Goal: Task Accomplishment & Management: Manage account settings

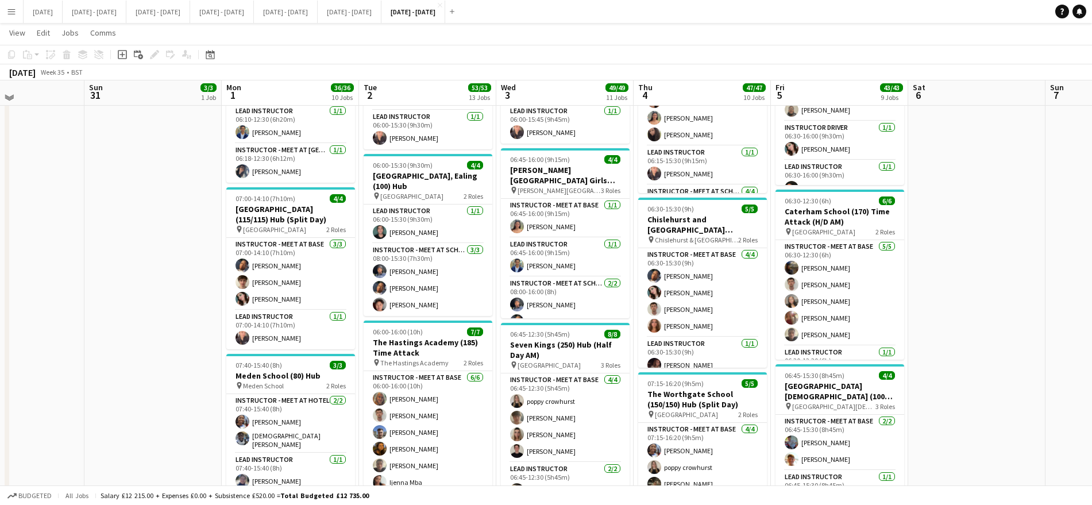
scroll to position [283, 0]
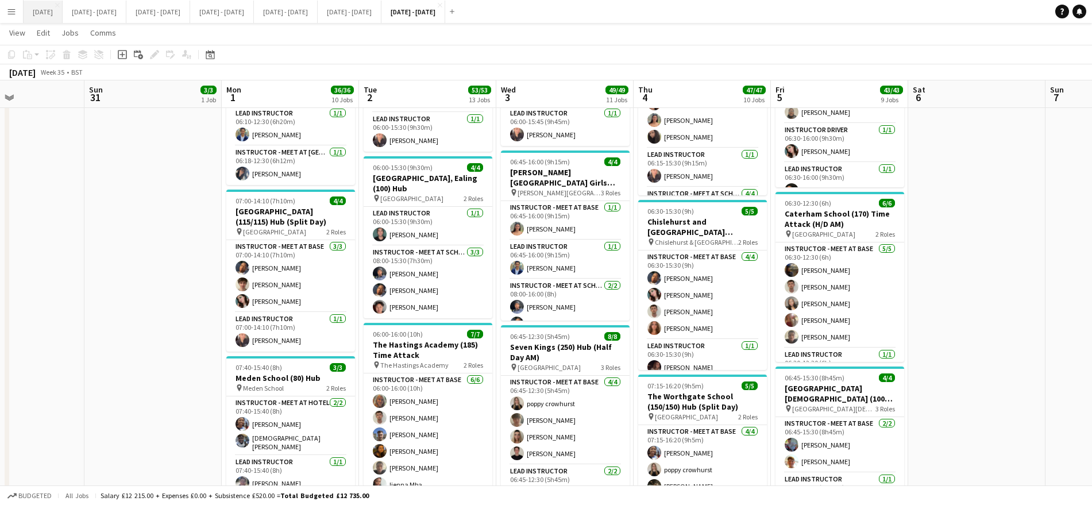
click at [50, 9] on button "August 2025 Close" at bounding box center [43, 12] width 39 height 22
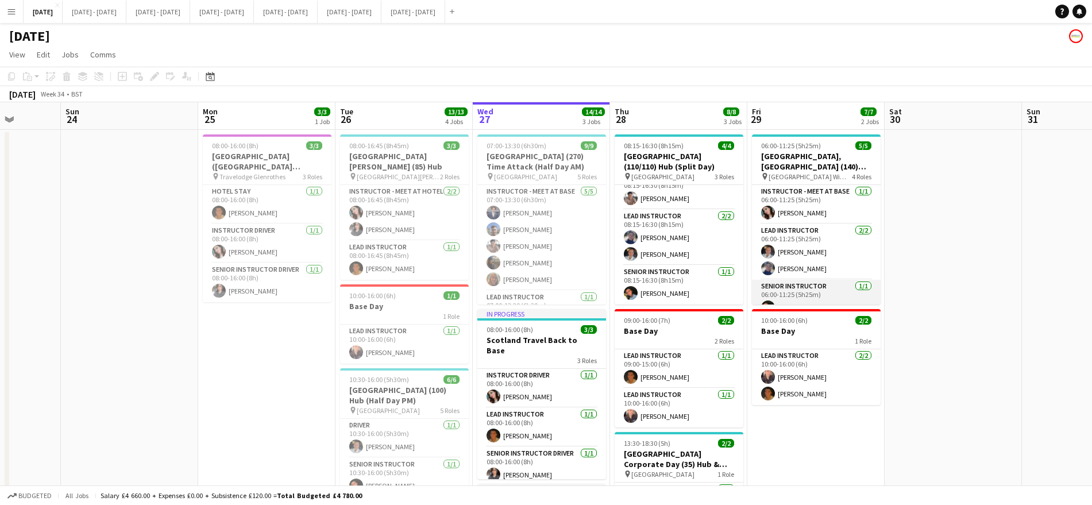
click at [833, 227] on app-card-role "Lead Instructor 2/2 06:00-11:25 (5h25m) Ella Wray Hannah Taylor" at bounding box center [816, 252] width 129 height 56
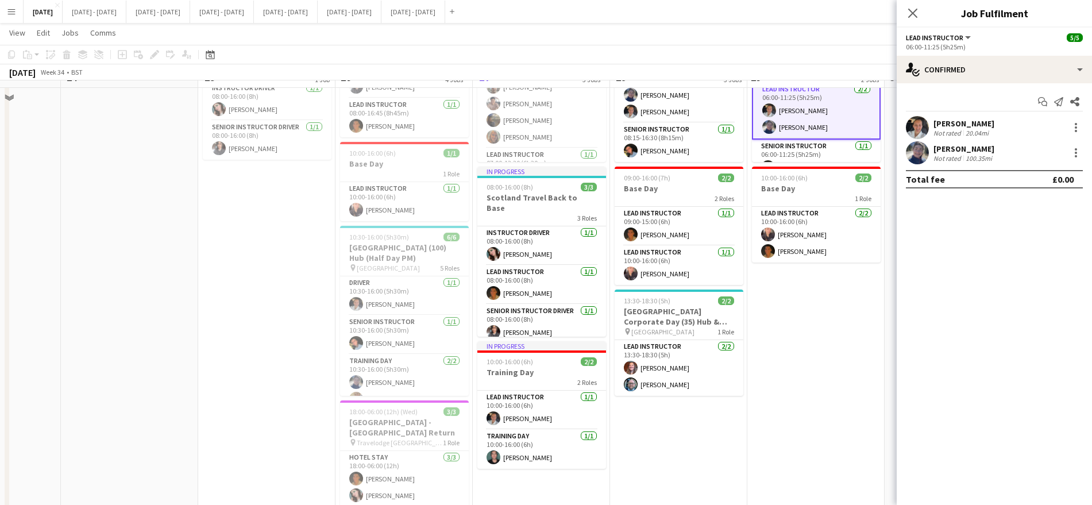
scroll to position [156, 0]
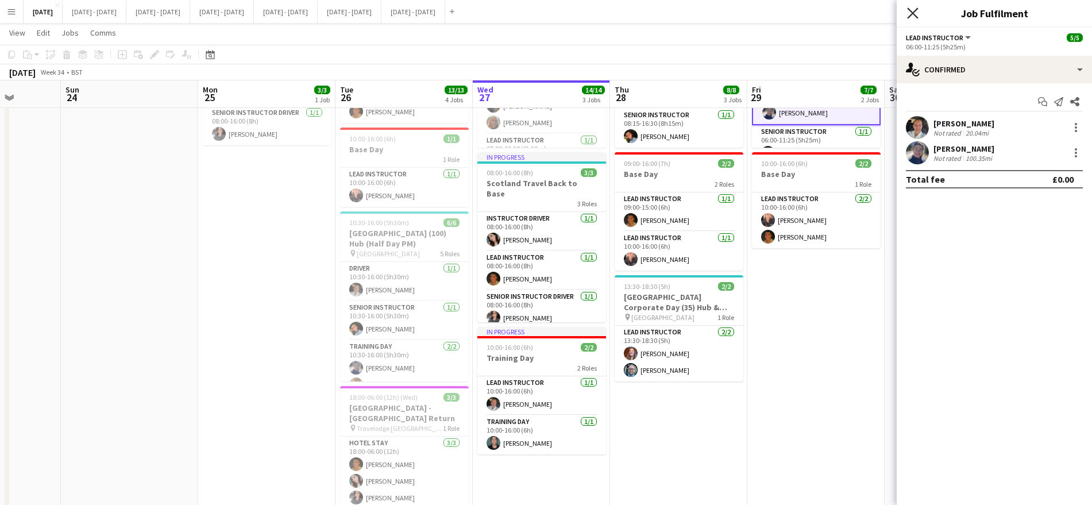
click at [910, 16] on icon at bounding box center [912, 12] width 11 height 11
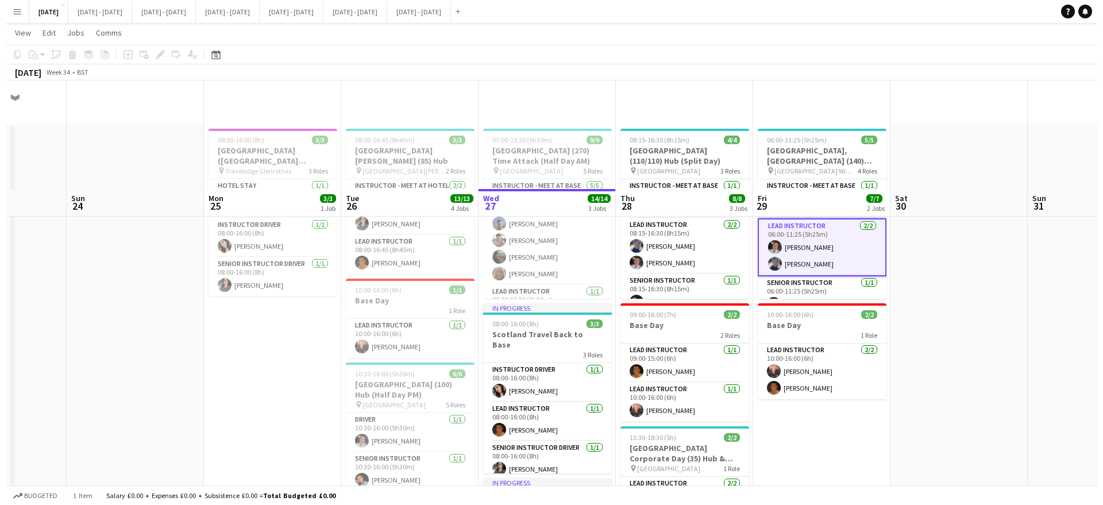
scroll to position [0, 0]
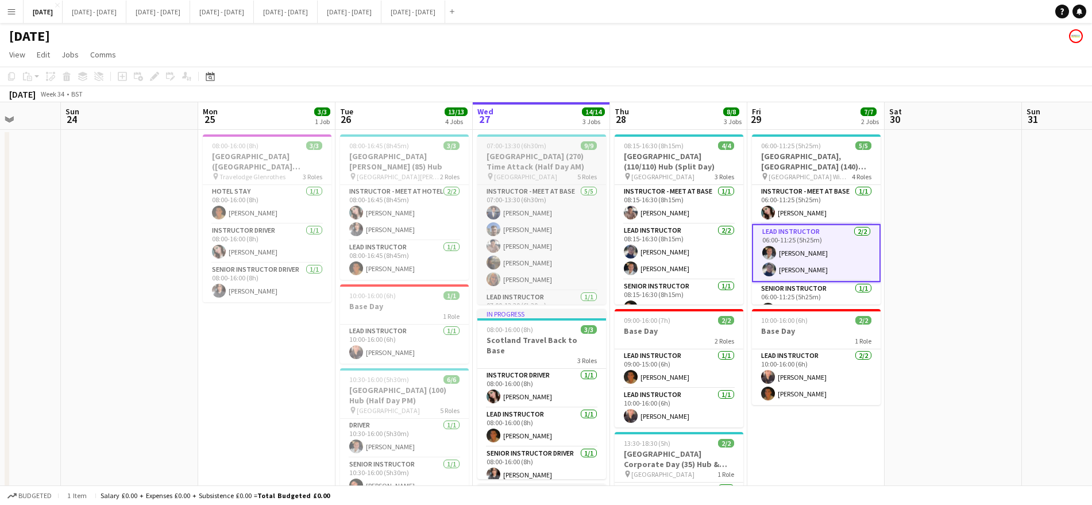
click at [546, 149] on div "07:00-13:30 (6h30m) 9/9" at bounding box center [541, 145] width 129 height 9
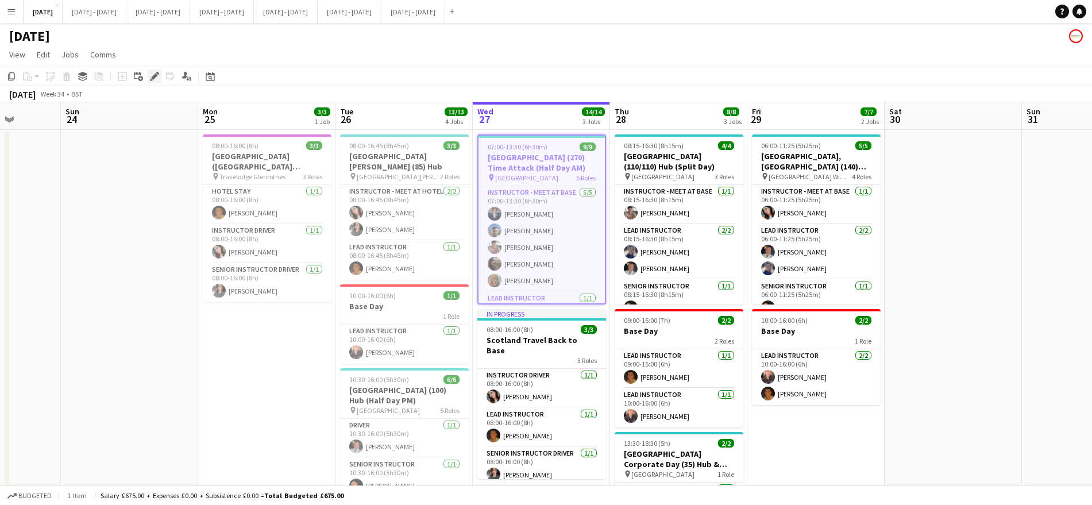
click at [152, 70] on div "Edit" at bounding box center [155, 77] width 14 height 14
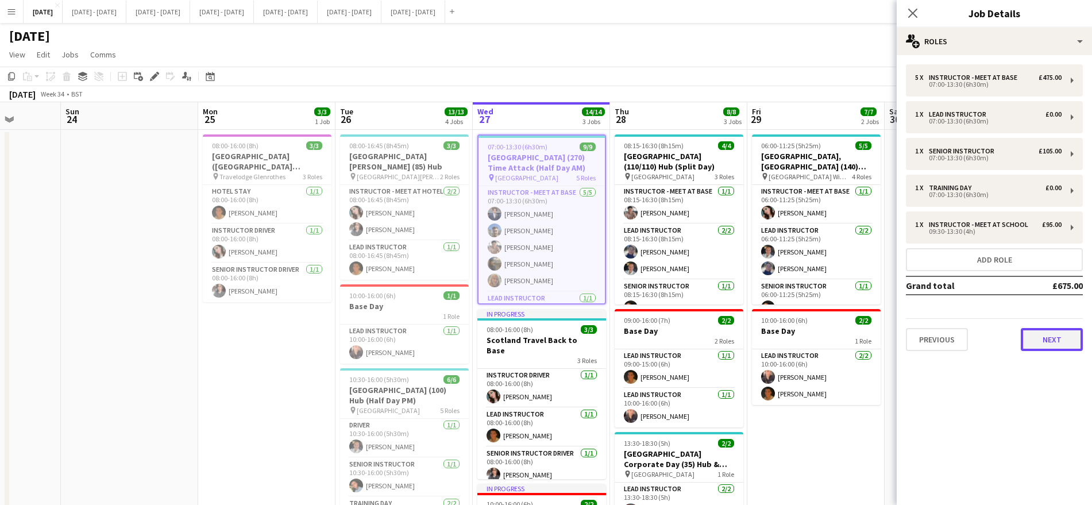
click at [1055, 328] on button "Next" at bounding box center [1052, 339] width 62 height 23
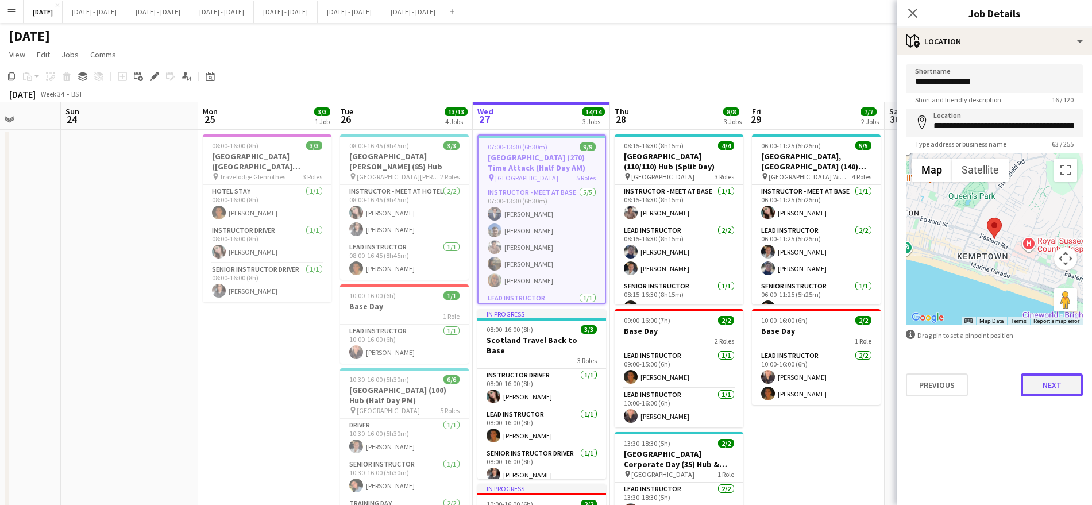
click at [1055, 395] on button "Next" at bounding box center [1052, 384] width 62 height 23
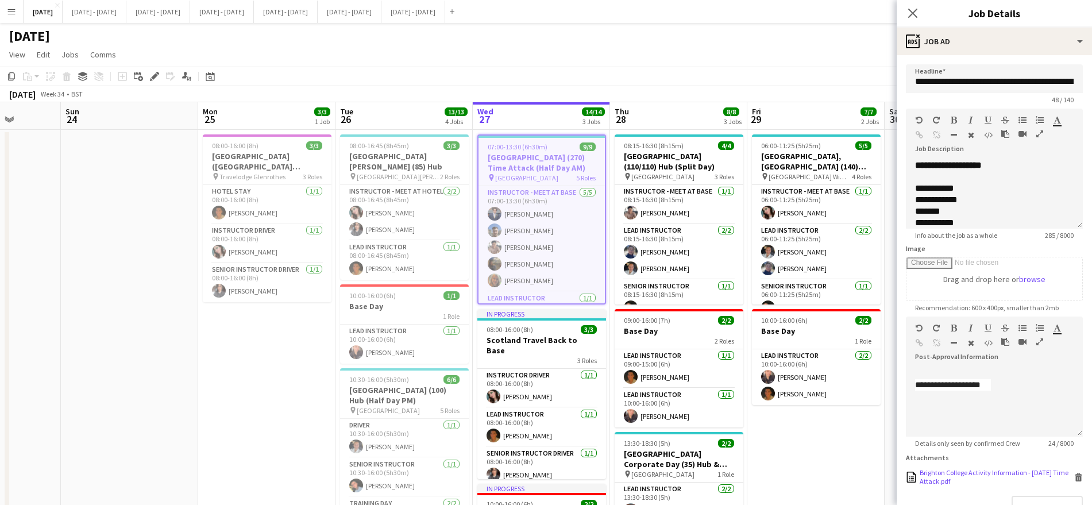
click at [982, 480] on div "Brighton College Activity Information - 27th August Time Attack.pdf" at bounding box center [996, 476] width 152 height 17
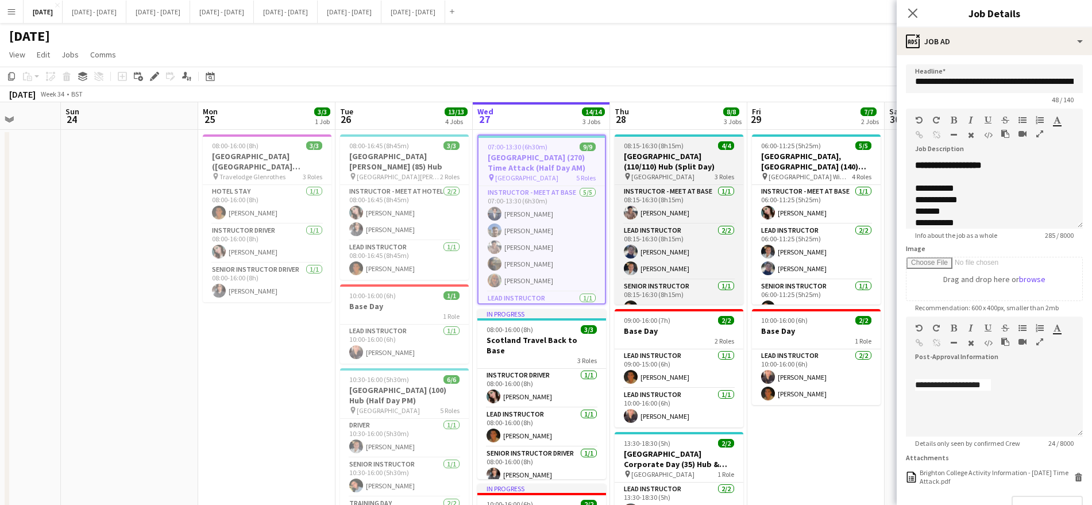
click at [657, 160] on h3 "Brighton College (110/110) Hub (Split Day)" at bounding box center [679, 161] width 129 height 21
type input "**********"
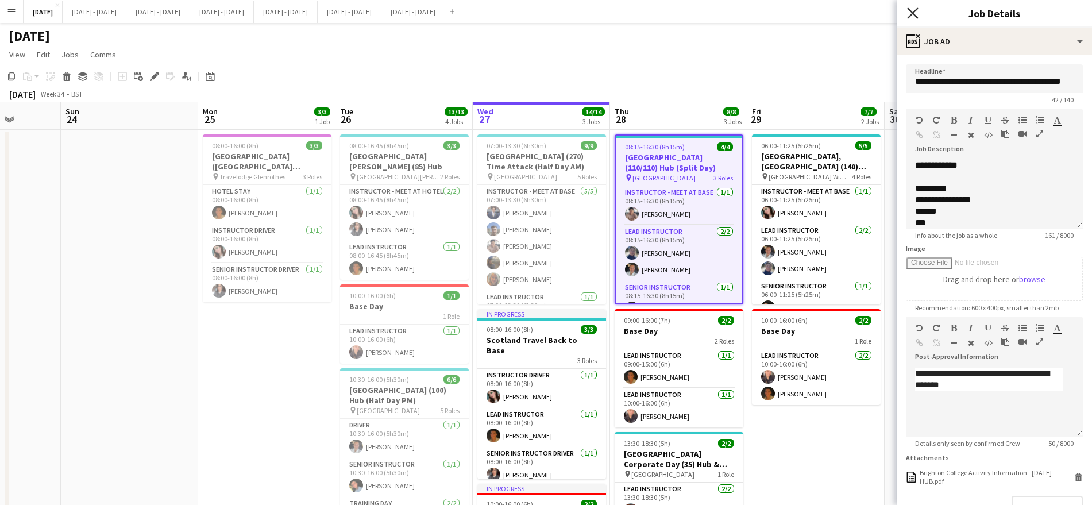
click at [915, 16] on icon "Close pop-in" at bounding box center [912, 12] width 11 height 11
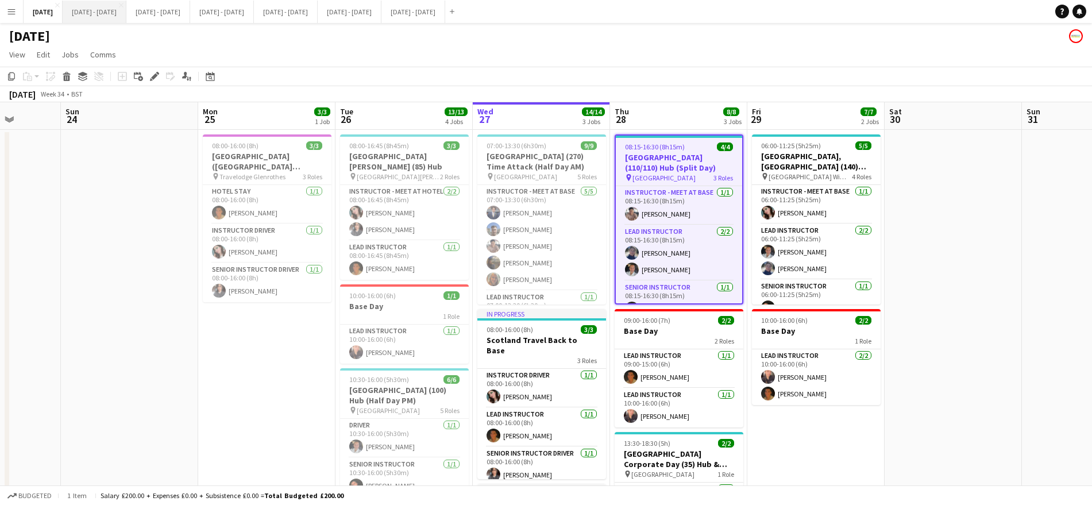
click at [106, 11] on button "[DATE] - [DATE] Close" at bounding box center [95, 12] width 64 height 22
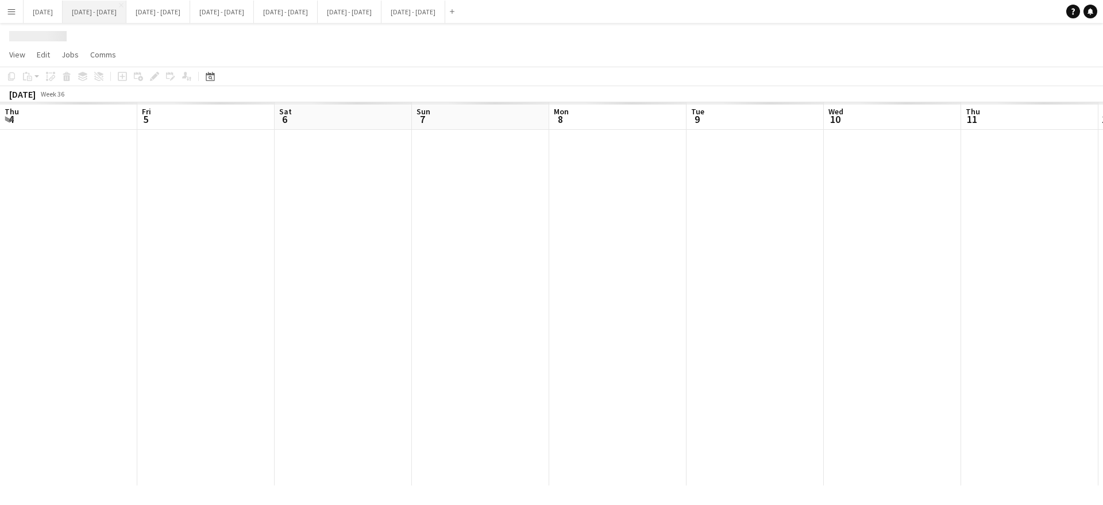
scroll to position [0, 396]
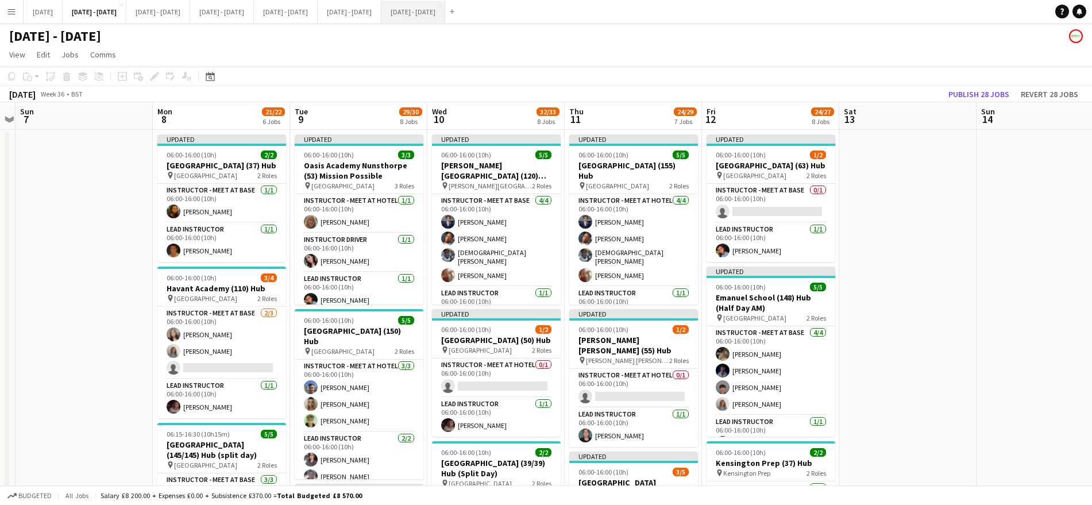
click at [445, 2] on button "[DATE] - [DATE] Close" at bounding box center [413, 12] width 64 height 22
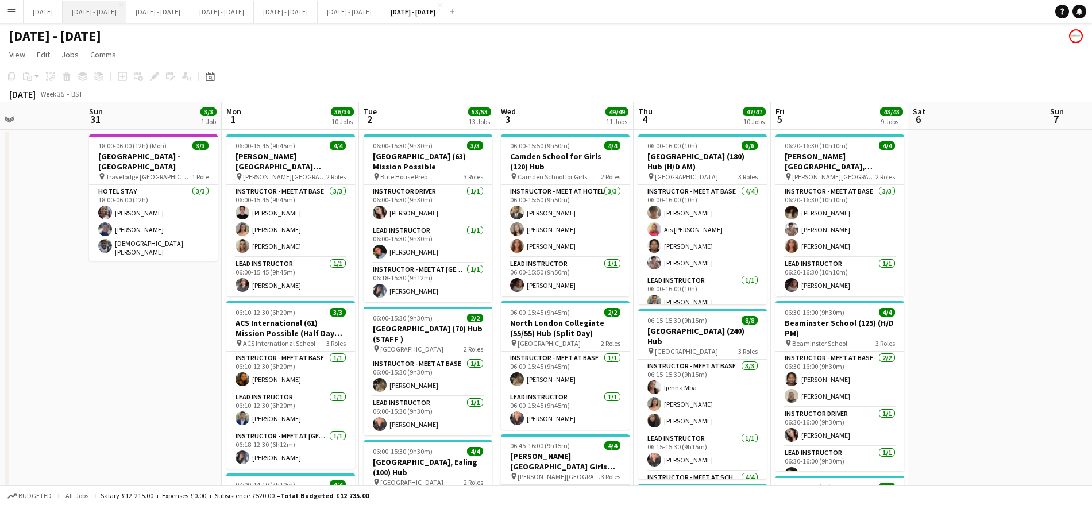
click at [115, 7] on button "[DATE] - [DATE] Close" at bounding box center [95, 12] width 64 height 22
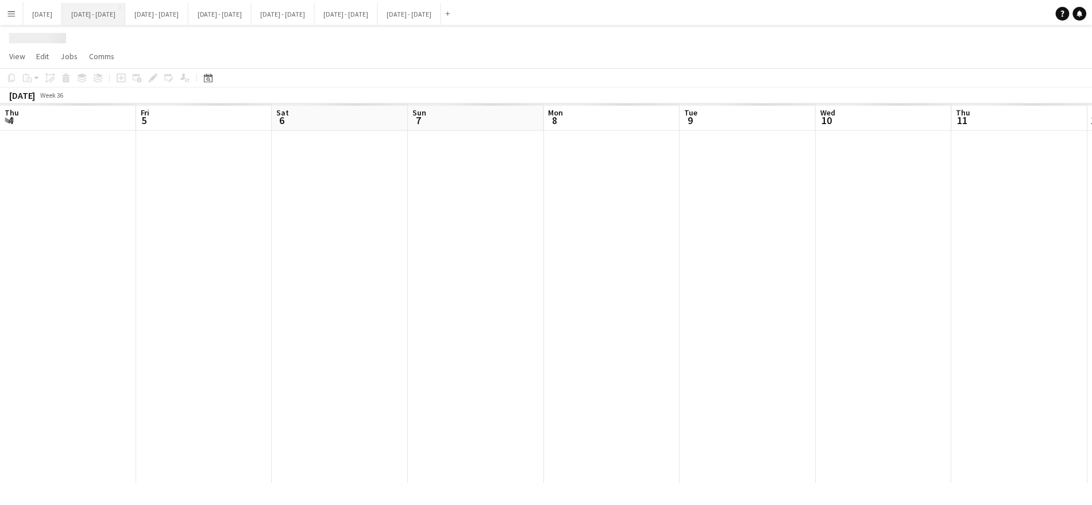
scroll to position [0, 396]
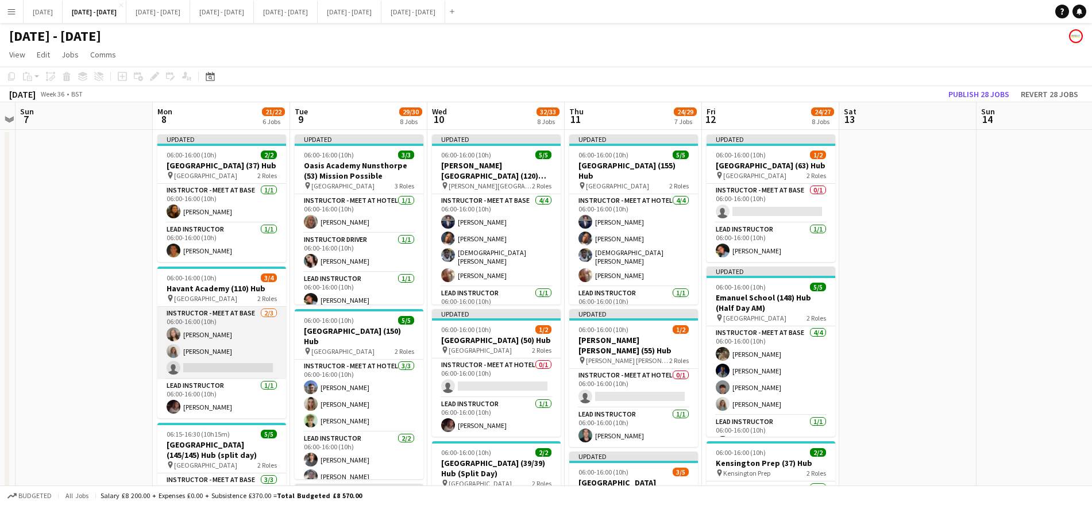
click at [238, 370] on app-card-role "Instructor - Meet at Base 2/3 06:00-16:00 (10h) Grace Anieke Lauren Vallance si…" at bounding box center [221, 343] width 129 height 72
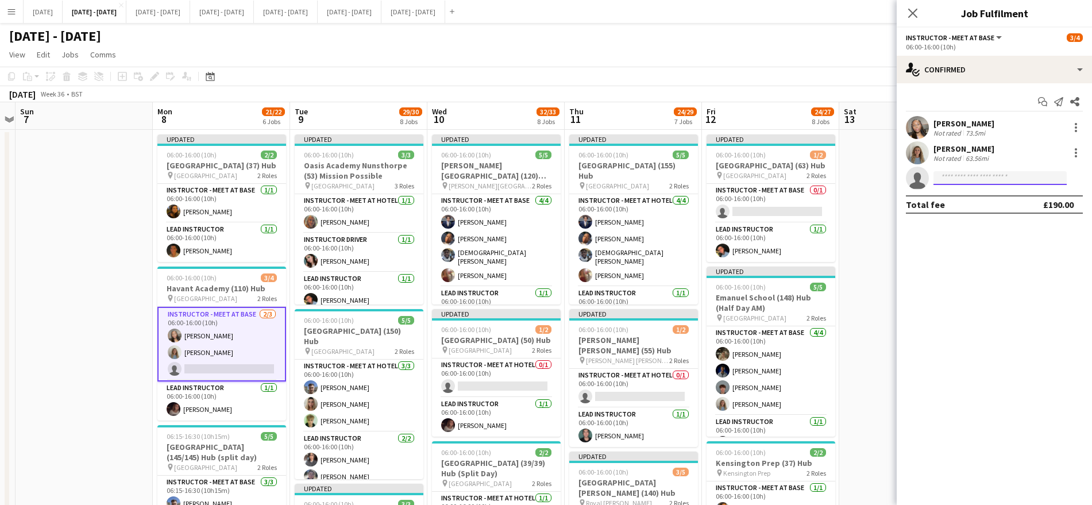
click at [979, 182] on input at bounding box center [999, 178] width 133 height 14
type input "****"
click at [978, 199] on span "[EMAIL_ADDRESS][DOMAIN_NAME]" at bounding box center [1000, 203] width 115 height 9
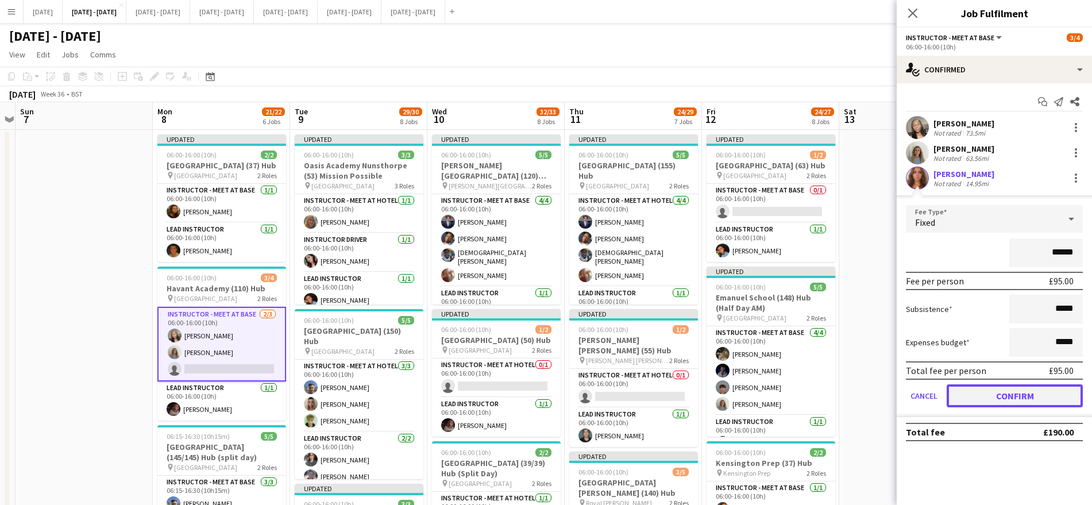
click at [1024, 388] on button "Confirm" at bounding box center [1015, 395] width 136 height 23
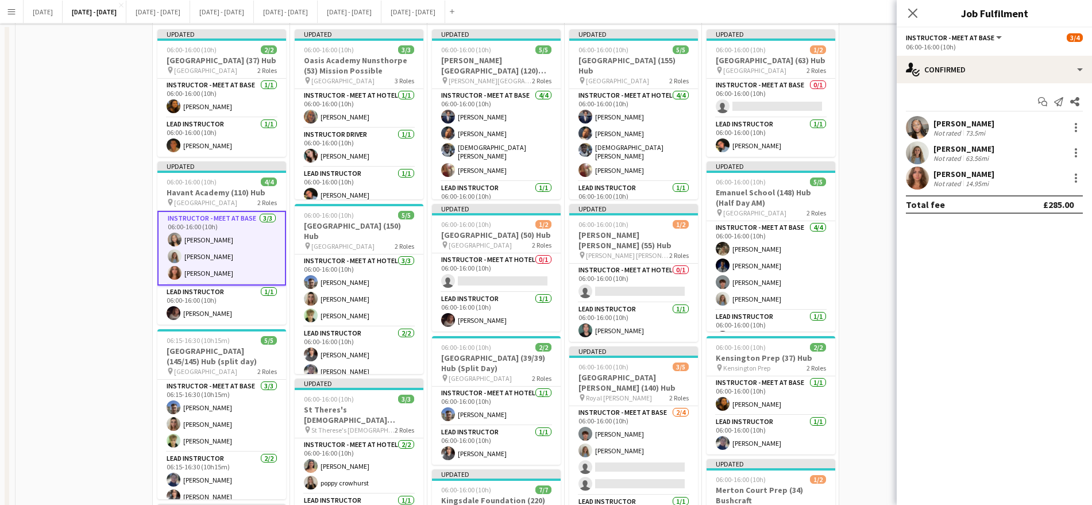
scroll to position [0, 0]
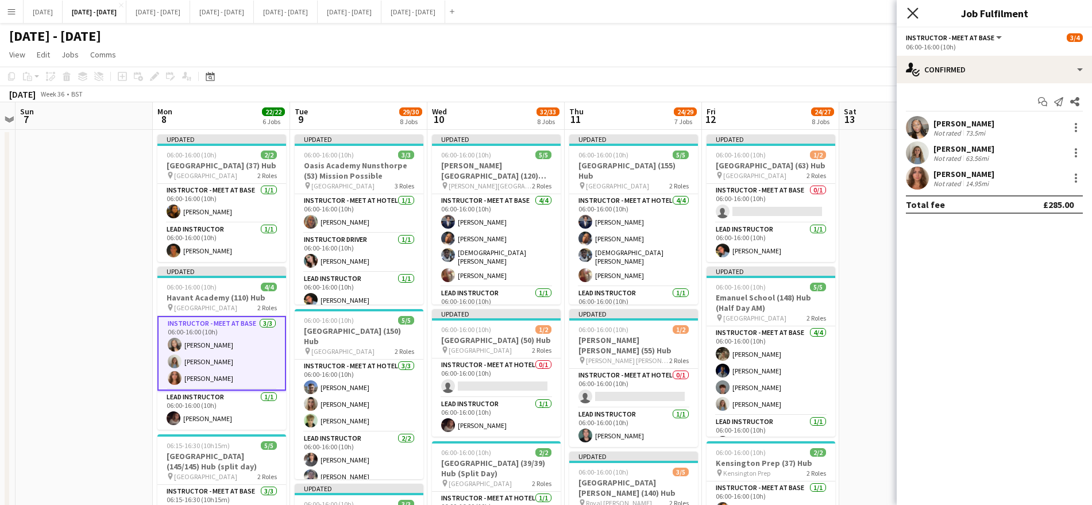
click at [913, 12] on icon at bounding box center [912, 12] width 11 height 11
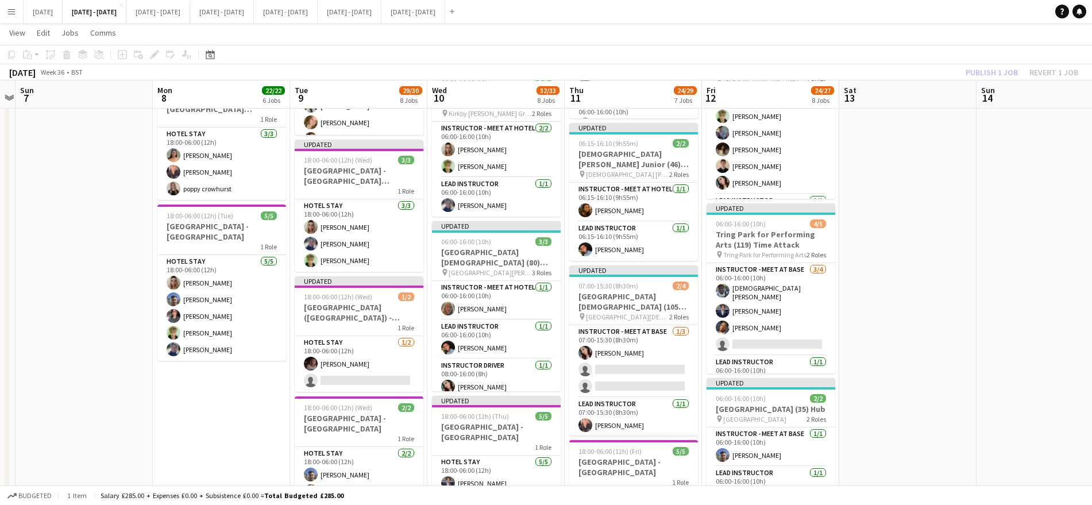
scroll to position [677, 0]
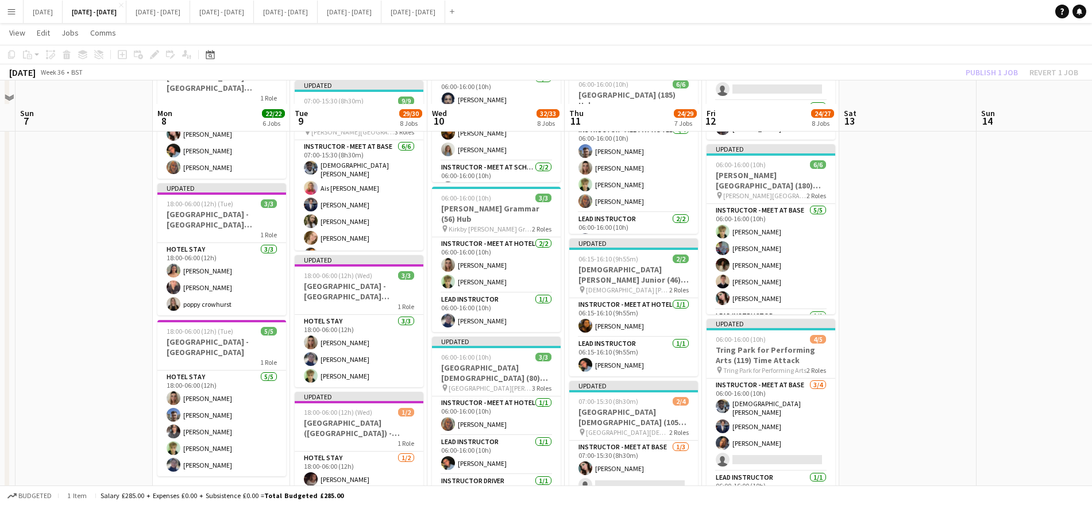
click at [876, 233] on app-date-cell at bounding box center [907, 227] width 137 height 1321
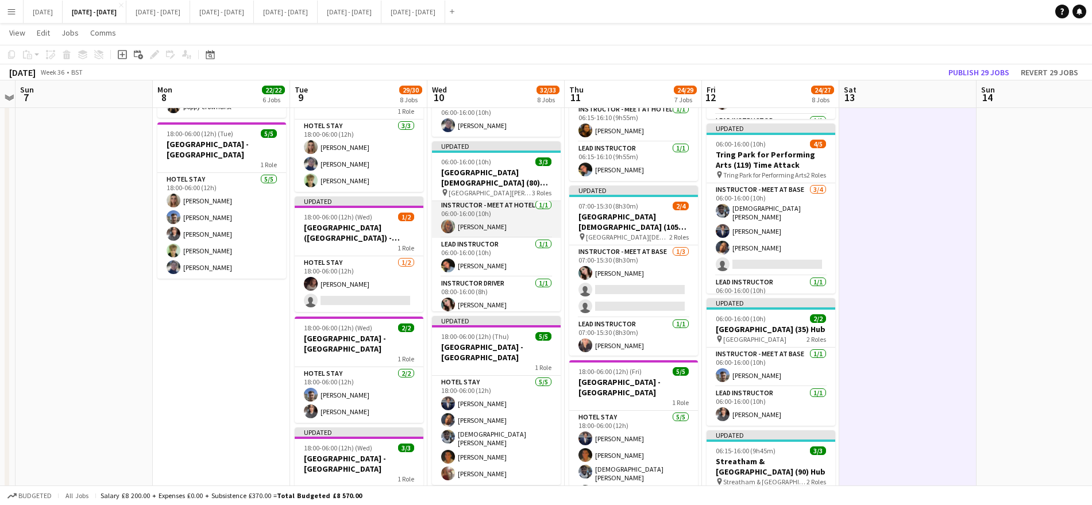
scroll to position [0, 0]
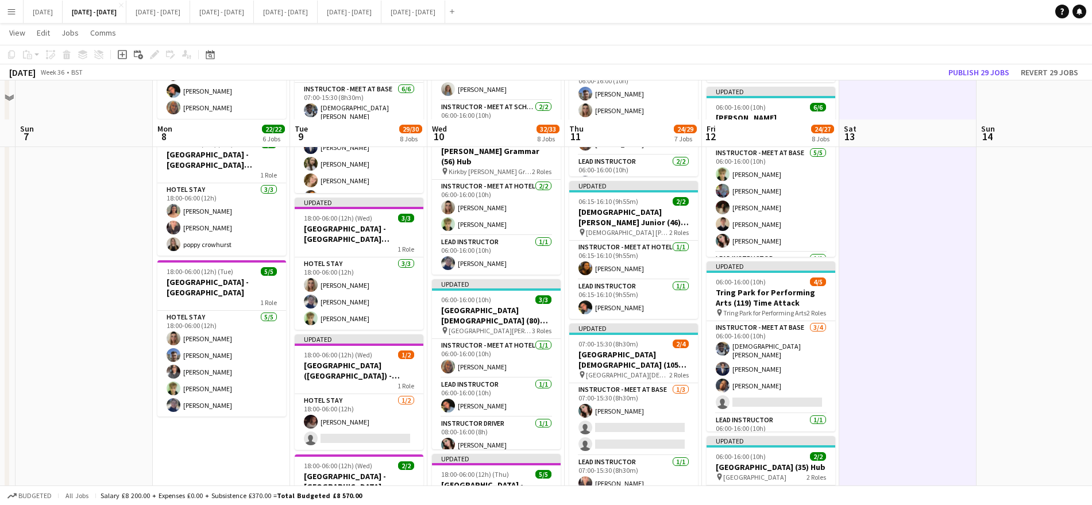
click at [923, 354] on app-date-cell at bounding box center [907, 170] width 137 height 1321
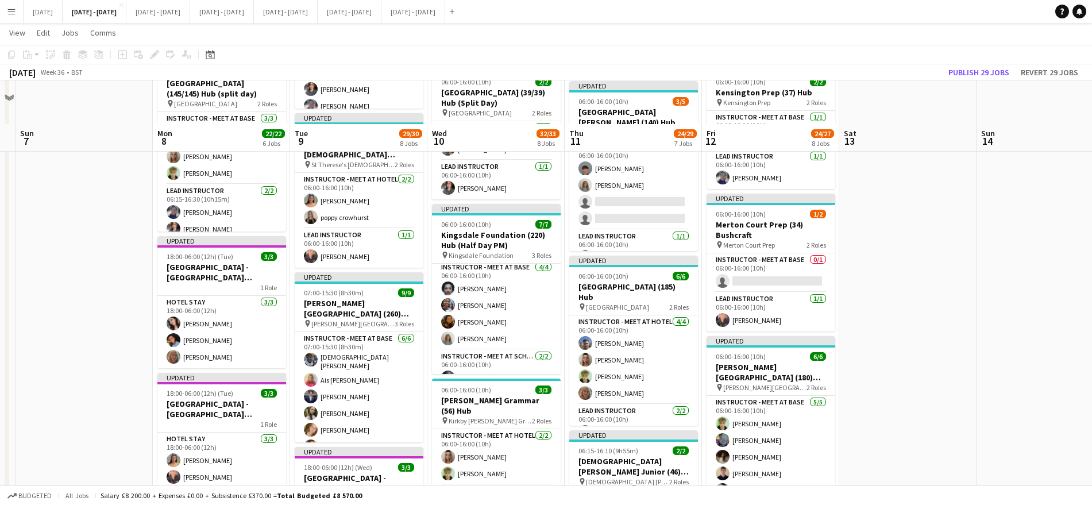
click at [923, 354] on app-date-cell at bounding box center [907, 419] width 137 height 1321
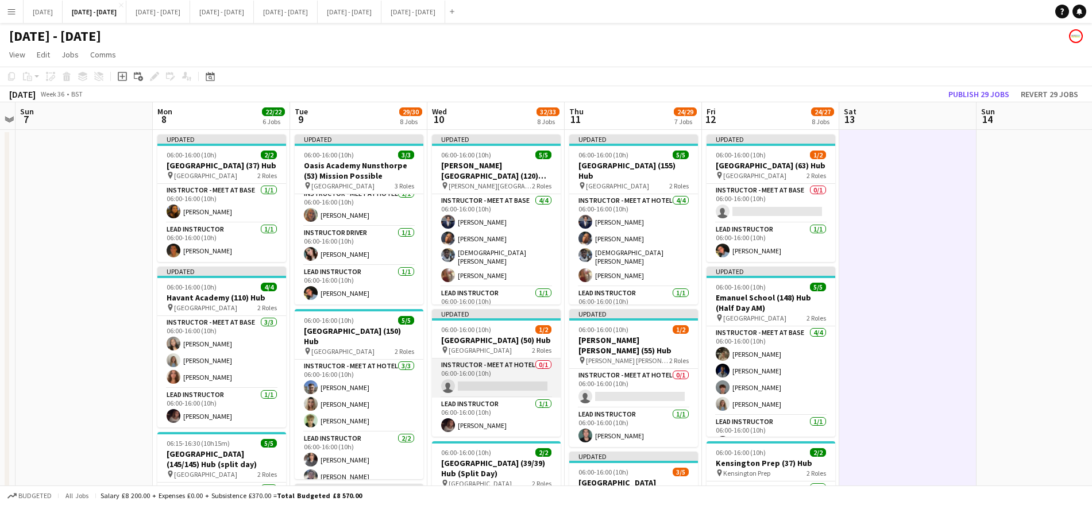
click at [492, 377] on app-card-role "Instructor - Meet at Hotel 0/1 06:00-16:00 (10h) single-neutral-actions" at bounding box center [496, 377] width 129 height 39
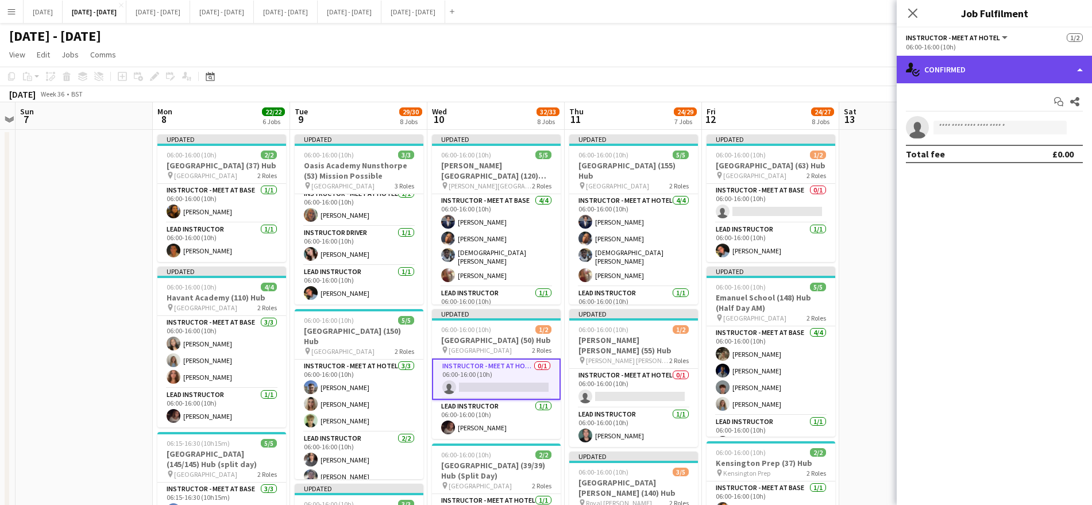
click at [1067, 72] on div "single-neutral-actions-check-2 Confirmed" at bounding box center [994, 70] width 195 height 28
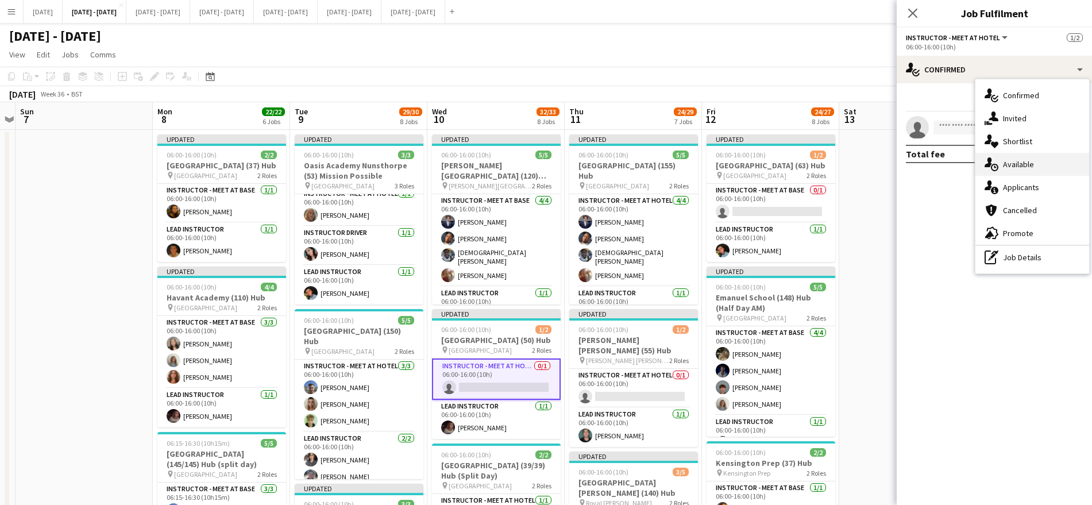
click at [1054, 169] on div "single-neutral-actions-upload Available" at bounding box center [1032, 164] width 114 height 23
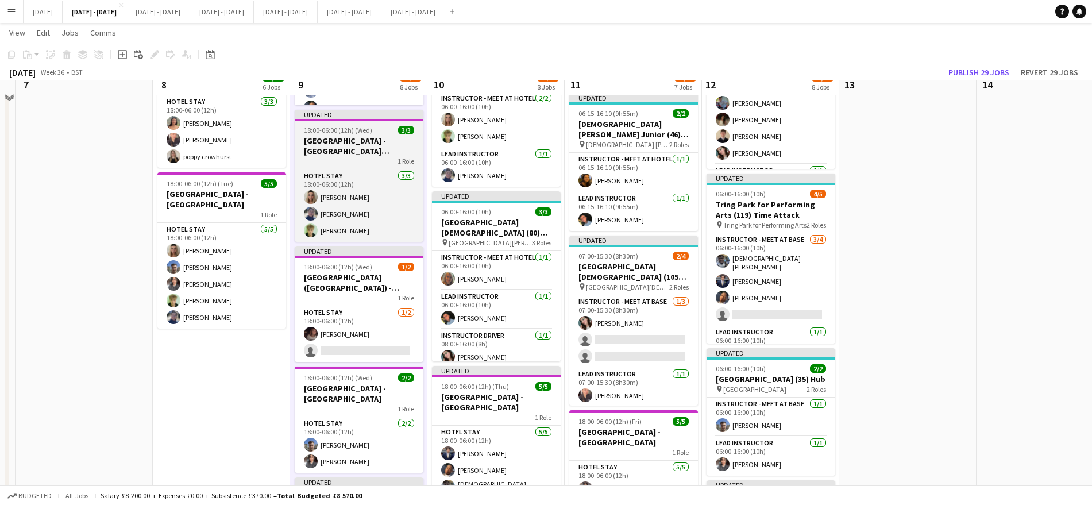
scroll to position [721, 0]
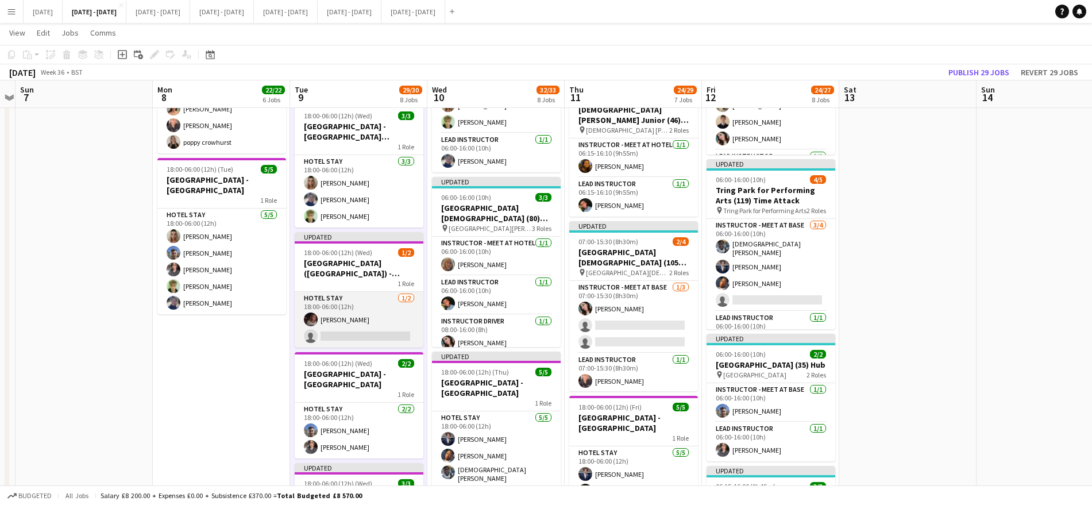
click at [357, 327] on app-card-role "Hotel Stay [DATE] 18:00-06:00 (12h) [PERSON_NAME] single-neutral-actions" at bounding box center [359, 320] width 129 height 56
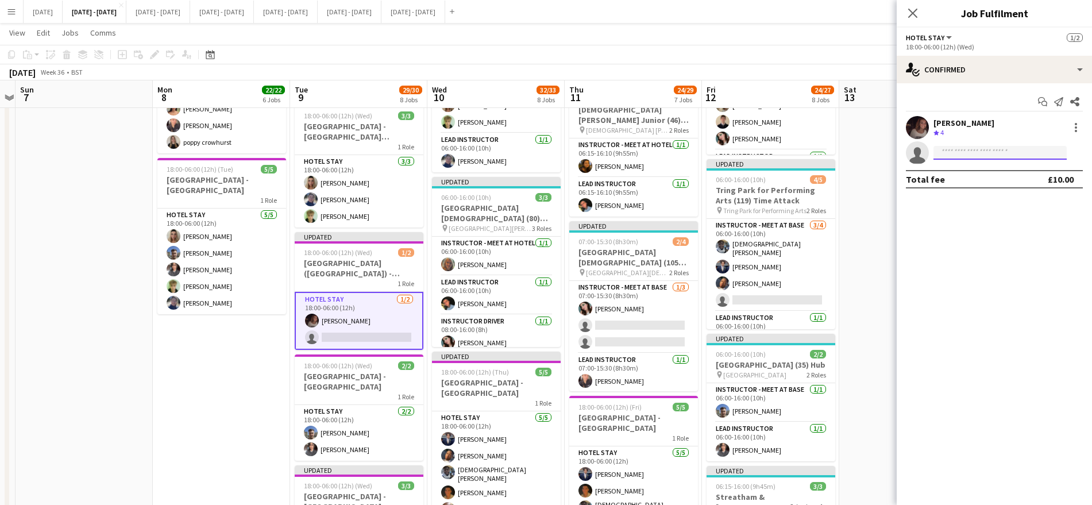
click at [953, 156] on input at bounding box center [999, 153] width 133 height 14
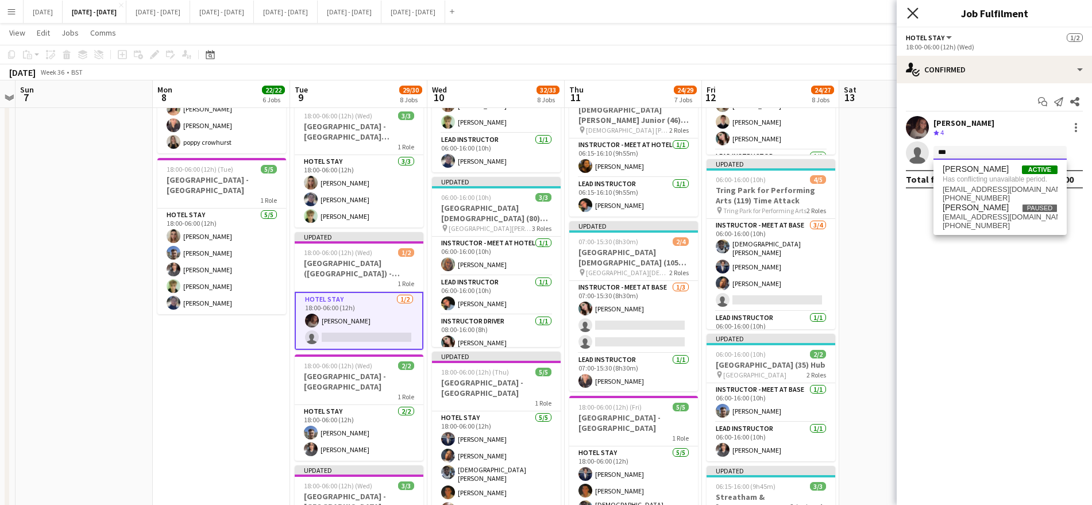
type input "***"
click at [908, 16] on icon "Close pop-in" at bounding box center [912, 12] width 11 height 11
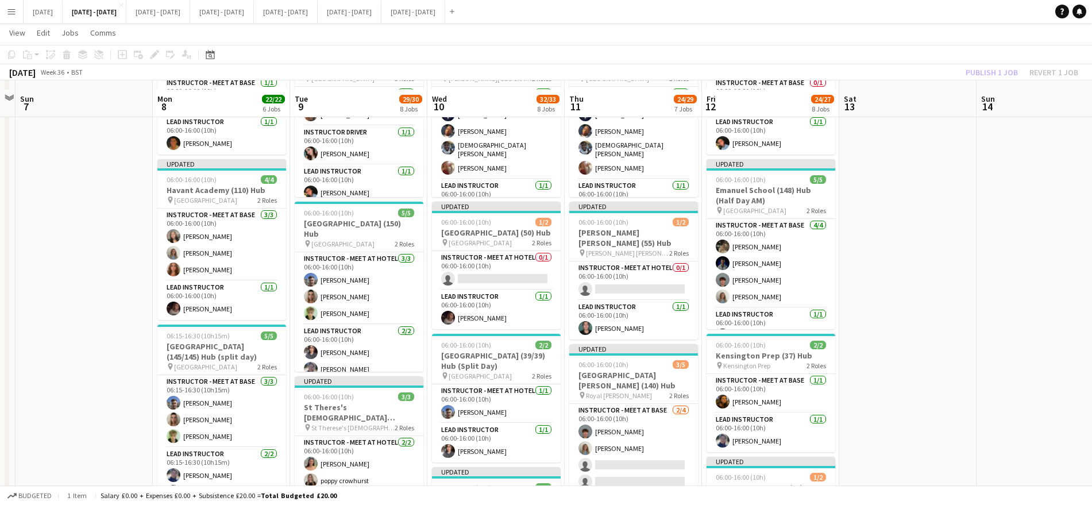
scroll to position [106, 0]
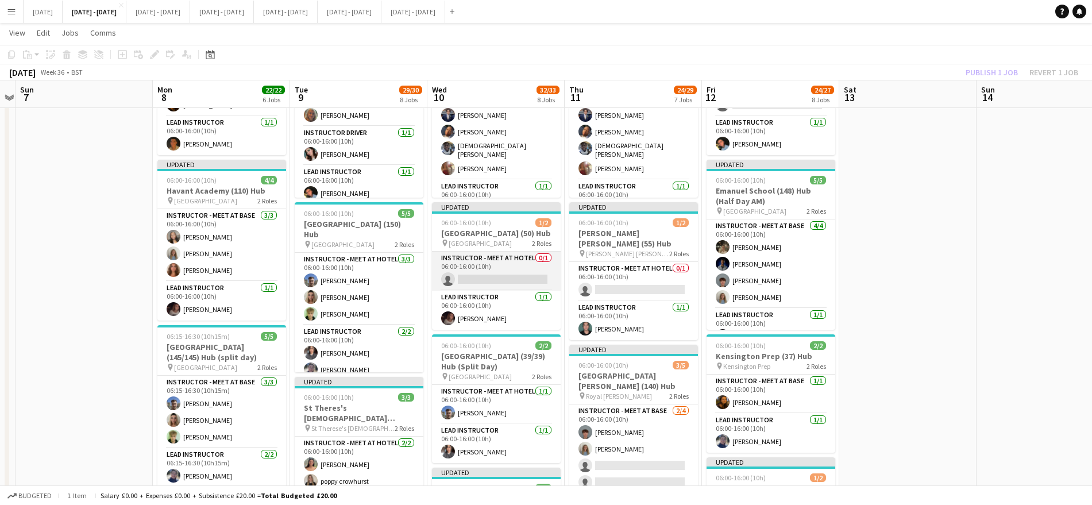
click at [481, 268] on app-card-role "Instructor - Meet at Hotel 0/1 06:00-16:00 (10h) single-neutral-actions" at bounding box center [496, 271] width 129 height 39
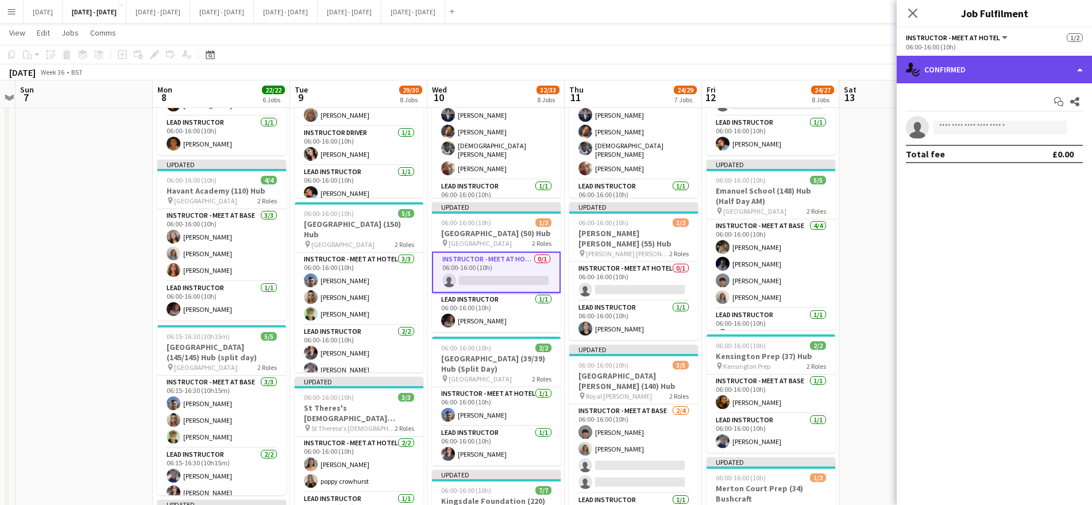
click at [1025, 63] on div "single-neutral-actions-check-2 Confirmed" at bounding box center [994, 70] width 195 height 28
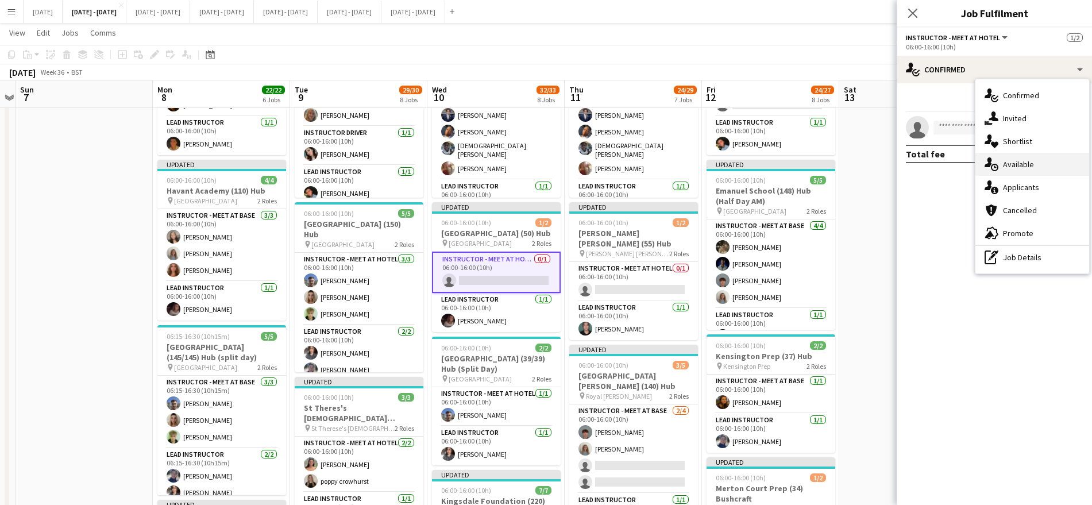
click at [1032, 169] on div "single-neutral-actions-upload Available" at bounding box center [1032, 164] width 114 height 23
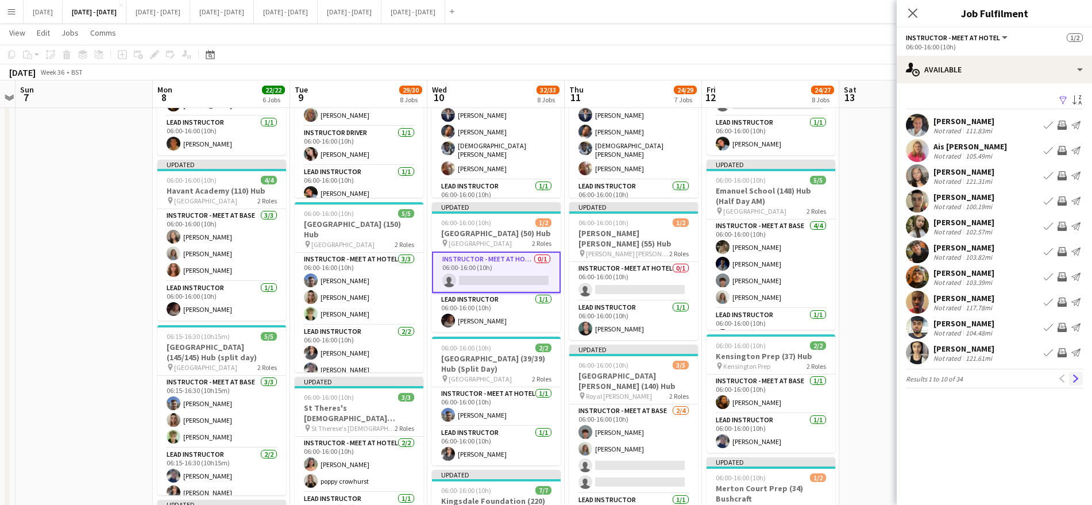
click at [1082, 377] on button "Next" at bounding box center [1076, 379] width 14 height 14
click at [1078, 379] on app-icon "Next" at bounding box center [1076, 379] width 8 height 8
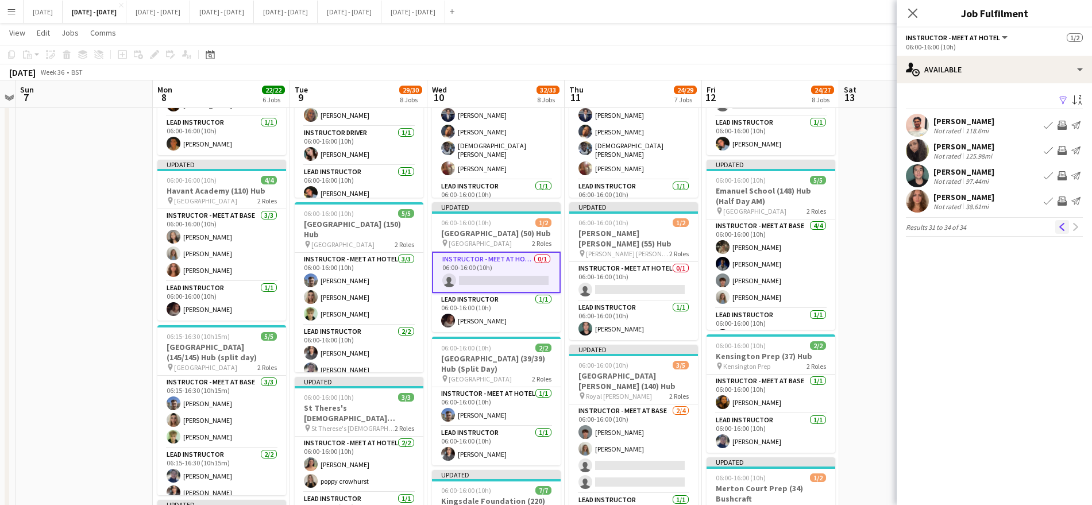
click at [1059, 226] on app-icon "Previous" at bounding box center [1062, 227] width 8 height 8
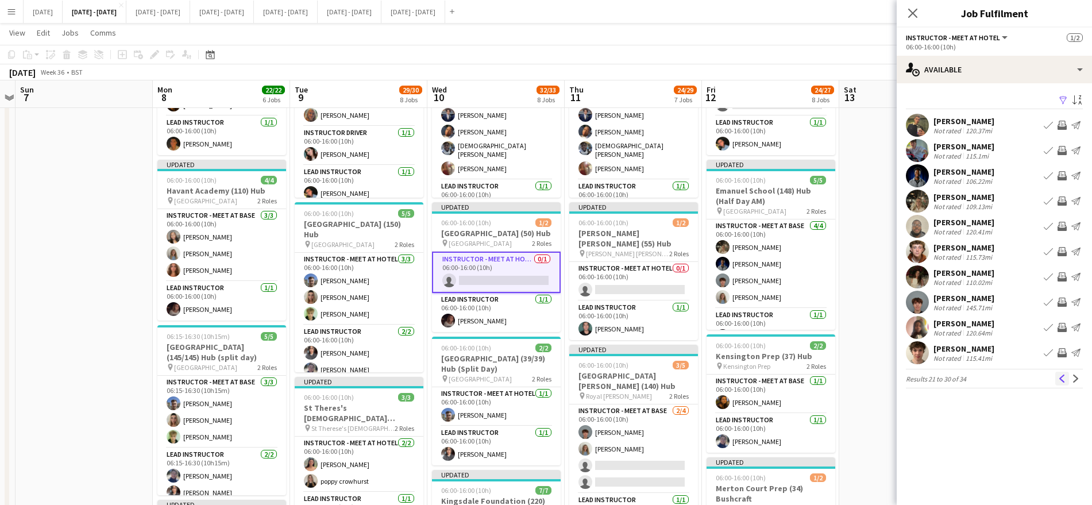
click at [1060, 382] on app-icon "Previous" at bounding box center [1062, 379] width 8 height 8
click at [1076, 379] on app-icon "Next" at bounding box center [1076, 379] width 8 height 8
click at [1078, 377] on app-icon "Next" at bounding box center [1076, 379] width 8 height 8
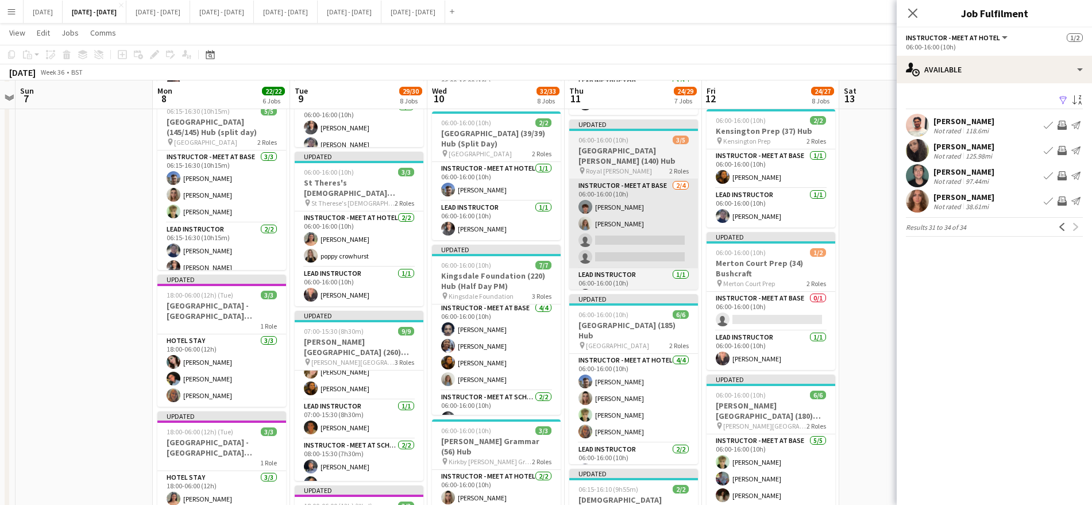
scroll to position [332, 0]
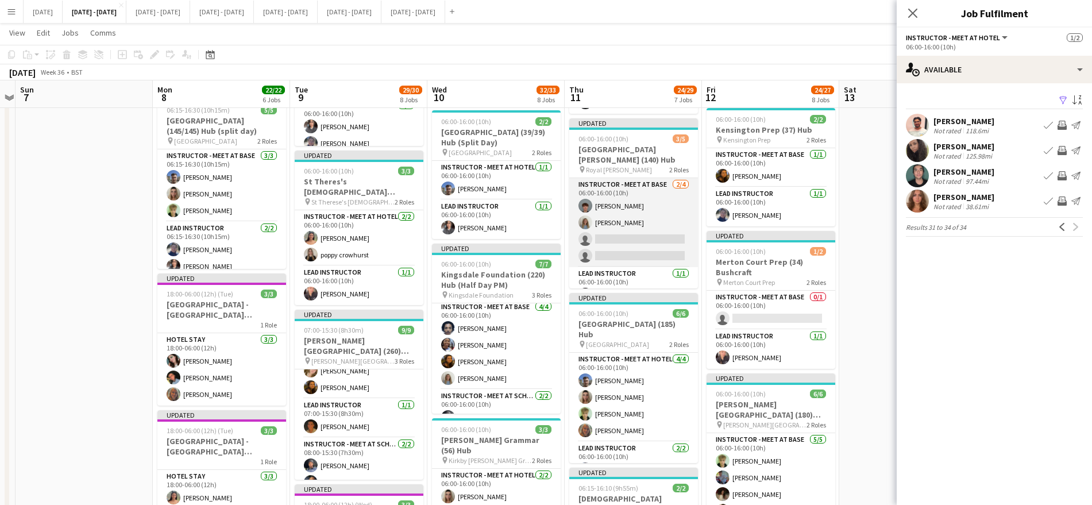
click at [620, 223] on app-card-role "Instructor - Meet at Base [DATE] 06:00-16:00 (10h) [PERSON_NAME] [PERSON_NAME] …" at bounding box center [633, 222] width 129 height 89
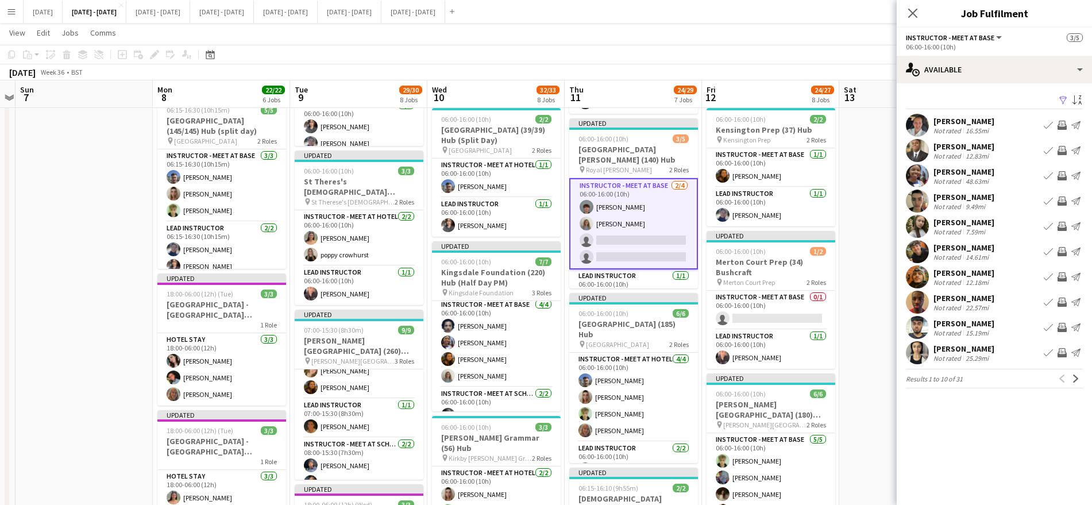
click at [15, 9] on app-icon "Menu" at bounding box center [11, 11] width 9 height 9
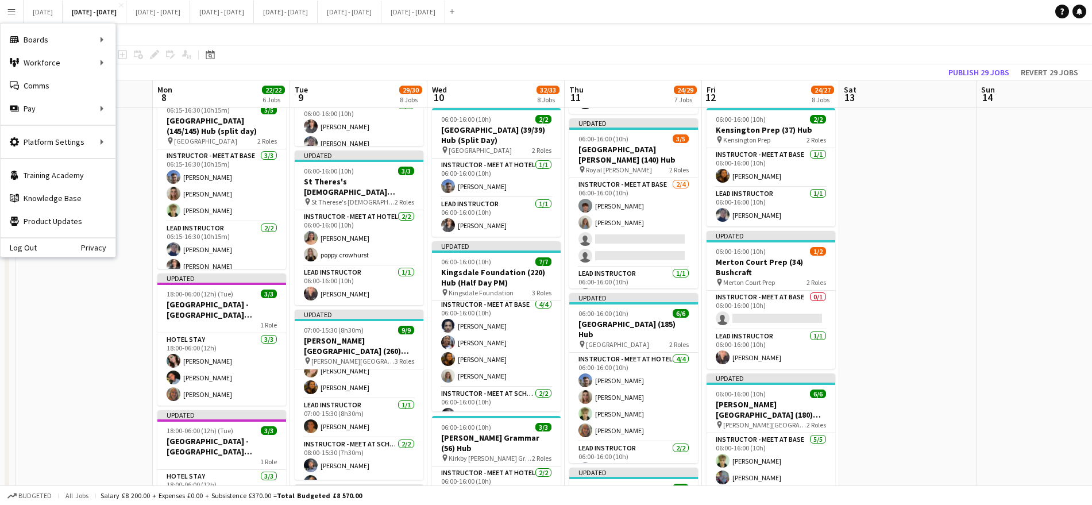
click at [908, 273] on app-date-cell at bounding box center [907, 457] width 137 height 1321
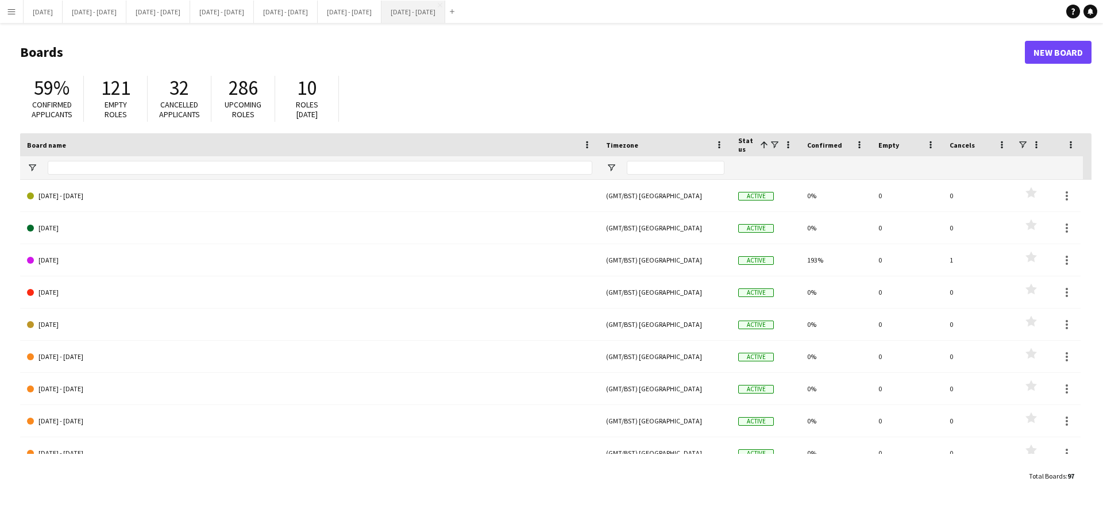
click at [445, 16] on button "[DATE] - [DATE] Close" at bounding box center [413, 12] width 64 height 22
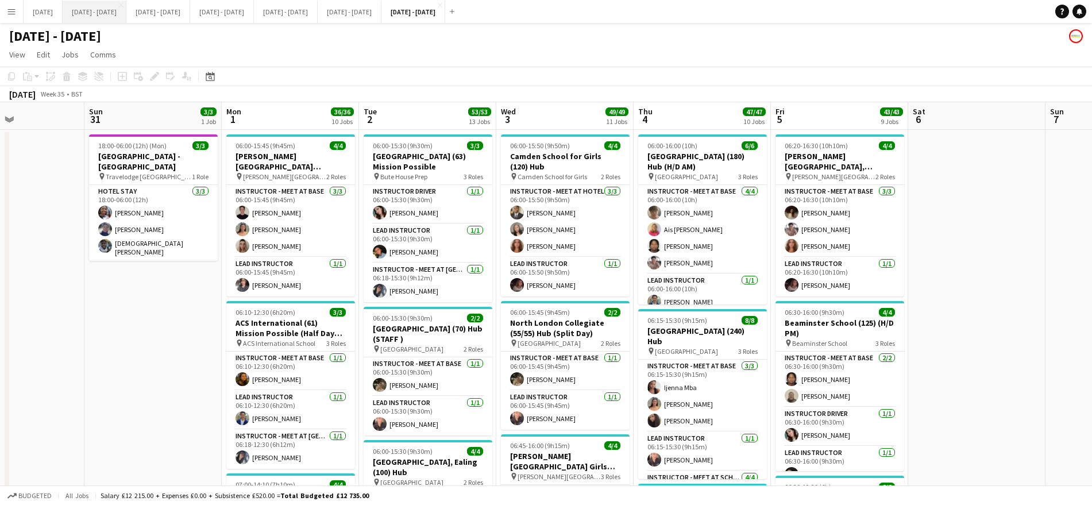
click at [111, 19] on button "[DATE] - [DATE] Close" at bounding box center [95, 12] width 64 height 22
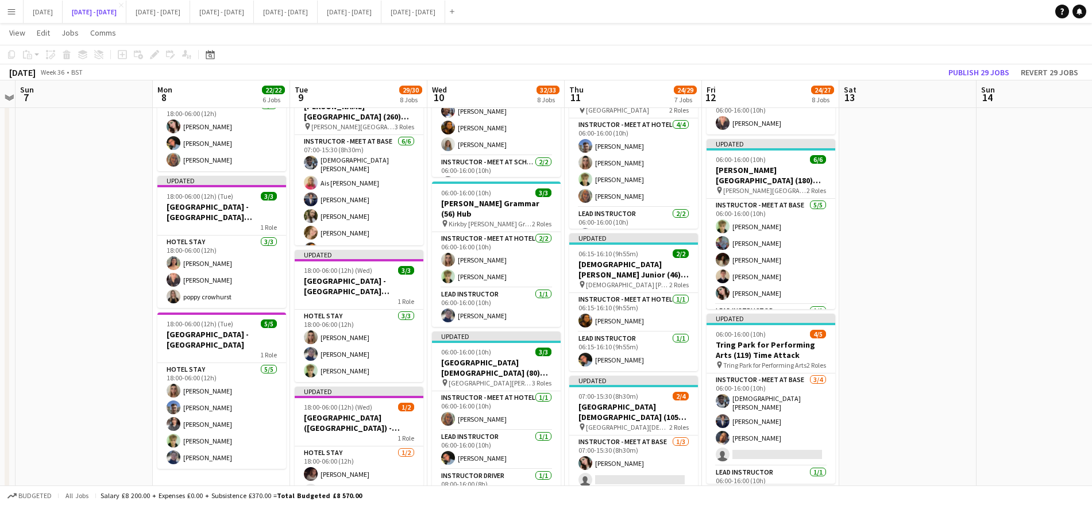
scroll to position [573, 0]
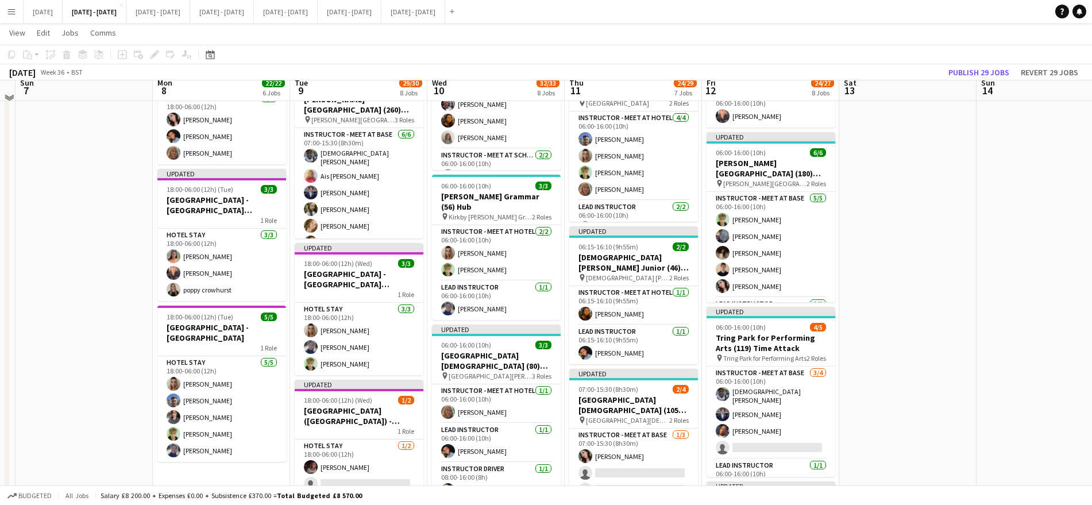
drag, startPoint x: 944, startPoint y: 263, endPoint x: 937, endPoint y: 209, distance: 55.0
click at [946, 260] on app-calendar-viewport "Thu 4 Fri 5 Sat 6 Sun 7 Mon 8 22/22 6 Jobs Tue 9 29/30 8 Jobs Wed 10 32/33 8 Jo…" at bounding box center [546, 174] width 1092 height 1404
click at [937, 209] on app-calendar-viewport "Thu 4 Fri 5 Sat 6 Sun 7 Mon 8 22/22 6 Jobs Tue 9 29/30 8 Jobs Wed 10 32/33 8 Jo…" at bounding box center [546, 174] width 1092 height 1404
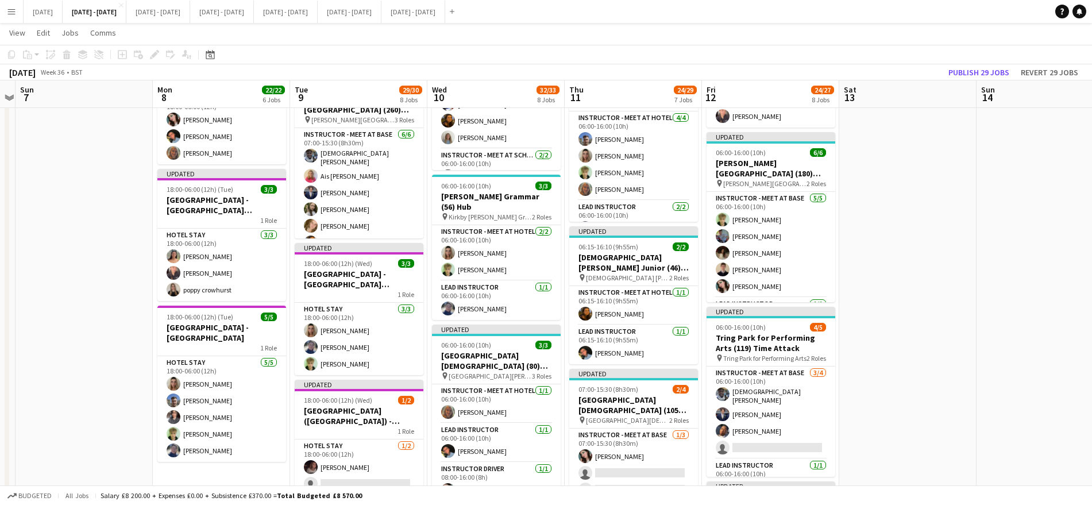
scroll to position [0, 407]
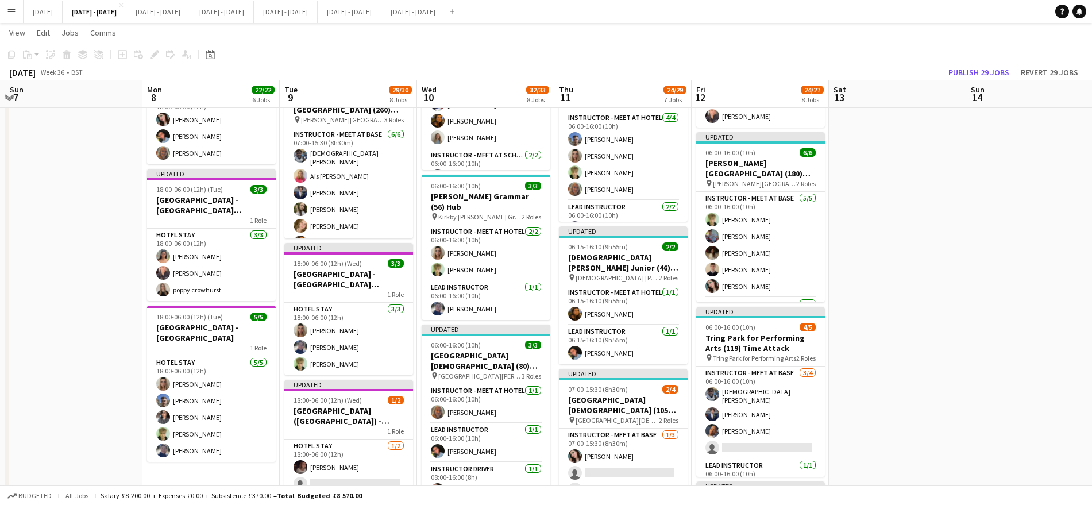
click at [937, 209] on app-date-cell at bounding box center [897, 215] width 137 height 1321
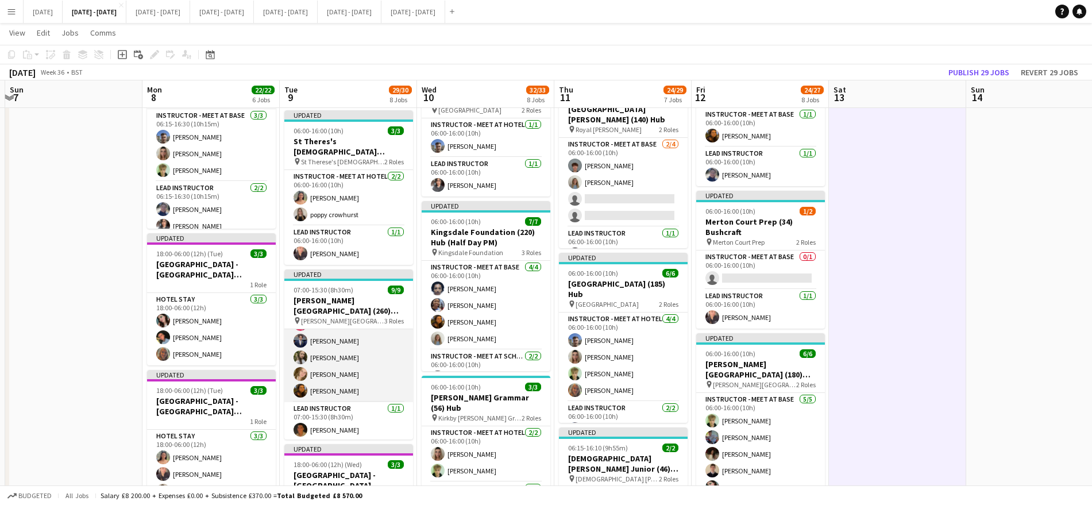
scroll to position [20, 0]
click at [309, 409] on app-card-role "Instructor - Meet at Base [DATE] 07:00-15:30 (8h30m) [PERSON_NAME] Ais [PERSON_…" at bounding box center [348, 373] width 129 height 126
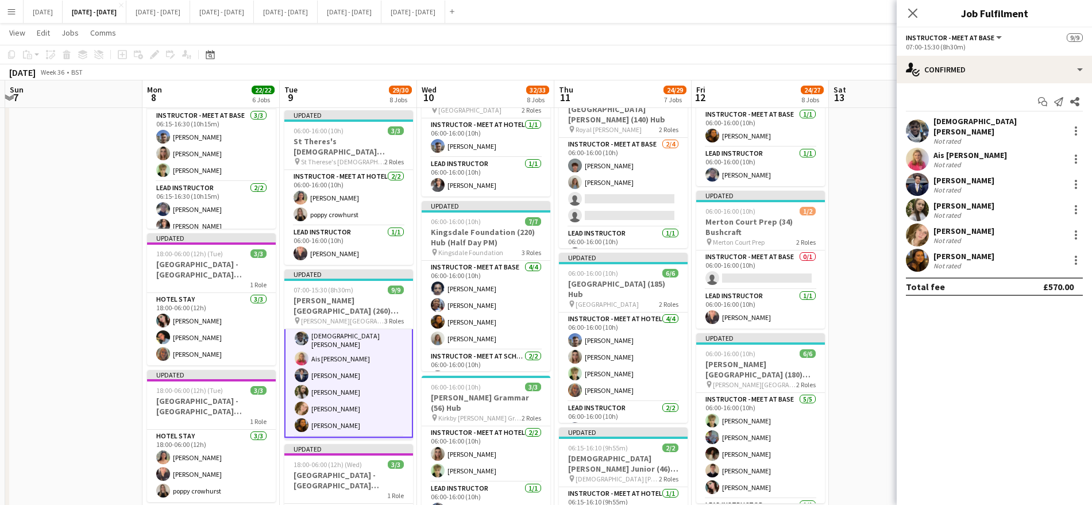
scroll to position [21, 0]
click at [1076, 255] on div at bounding box center [1076, 260] width 14 height 14
click at [1029, 309] on button "Switch crew" at bounding box center [1038, 303] width 90 height 28
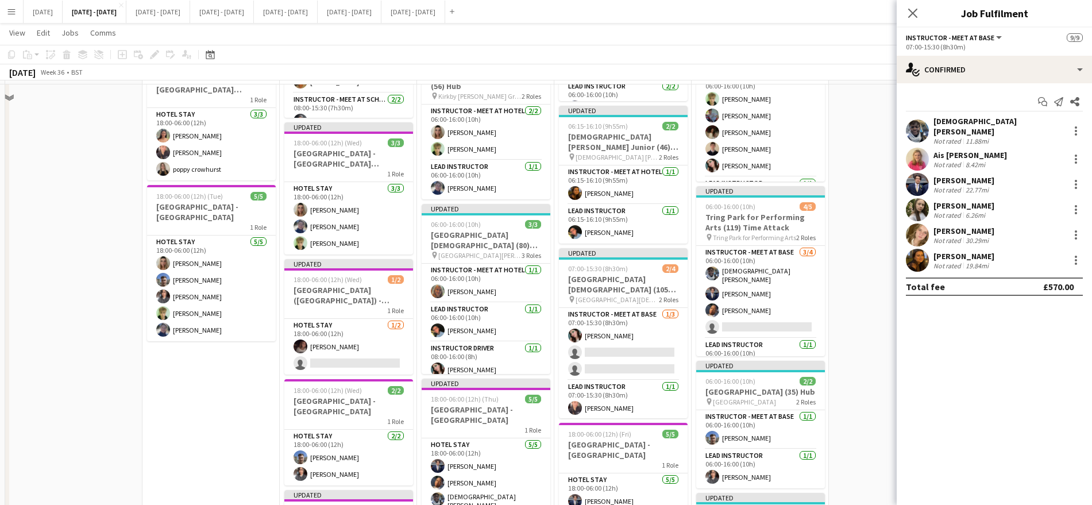
scroll to position [720, 0]
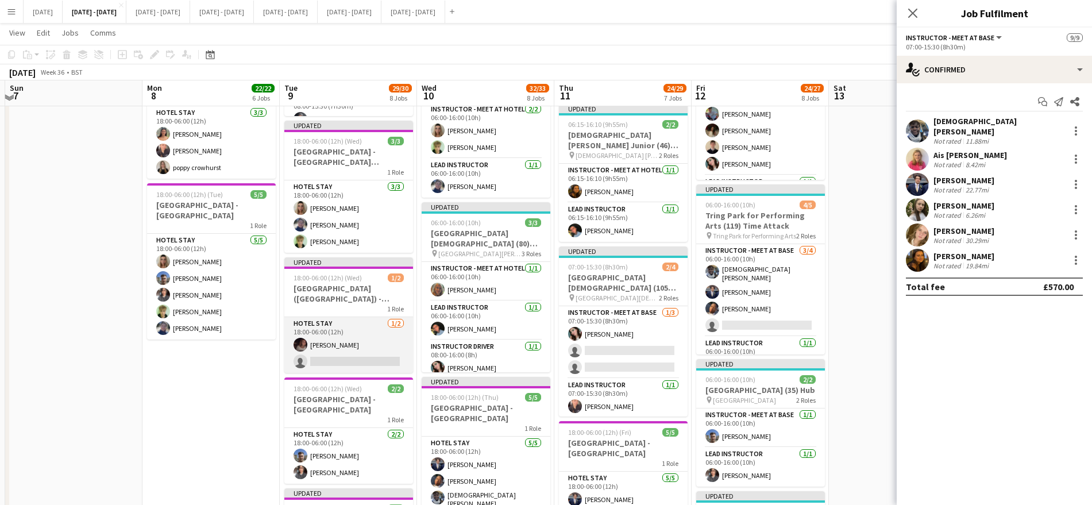
click at [318, 352] on app-card-role "Hotel Stay [DATE] 18:00-06:00 (12h) [PERSON_NAME] single-neutral-actions" at bounding box center [348, 345] width 129 height 56
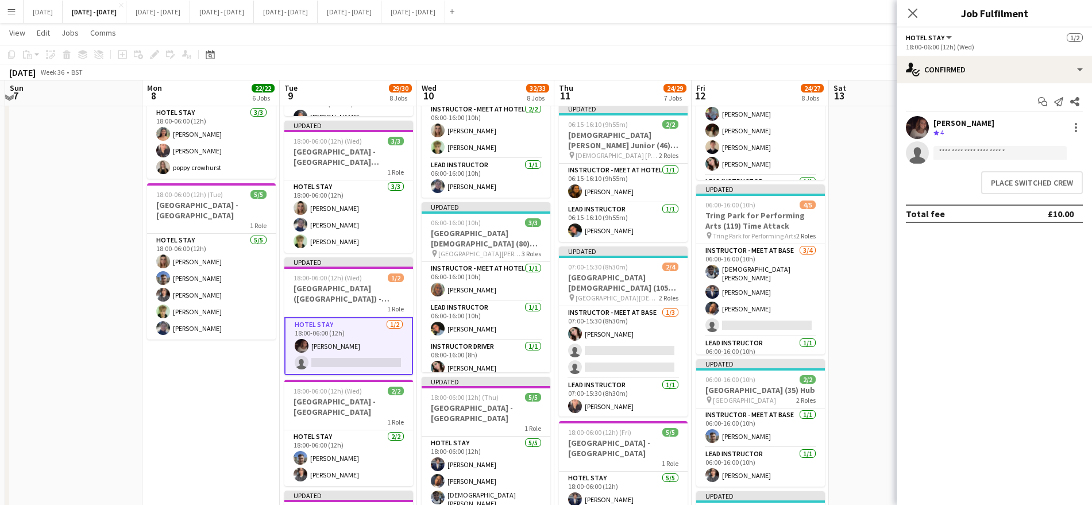
scroll to position [80, 0]
click at [1007, 176] on button "Place switched crew" at bounding box center [1032, 182] width 102 height 23
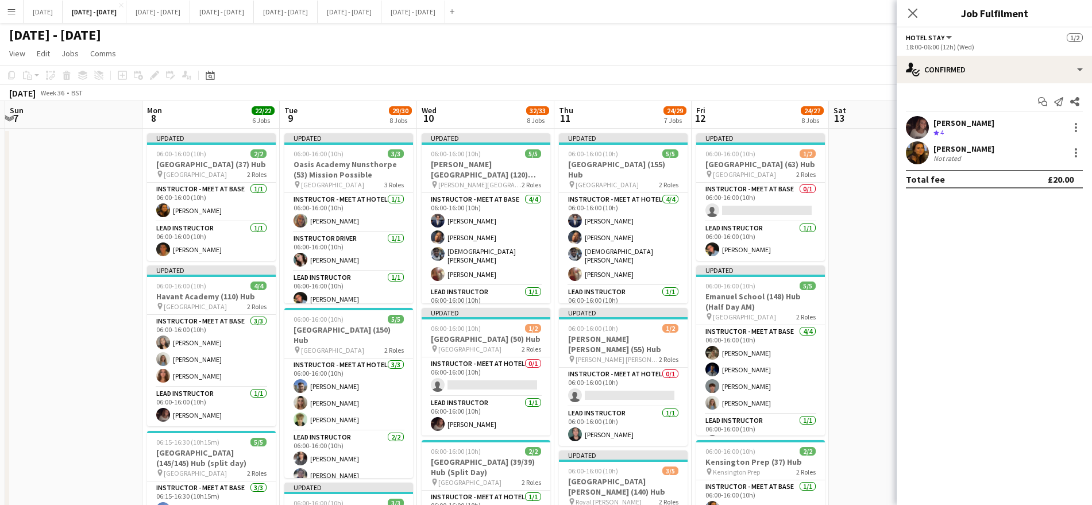
scroll to position [0, 0]
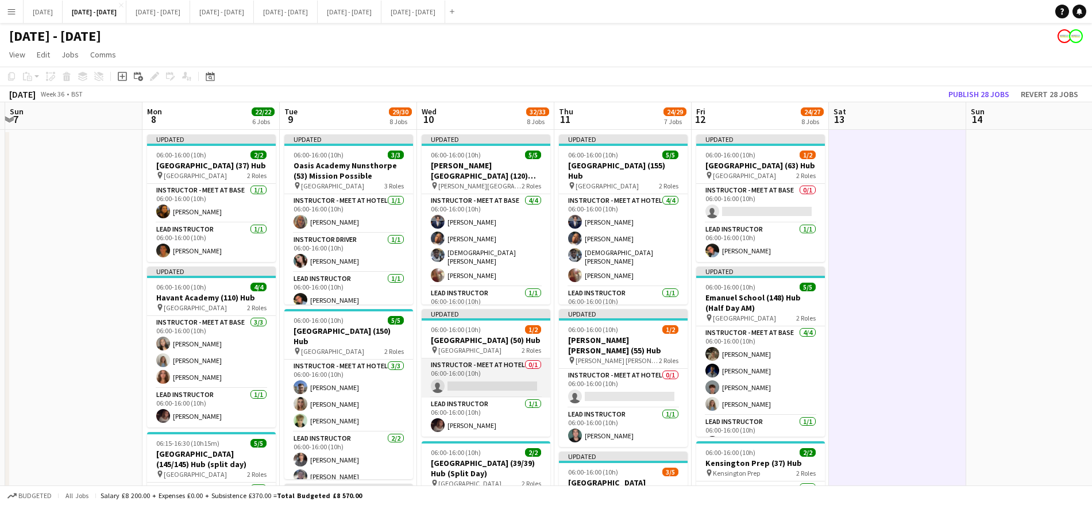
click at [488, 381] on app-card-role "Instructor - Meet at Hotel 0/1 06:00-16:00 (10h) single-neutral-actions" at bounding box center [486, 377] width 129 height 39
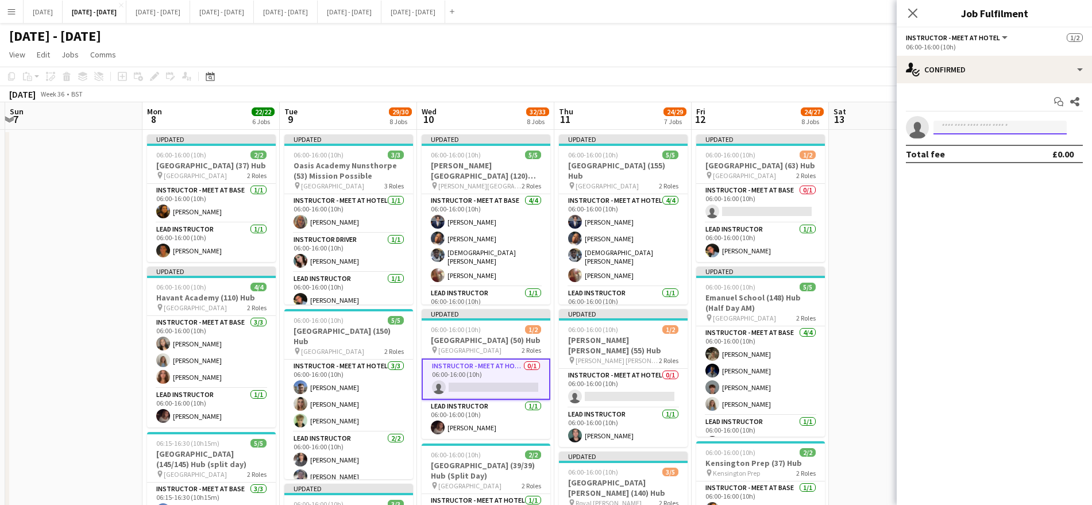
click at [979, 124] on input at bounding box center [999, 128] width 133 height 14
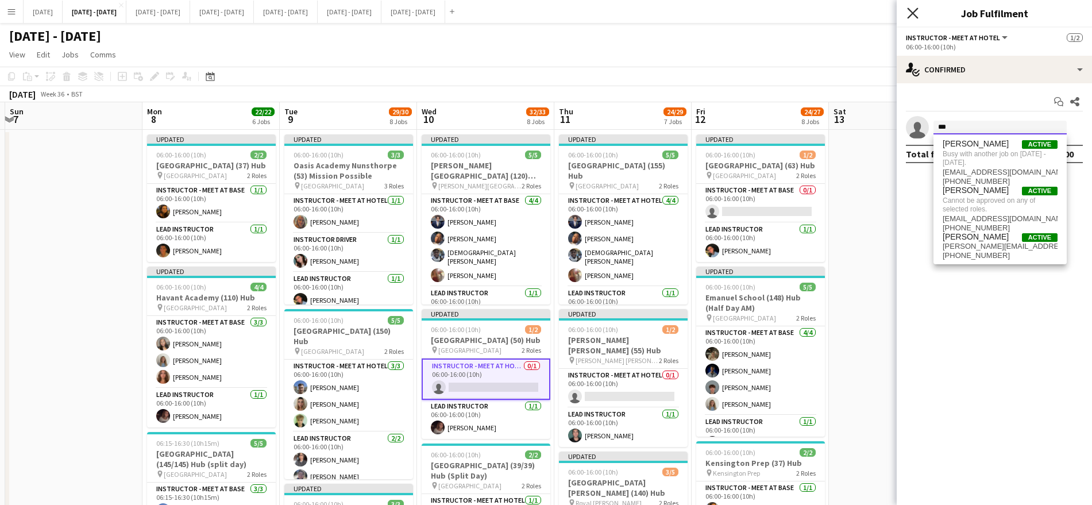
type input "***"
click at [910, 12] on icon "Close pop-in" at bounding box center [912, 12] width 11 height 11
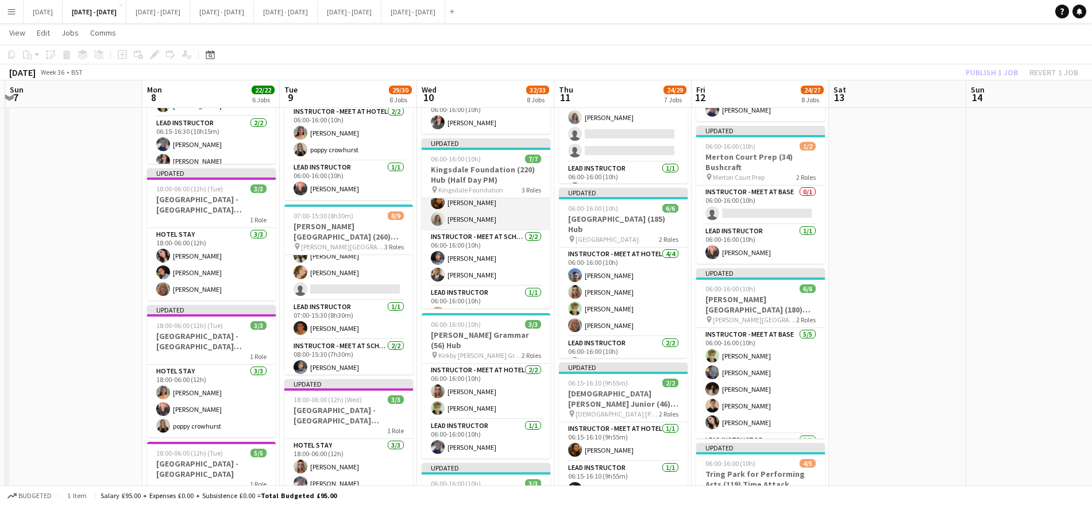
scroll to position [74, 0]
click at [470, 247] on app-card-role "Instructor - Meet at Base [DATE] 06:00-16:00 (10h) [PERSON_NAME] [PERSON_NAME] …" at bounding box center [486, 230] width 129 height 89
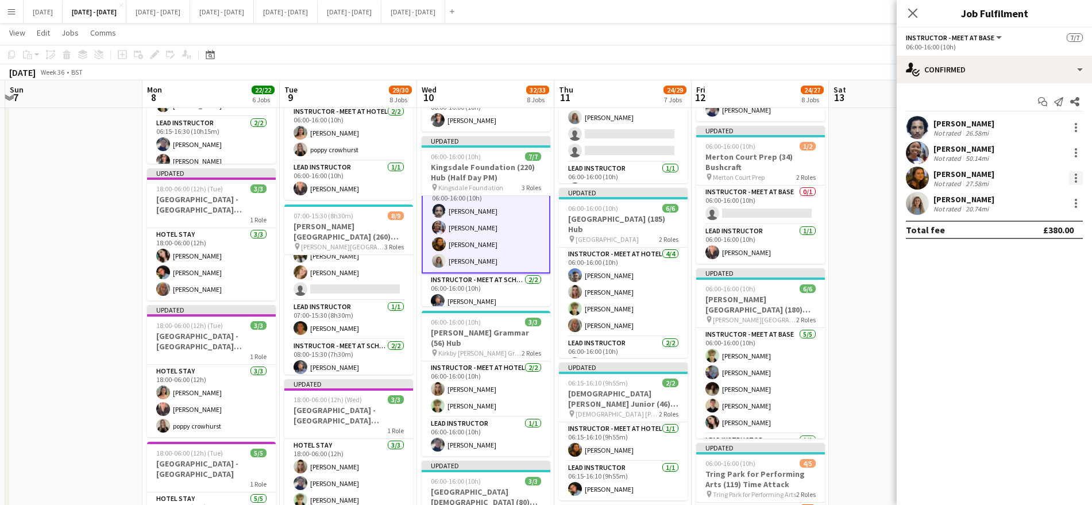
click at [1078, 173] on div at bounding box center [1076, 178] width 14 height 14
click at [1015, 232] on button "Switch crew" at bounding box center [1038, 227] width 90 height 28
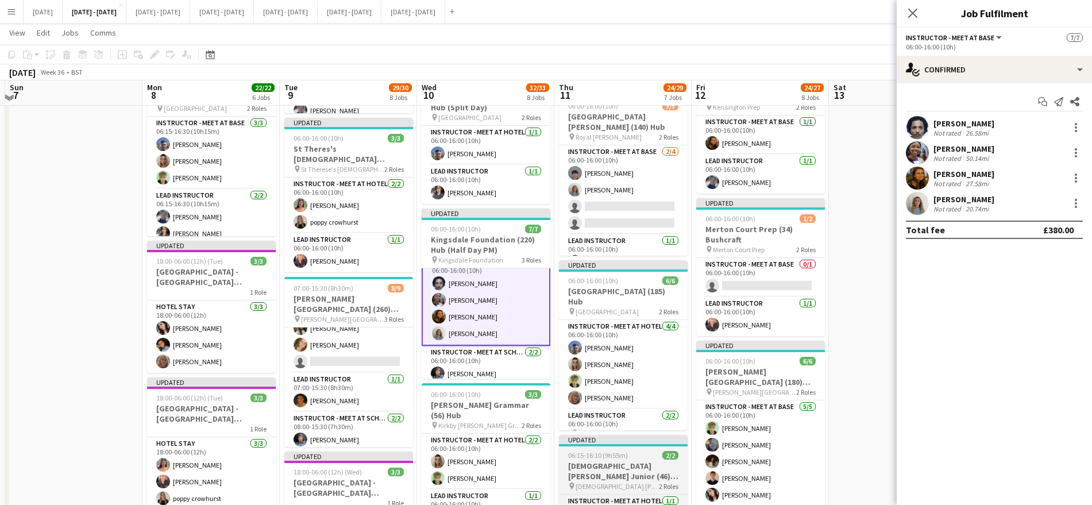
scroll to position [388, 0]
click at [604, 479] on app-calendar-viewport "Thu 4 Fri 5 Sat 6 Sun 7 Mon 8 22/22 6 Jobs Tue 9 29/30 8 Jobs Wed 10 32/33 8 Jo…" at bounding box center [546, 383] width 1092 height 1404
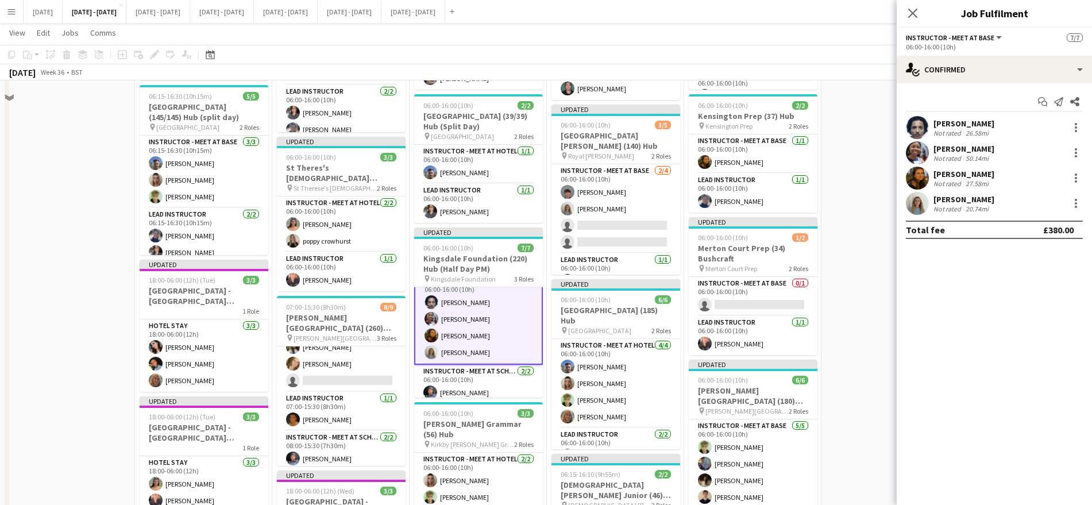
scroll to position [341, 0]
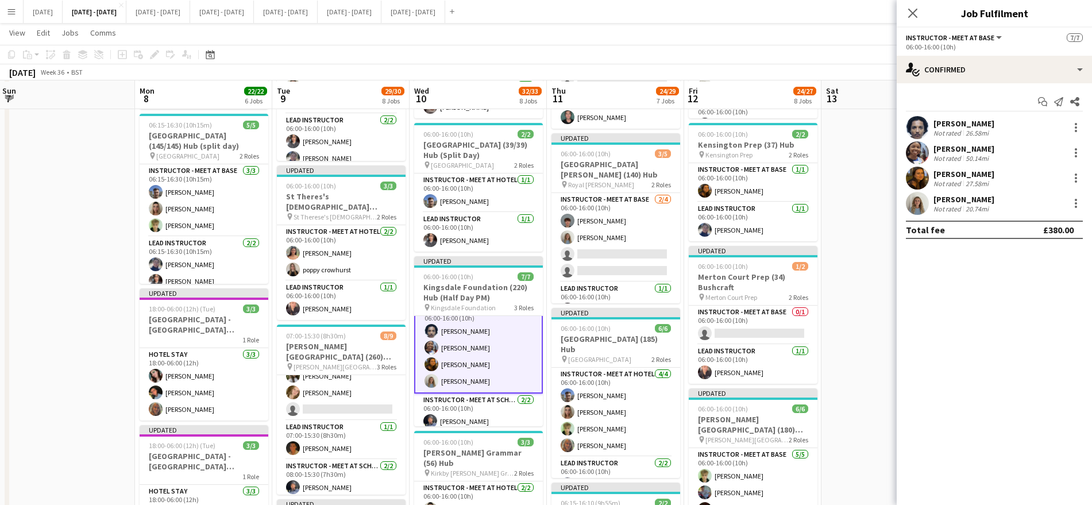
click at [604, 479] on app-date-cell "Updated 06:00-16:00 (10h) 5/5 [GEOGRAPHIC_DATA] (155) Hub pin [GEOGRAPHIC_DATA]…" at bounding box center [615, 472] width 137 height 1321
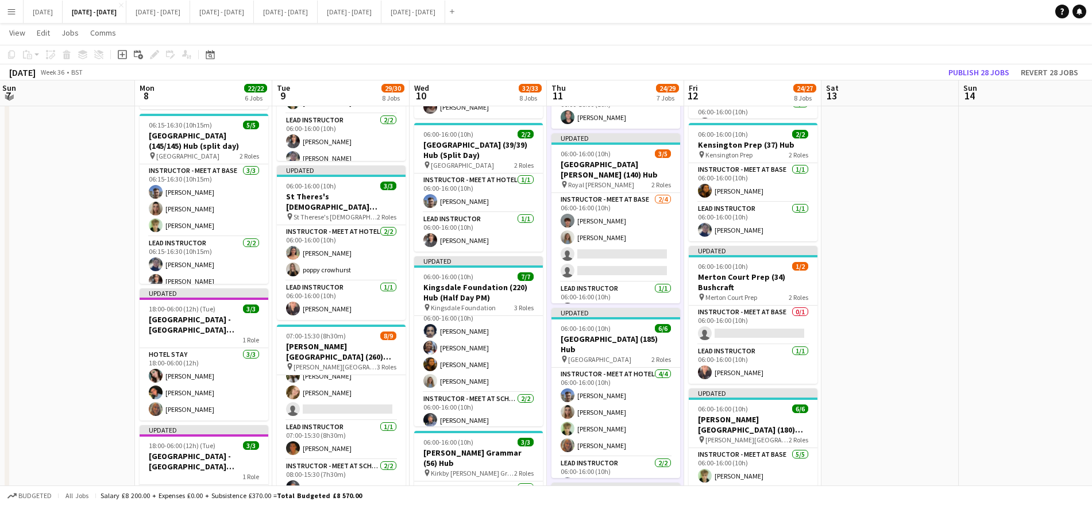
click at [908, 479] on app-calendar-viewport "Thu 4 Fri 5 Sat 6 Sun 7 Mon 8 22/22 6 Jobs Tue 9 29/30 8 Jobs Wed 10 32/33 8 Jo…" at bounding box center [546, 430] width 1092 height 1404
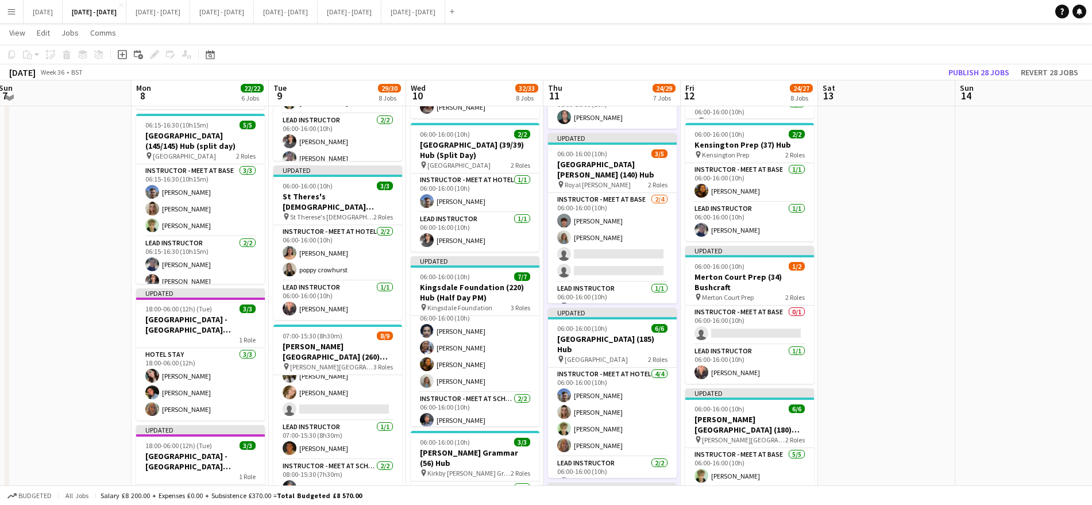
click at [910, 478] on app-date-cell at bounding box center [886, 472] width 137 height 1321
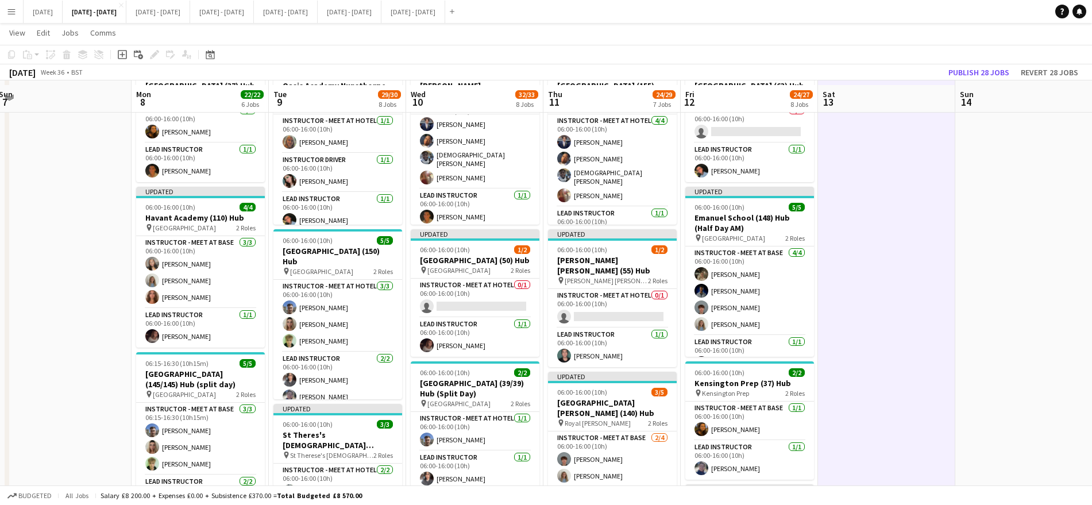
click at [650, 362] on app-card-role "Lead Instructor [DATE] 06:00-16:00 (10h) [PERSON_NAME]" at bounding box center [612, 347] width 129 height 39
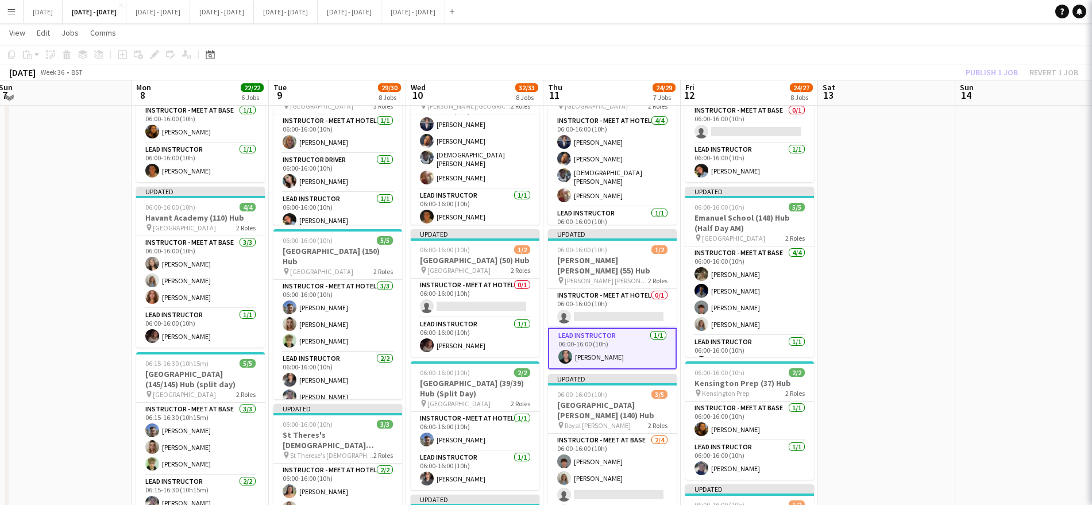
scroll to position [102, 0]
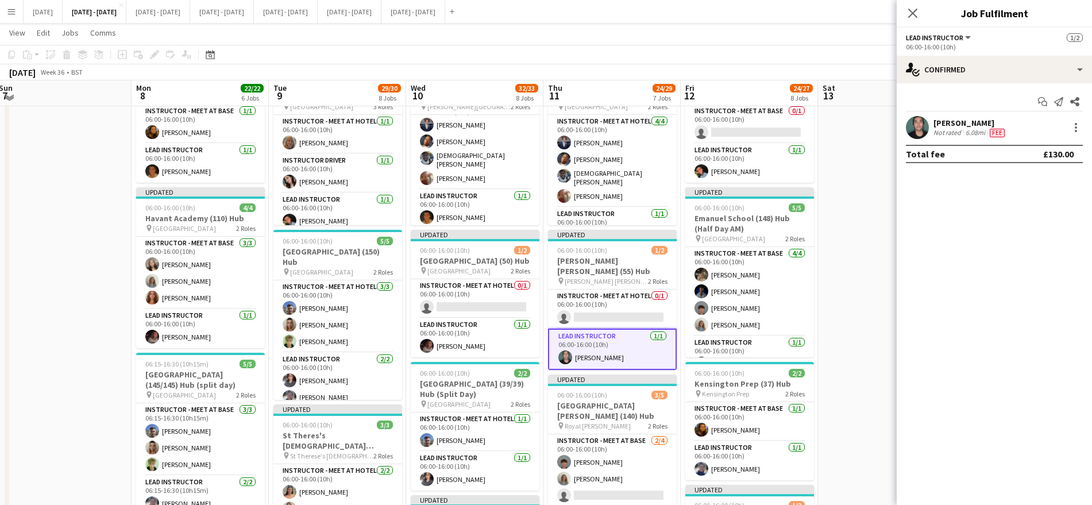
click at [645, 362] on app-card-role "Lead Instructor [DATE] 06:00-16:00 (10h) [PERSON_NAME]" at bounding box center [612, 349] width 129 height 41
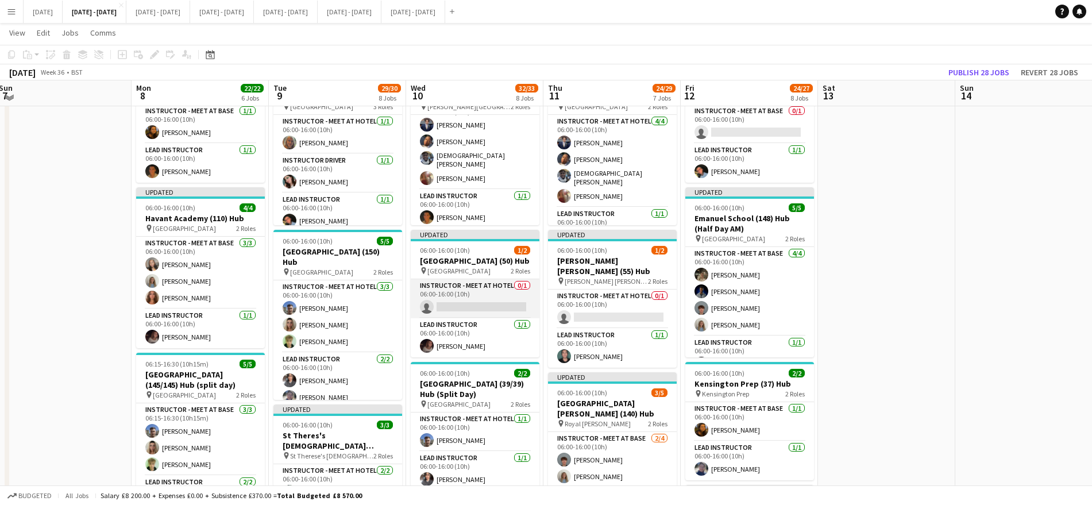
click at [466, 304] on app-card-role "Instructor - Meet at Hotel 0/1 06:00-16:00 (10h) single-neutral-actions" at bounding box center [475, 298] width 129 height 39
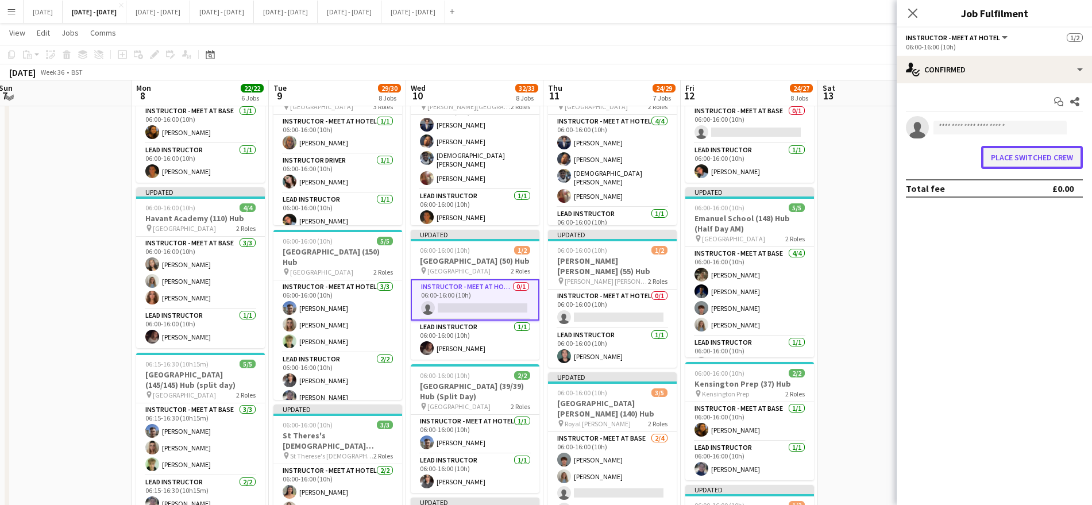
click at [1012, 161] on button "Place switched crew" at bounding box center [1032, 157] width 102 height 23
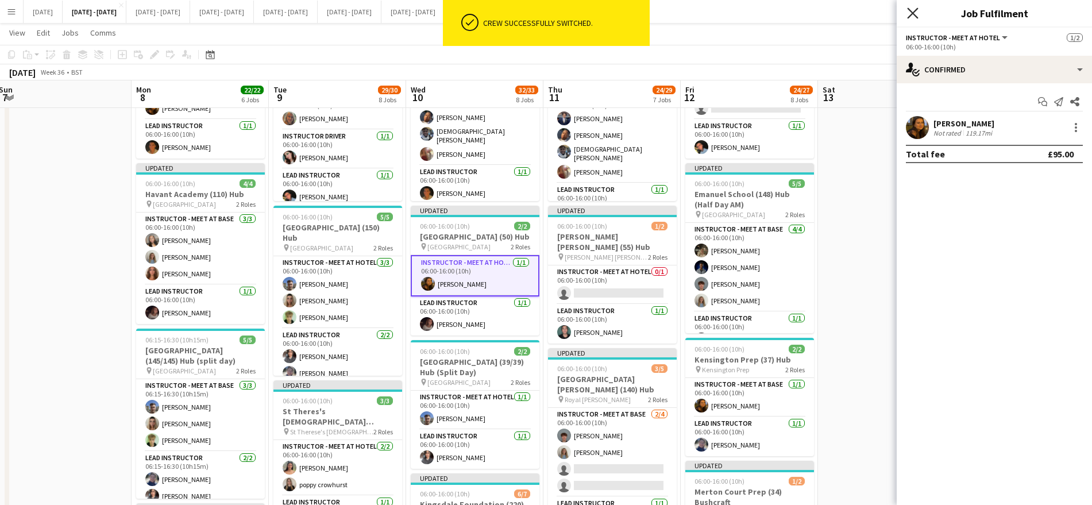
click at [910, 11] on icon at bounding box center [912, 12] width 11 height 11
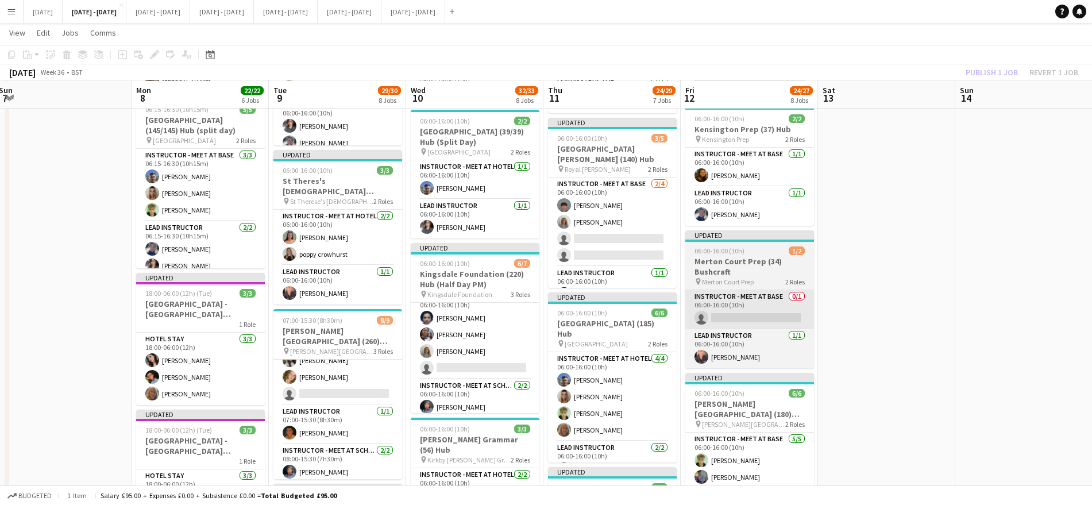
scroll to position [334, 0]
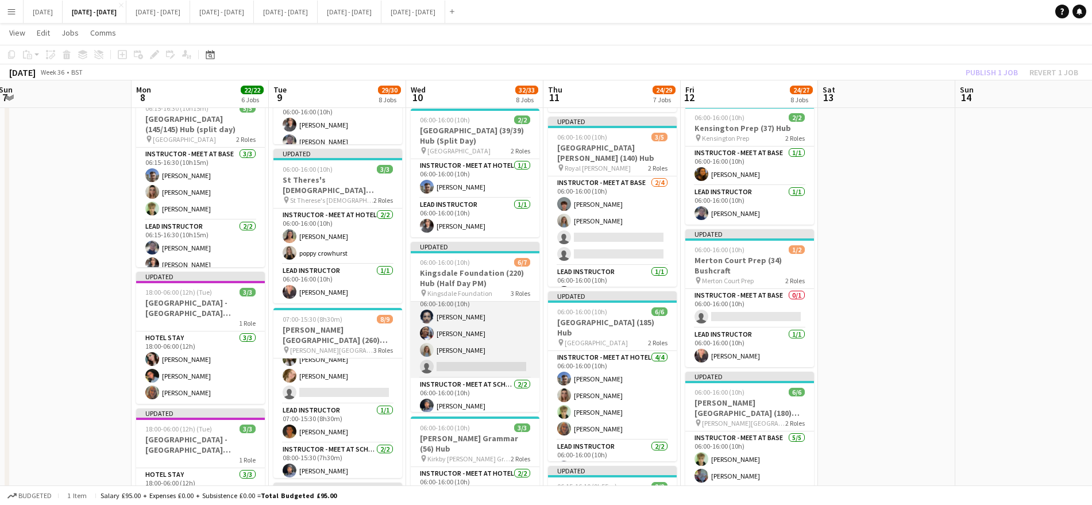
click at [459, 357] on app-card-role "Instructor - Meet at Base [DATE] 06:00-16:00 (10h) [PERSON_NAME] [PERSON_NAME] …" at bounding box center [475, 333] width 129 height 89
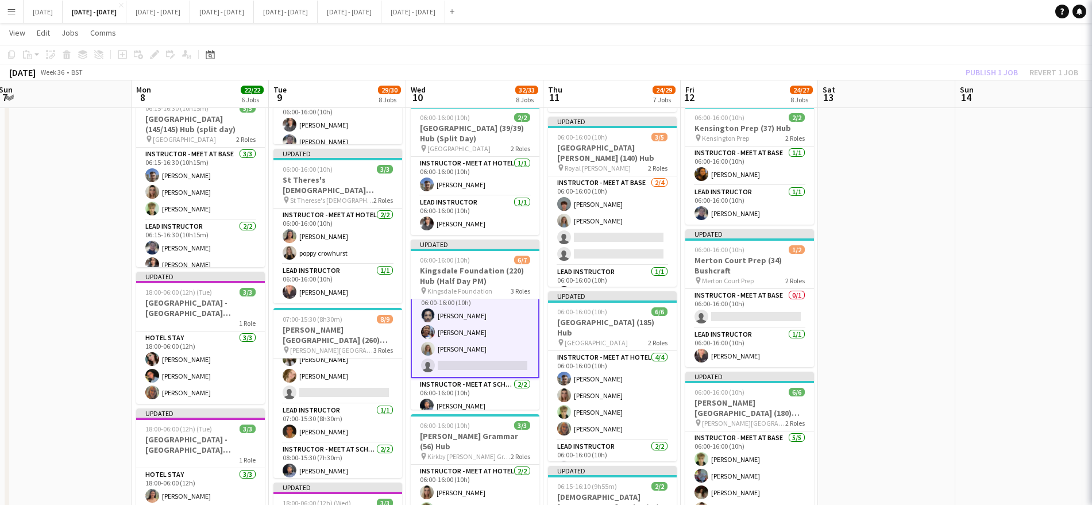
scroll to position [14, 0]
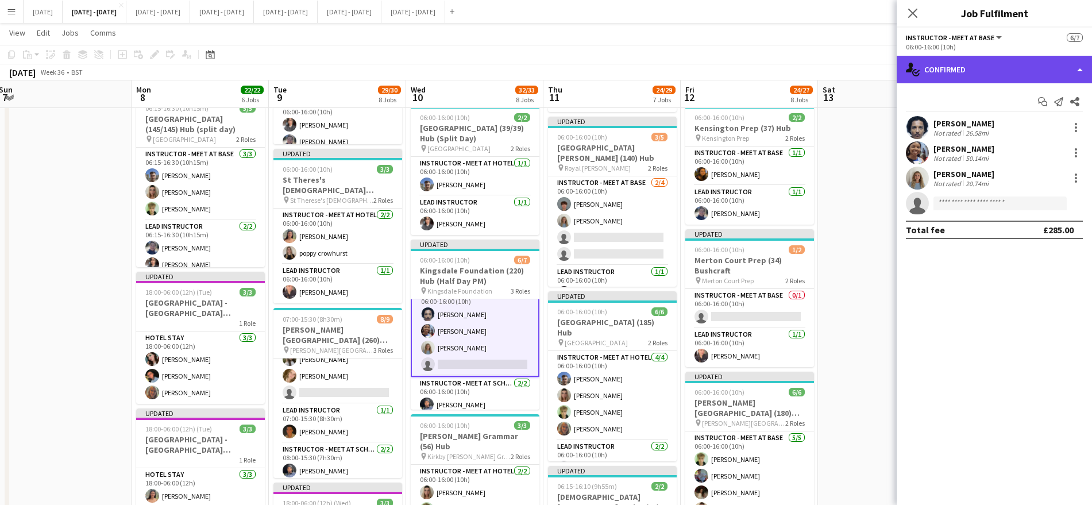
click at [1014, 59] on div "single-neutral-actions-check-2 Confirmed" at bounding box center [994, 70] width 195 height 28
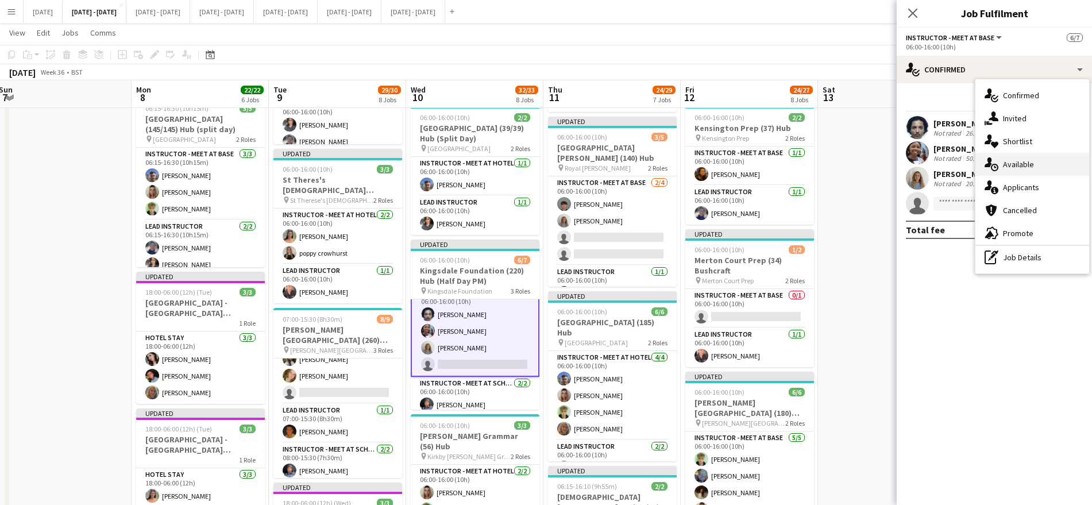
click at [1047, 171] on div "single-neutral-actions-upload Available" at bounding box center [1032, 164] width 114 height 23
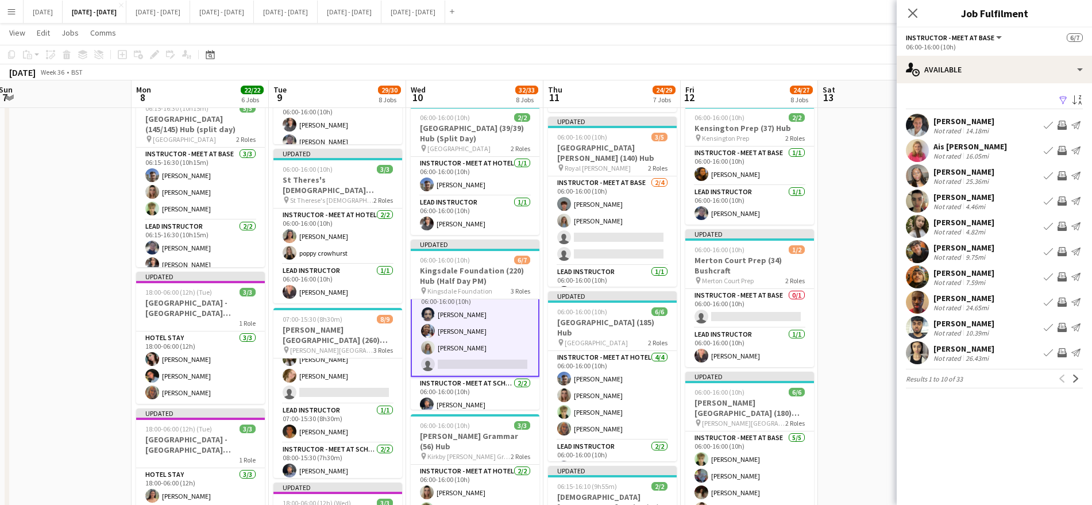
click at [1050, 173] on app-icon "Book crew" at bounding box center [1048, 175] width 9 height 9
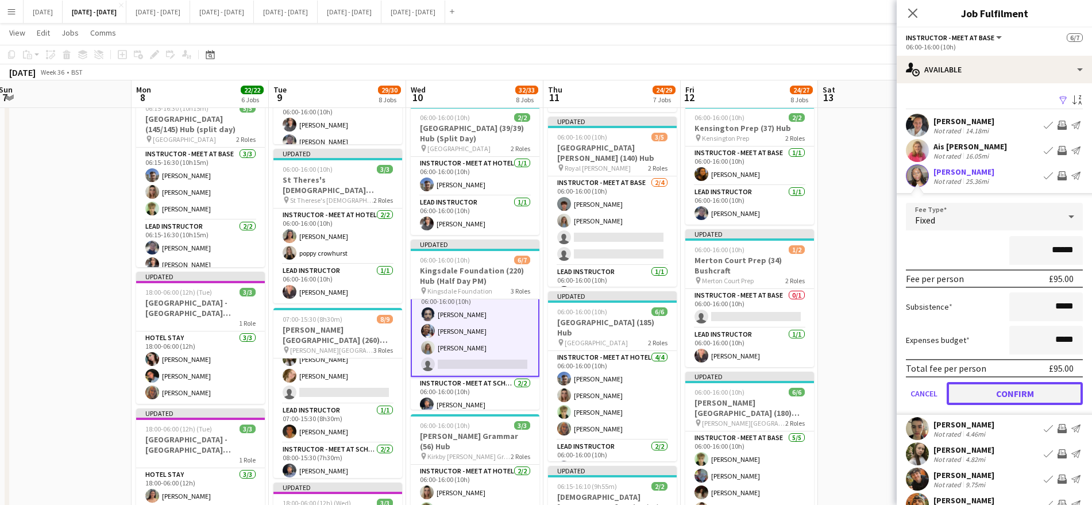
click at [978, 388] on button "Confirm" at bounding box center [1015, 393] width 136 height 23
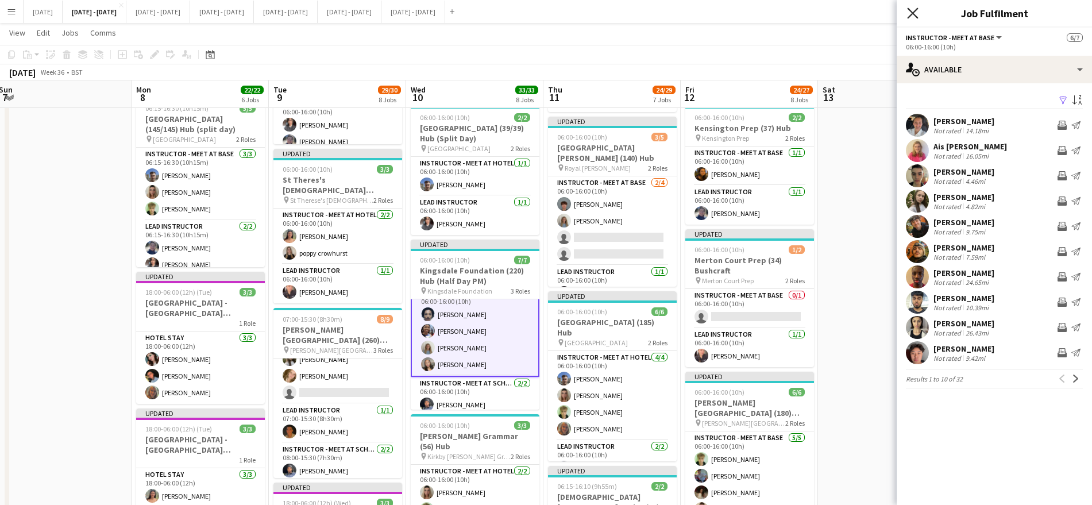
click at [912, 13] on icon at bounding box center [912, 12] width 11 height 11
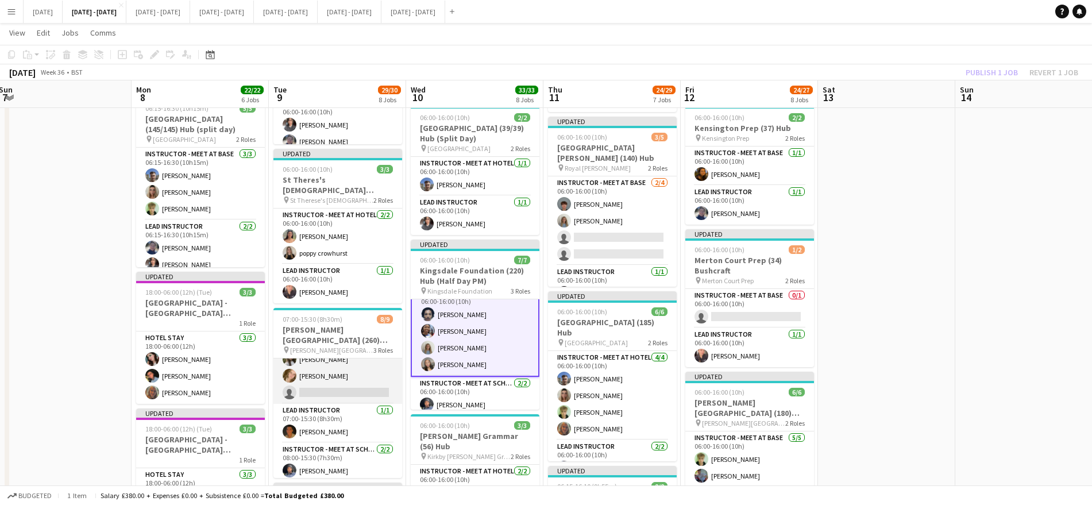
click at [337, 378] on app-card-role "Instructor - Meet at Base [DATE] 07:00-15:30 (8h30m) [PERSON_NAME] Ais [PERSON_…" at bounding box center [337, 341] width 129 height 126
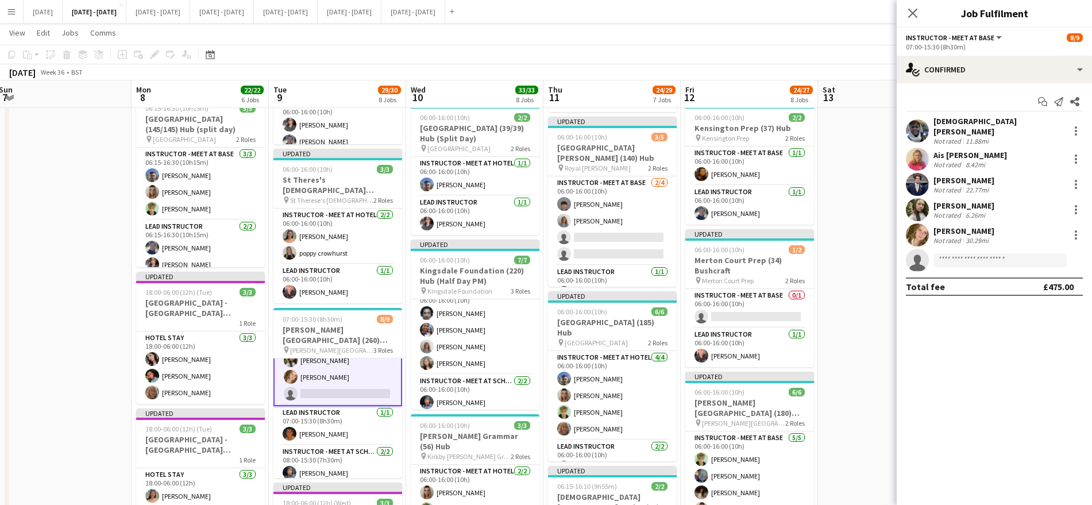
scroll to position [13, 0]
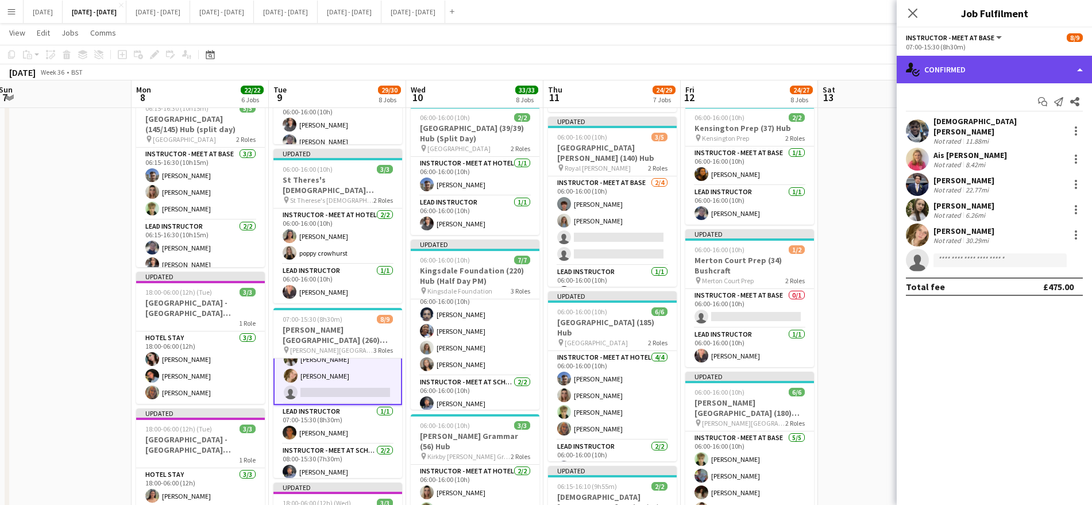
click at [1022, 71] on div "single-neutral-actions-check-2 Confirmed" at bounding box center [994, 70] width 195 height 28
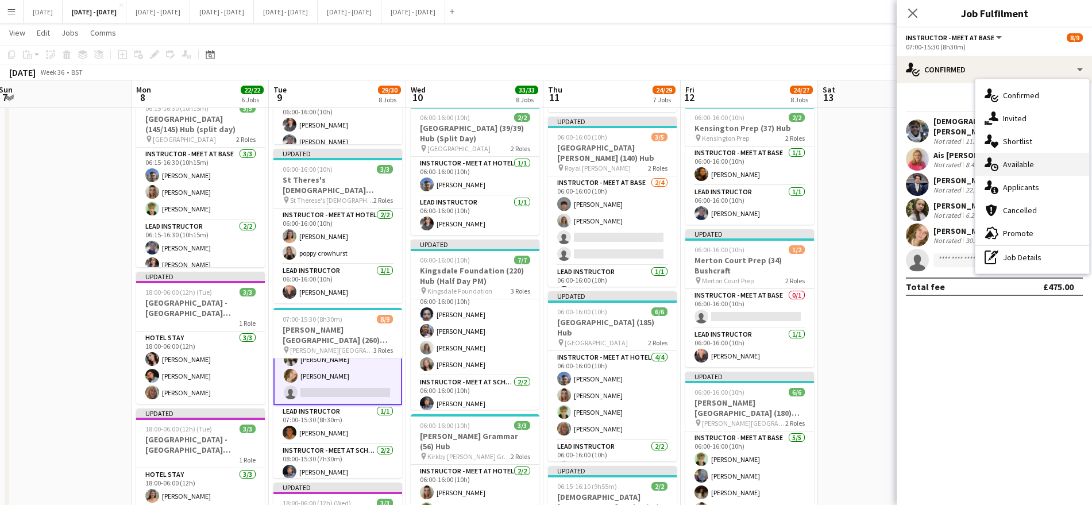
click at [1025, 161] on div "single-neutral-actions-upload Available" at bounding box center [1032, 164] width 114 height 23
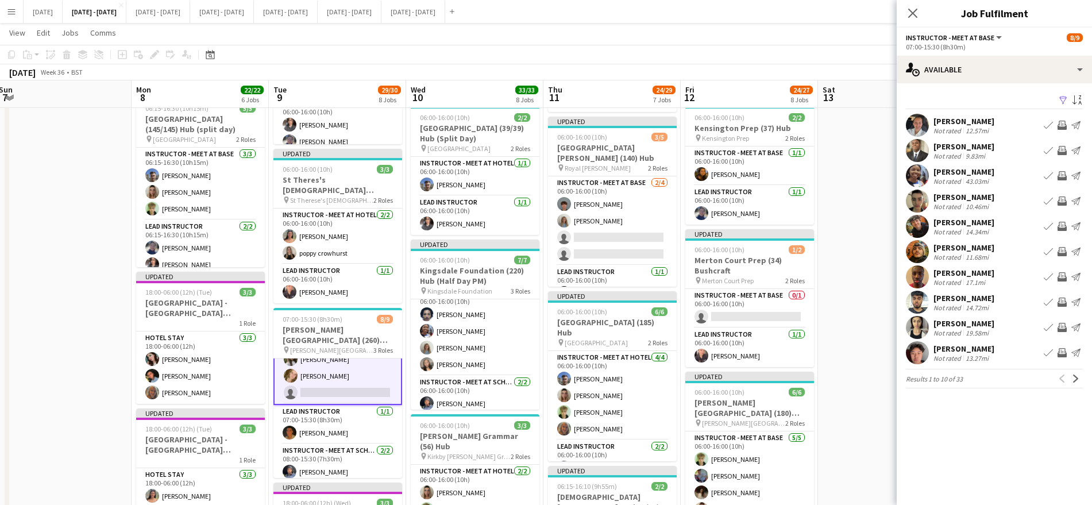
click at [1004, 365] on app-available-tab "Filter Sort asc [PERSON_NAME] Not rated 12.57mi Book crew Invite crew Send noti…" at bounding box center [994, 240] width 195 height 296
click at [1081, 380] on button "Next" at bounding box center [1076, 379] width 14 height 14
click at [946, 300] on div "[PERSON_NAME]" at bounding box center [963, 298] width 61 height 10
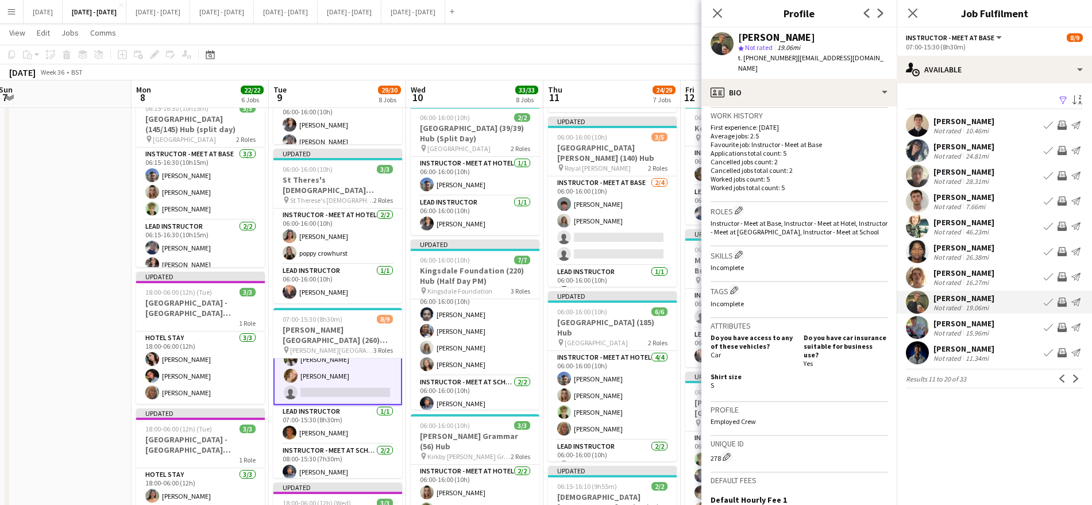
scroll to position [281, 0]
click at [337, 367] on app-card-role "Instructor - Meet at Base [DATE] 07:00-15:30 (8h30m) [PERSON_NAME] Ais [PERSON_…" at bounding box center [337, 341] width 129 height 128
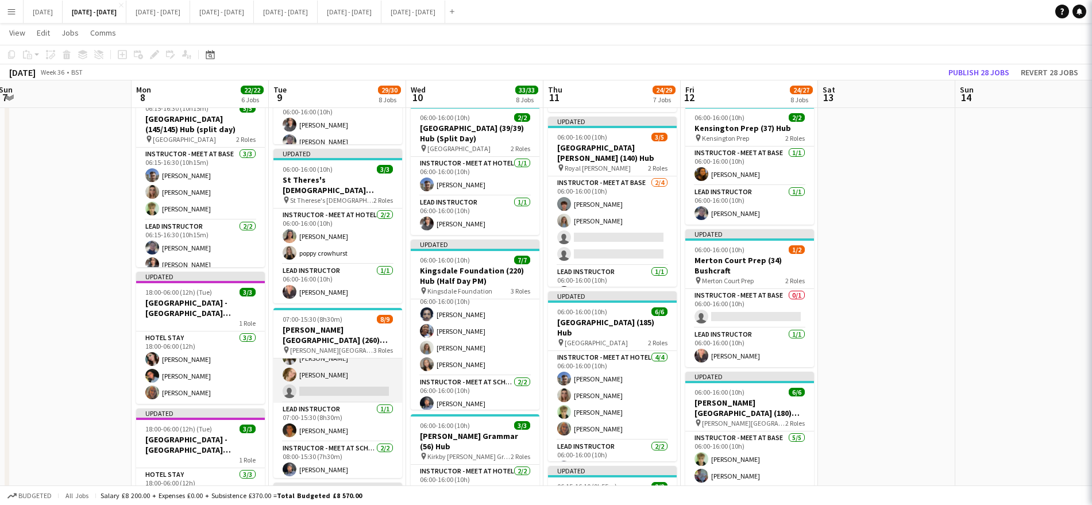
scroll to position [80, 0]
click at [338, 369] on app-card-role "Instructor - Meet at Base [DATE] 07:00-15:30 (8h30m) [PERSON_NAME] Ais [PERSON_…" at bounding box center [337, 341] width 129 height 126
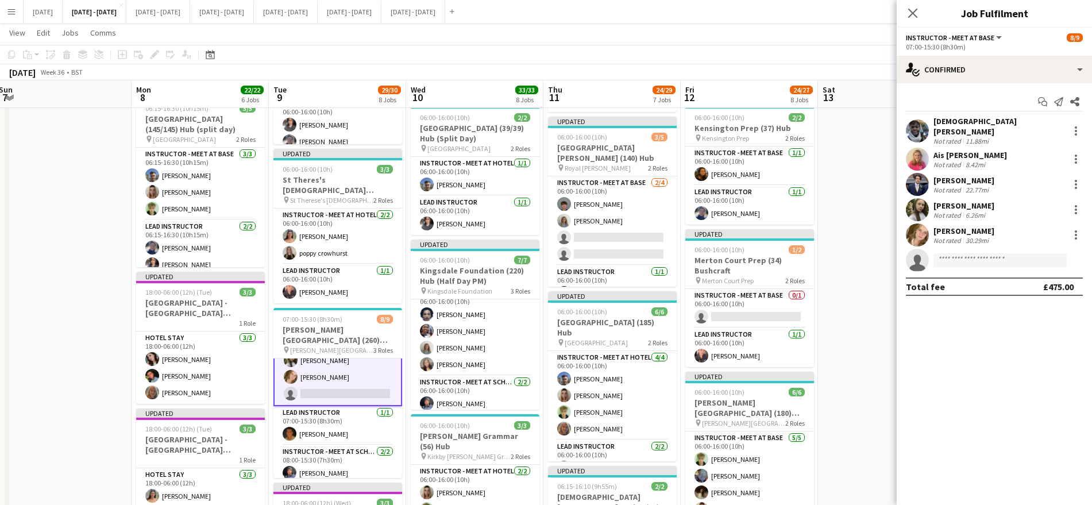
scroll to position [82, 0]
click at [971, 254] on input at bounding box center [999, 260] width 133 height 14
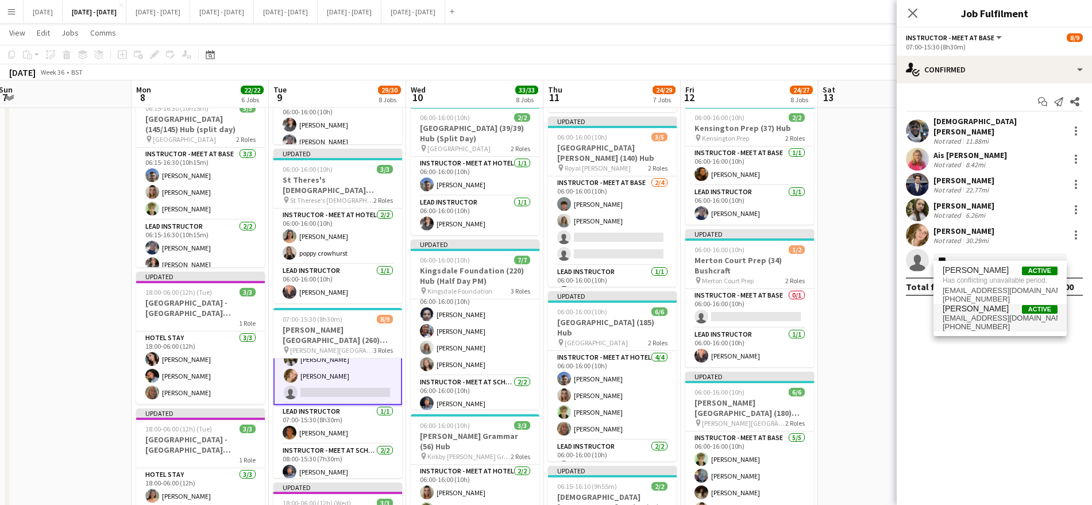
type input "***"
click at [979, 322] on span "[PHONE_NUMBER]" at bounding box center [1000, 326] width 115 height 9
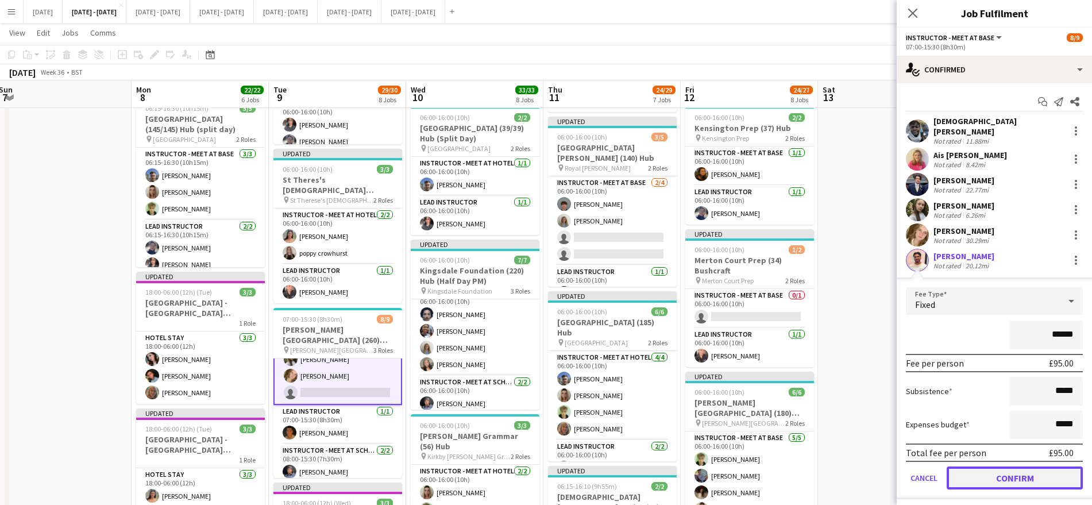
click at [1006, 466] on button "Confirm" at bounding box center [1015, 477] width 136 height 23
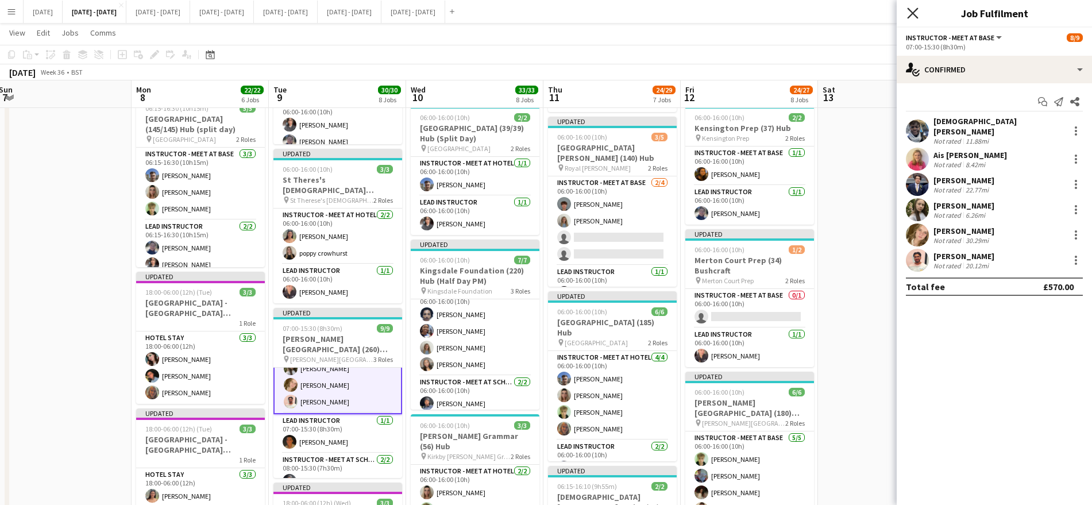
click at [912, 13] on icon at bounding box center [912, 12] width 11 height 11
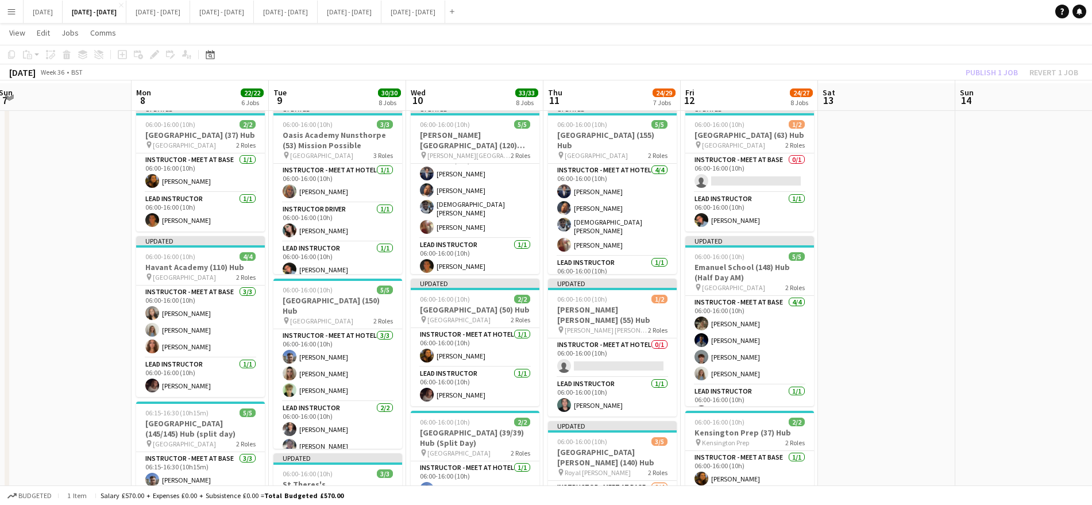
scroll to position [34, 0]
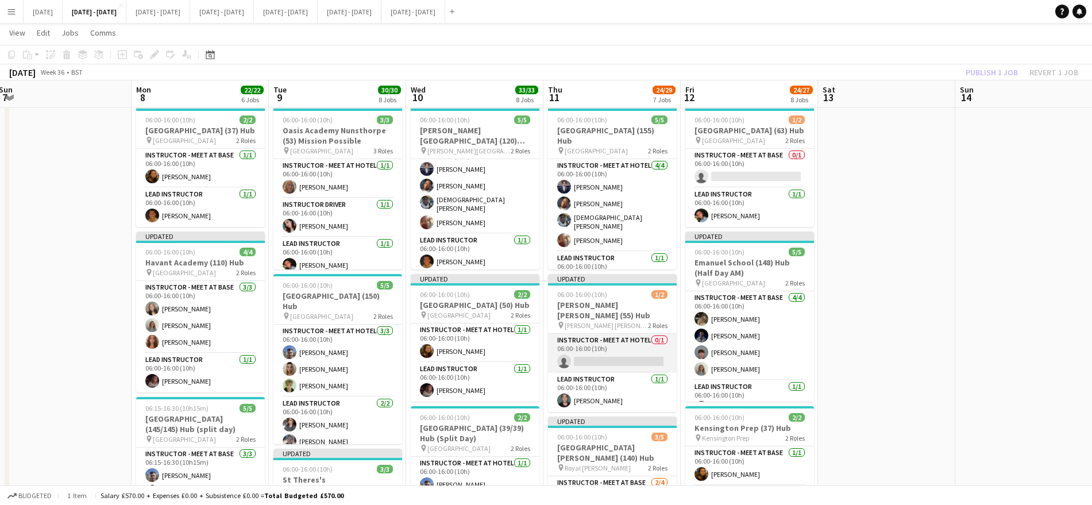
click at [609, 360] on app-card-role "Instructor - Meet at Hotel 0/1 06:00-16:00 (10h) single-neutral-actions" at bounding box center [612, 353] width 129 height 39
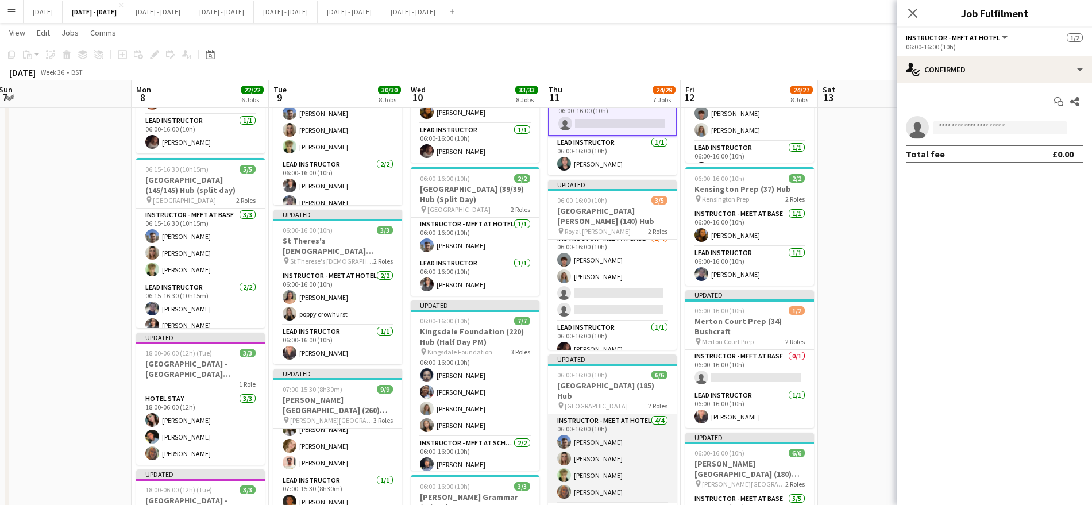
scroll to position [34, 0]
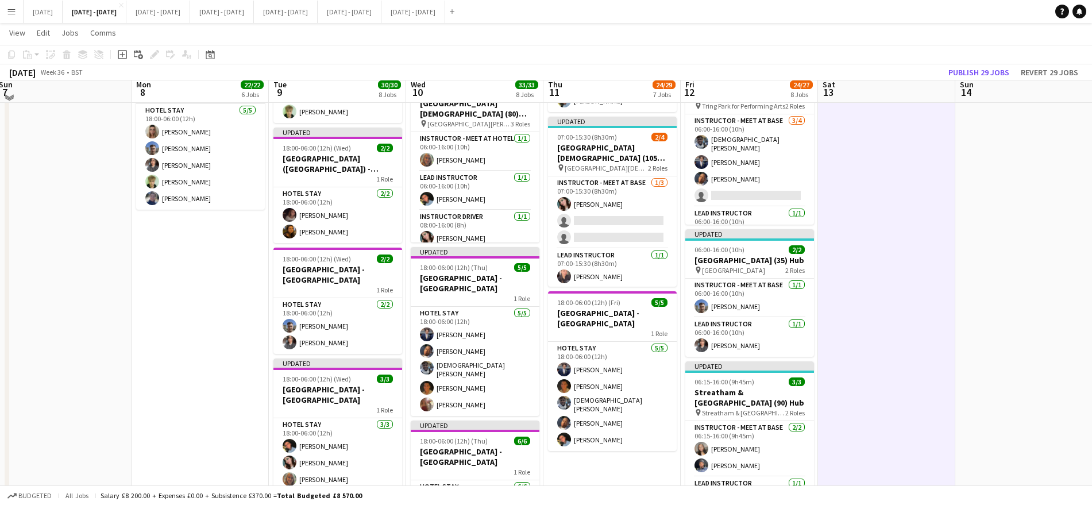
scroll to position [814, 0]
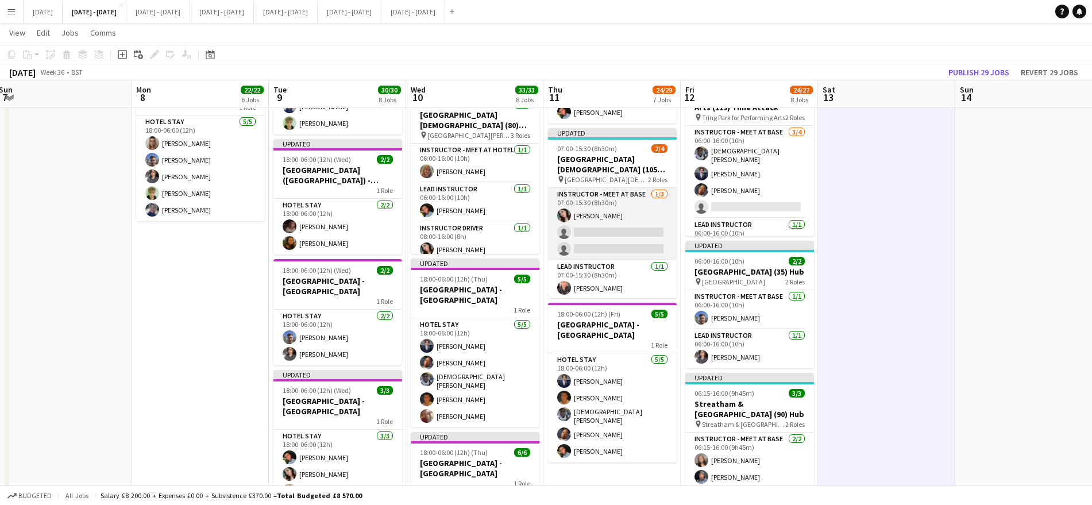
click at [600, 229] on app-card-role "Instructor - Meet at Base [DATE] 07:00-15:30 (8h30m) [PERSON_NAME] single-neutr…" at bounding box center [612, 224] width 129 height 72
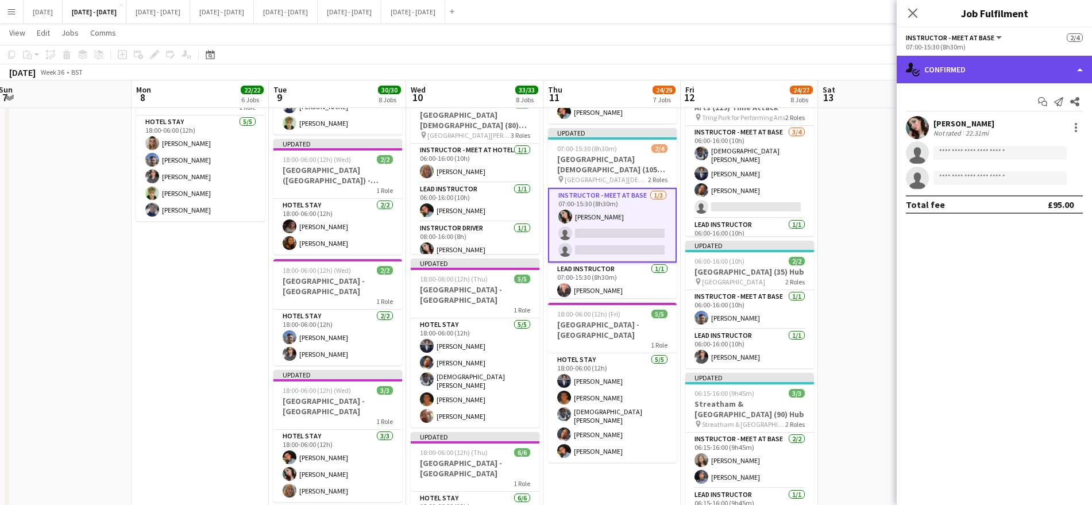
click at [1043, 69] on div "single-neutral-actions-check-2 Confirmed" at bounding box center [994, 70] width 195 height 28
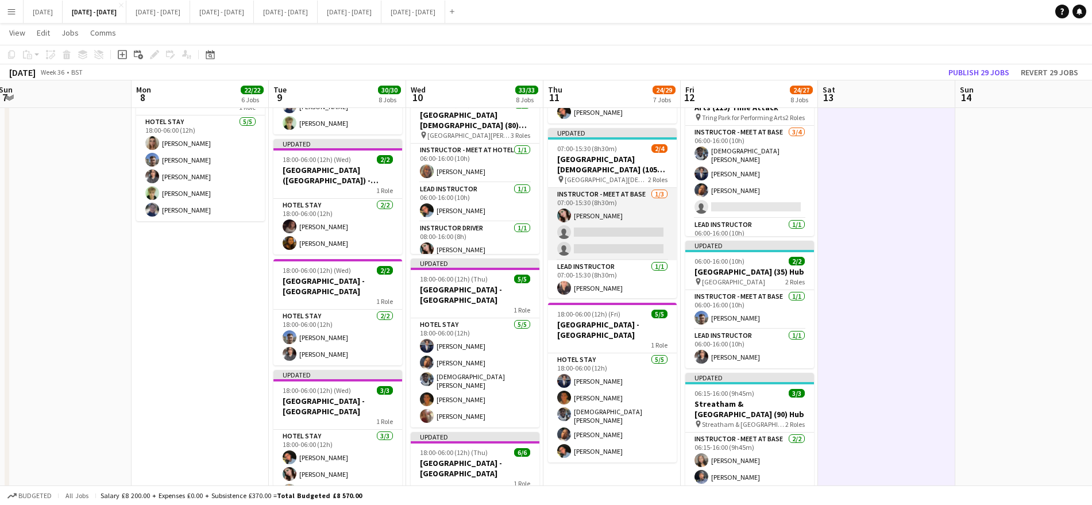
click at [577, 208] on app-card-role "Instructor - Meet at Base [DATE] 07:00-15:30 (8h30m) [PERSON_NAME] single-neutr…" at bounding box center [612, 224] width 129 height 72
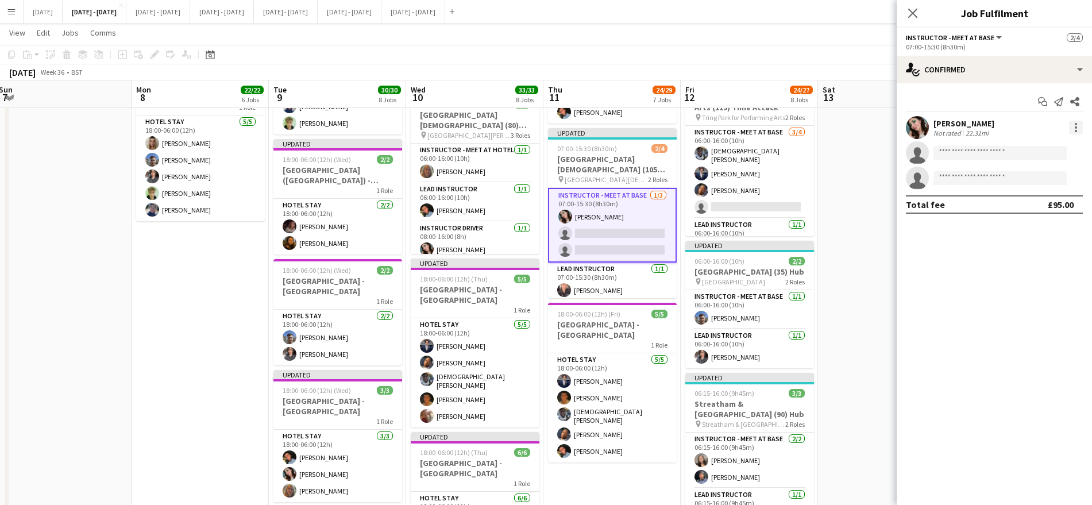
click at [1076, 121] on div at bounding box center [1076, 128] width 14 height 14
click at [1034, 185] on button "Switch crew" at bounding box center [1038, 177] width 90 height 28
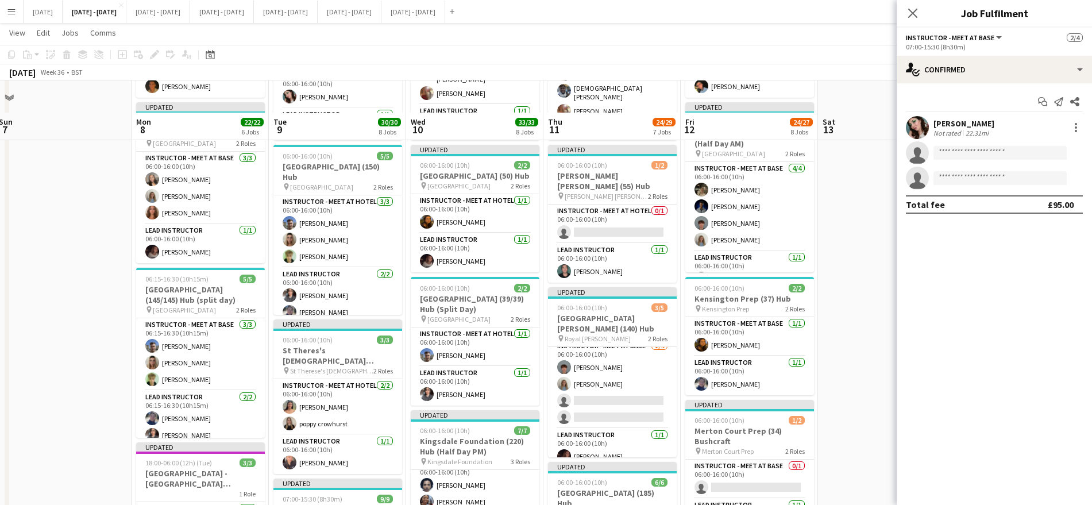
scroll to position [175, 0]
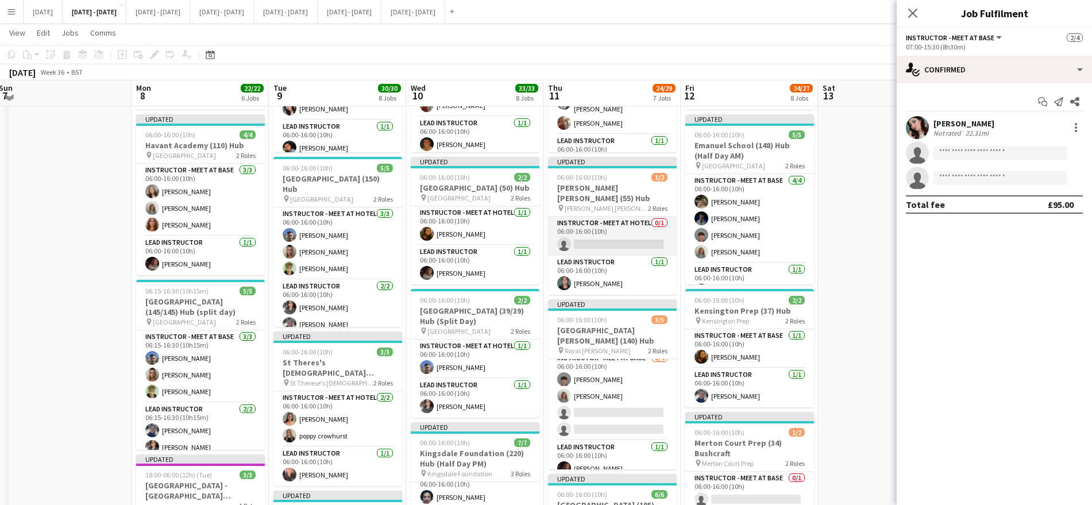
click at [603, 236] on app-card-role "Instructor - Meet at Hotel 0/1 06:00-16:00 (10h) single-neutral-actions" at bounding box center [612, 236] width 129 height 39
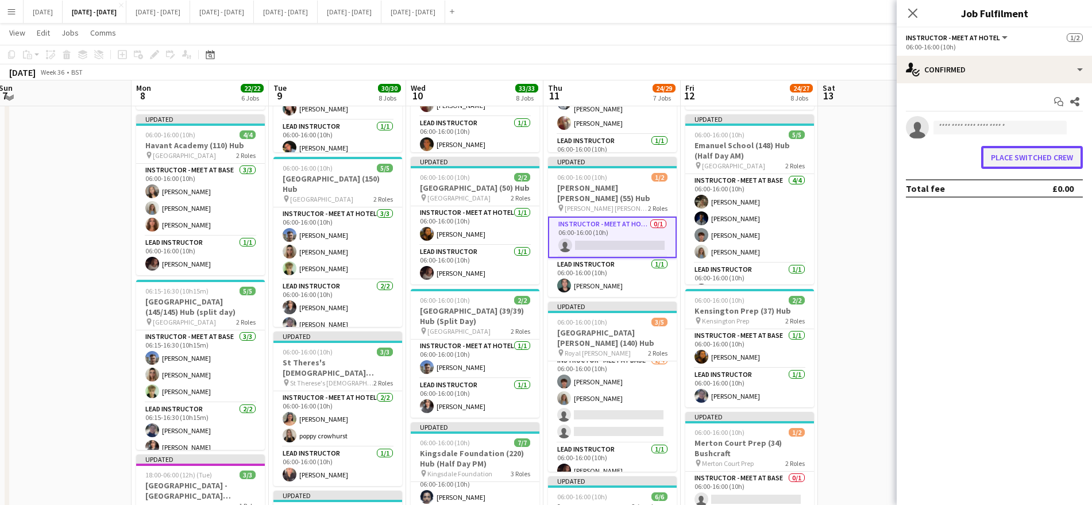
click at [993, 150] on button "Place switched crew" at bounding box center [1032, 157] width 102 height 23
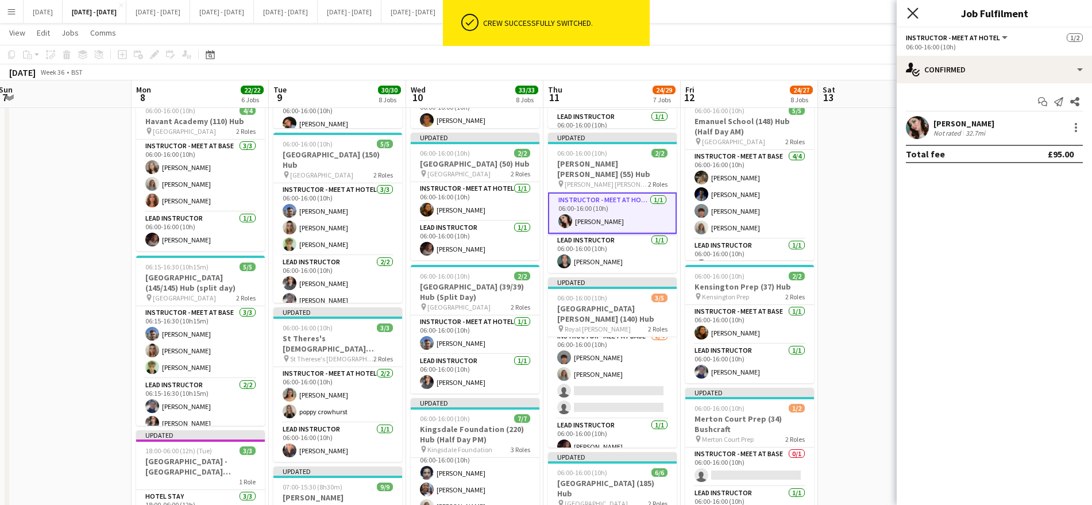
click at [915, 13] on icon "Close pop-in" at bounding box center [912, 12] width 11 height 11
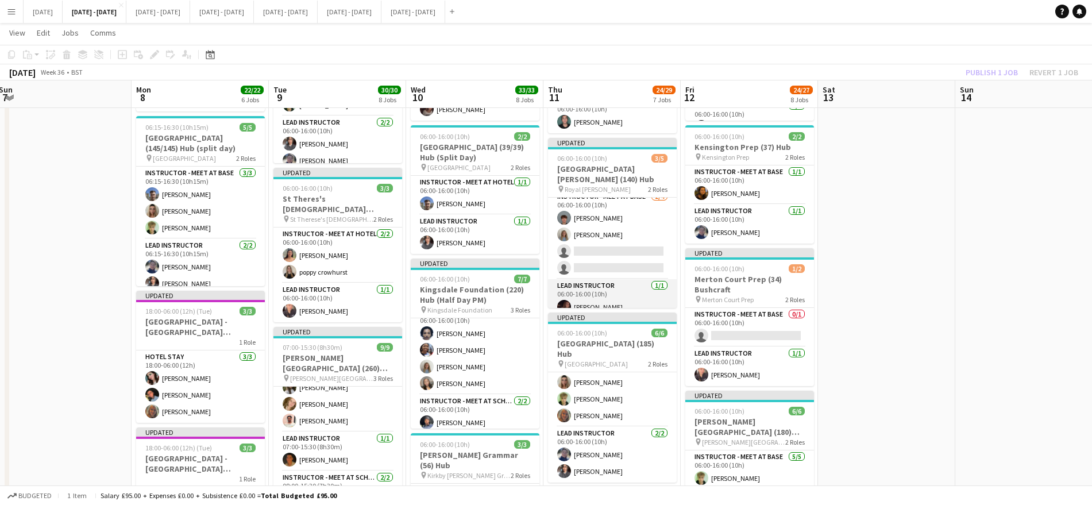
scroll to position [314, 0]
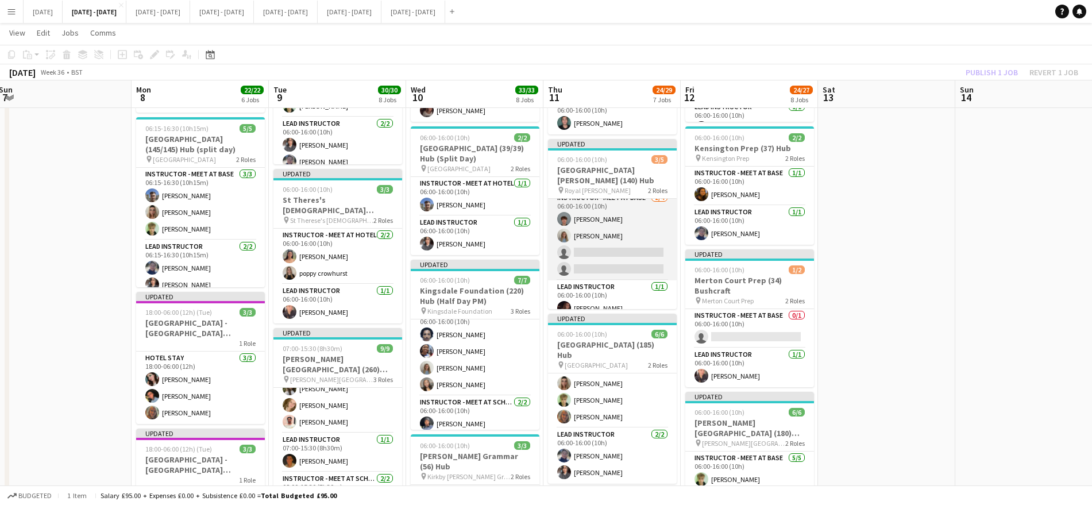
click at [589, 239] on app-card-role "Instructor - Meet at Base [DATE] 06:00-16:00 (10h) [PERSON_NAME] [PERSON_NAME] …" at bounding box center [612, 235] width 129 height 89
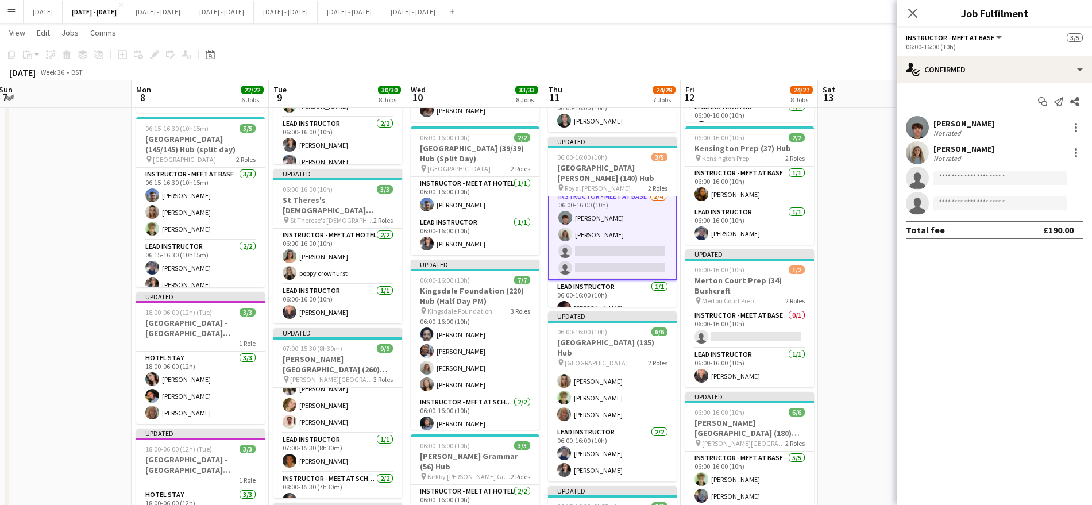
scroll to position [9, 0]
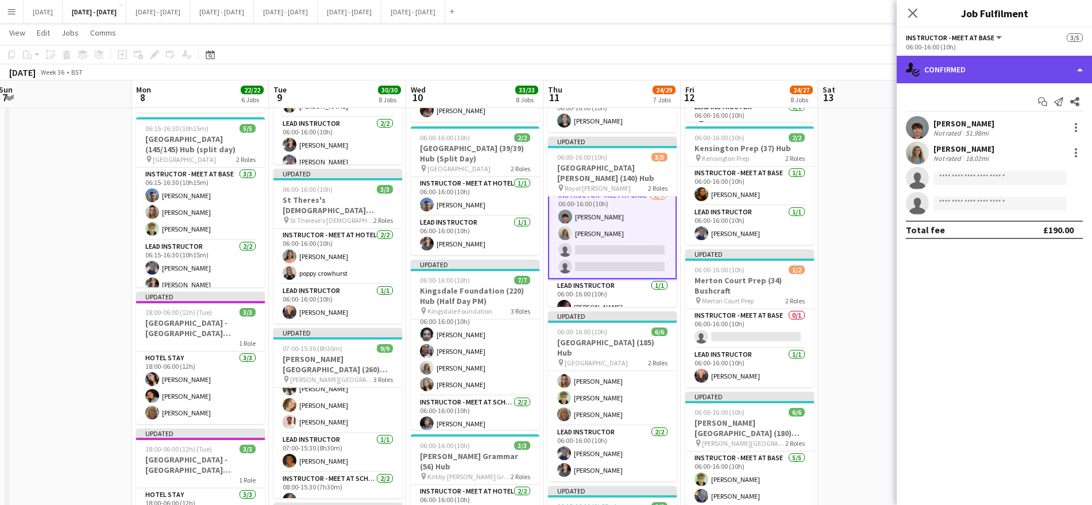
click at [1010, 67] on div "single-neutral-actions-check-2 Confirmed" at bounding box center [994, 70] width 195 height 28
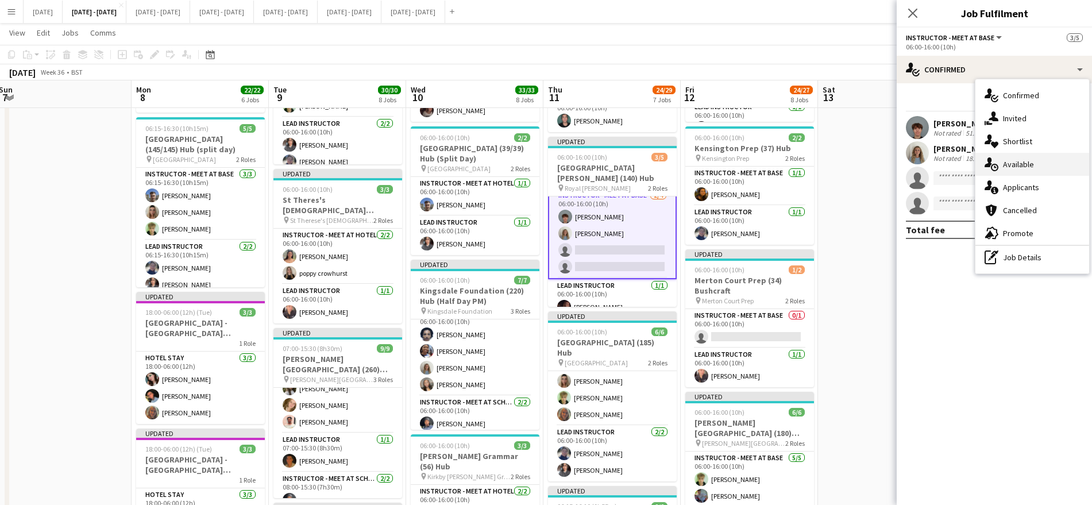
click at [1029, 161] on div "single-neutral-actions-upload Available" at bounding box center [1032, 164] width 114 height 23
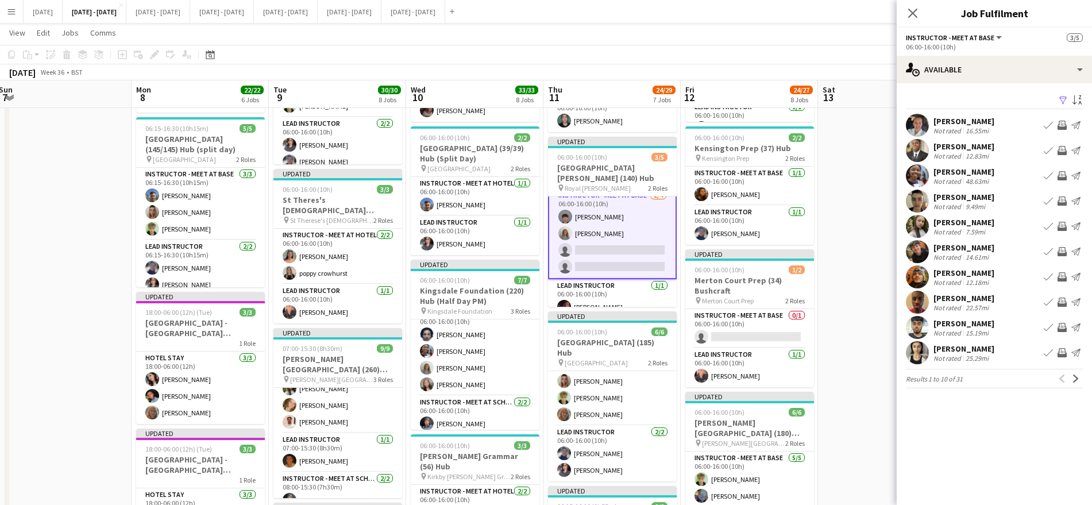
click at [616, 238] on app-card-role "Instructor - Meet at Base [DATE] 06:00-16:00 (10h) [PERSON_NAME] [PERSON_NAME] …" at bounding box center [612, 233] width 129 height 91
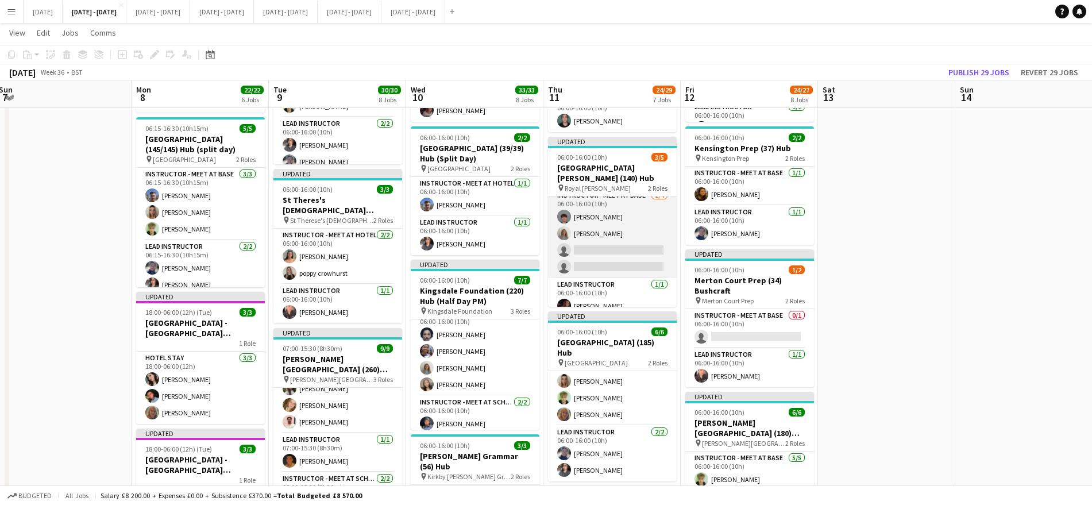
click at [616, 238] on app-card-role "Instructor - Meet at Base [DATE] 06:00-16:00 (10h) [PERSON_NAME] [PERSON_NAME] …" at bounding box center [612, 233] width 129 height 89
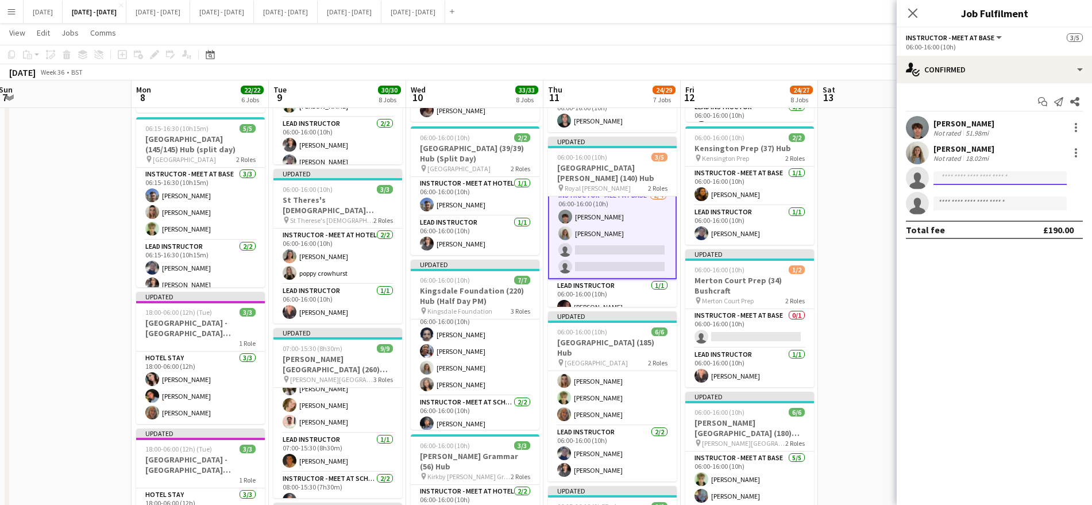
click at [981, 183] on input at bounding box center [999, 178] width 133 height 14
type input "****"
click at [982, 196] on span "[PERSON_NAME]" at bounding box center [976, 195] width 66 height 10
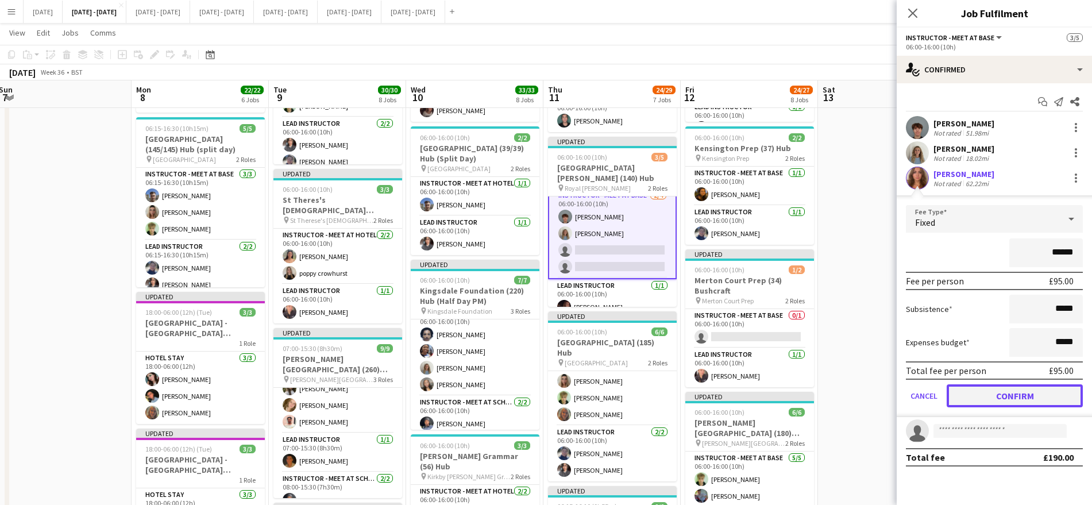
click at [1044, 395] on button "Confirm" at bounding box center [1015, 395] width 136 height 23
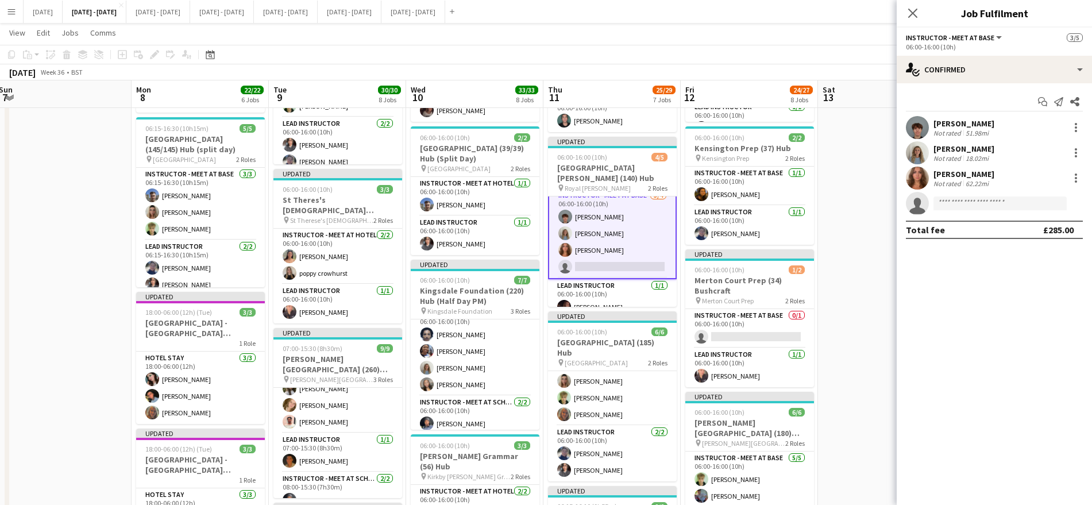
click at [589, 249] on app-card-role "Instructor - Meet at Base [DATE] 06:00-16:00 (10h) [PERSON_NAME] [PERSON_NAME] …" at bounding box center [612, 233] width 129 height 91
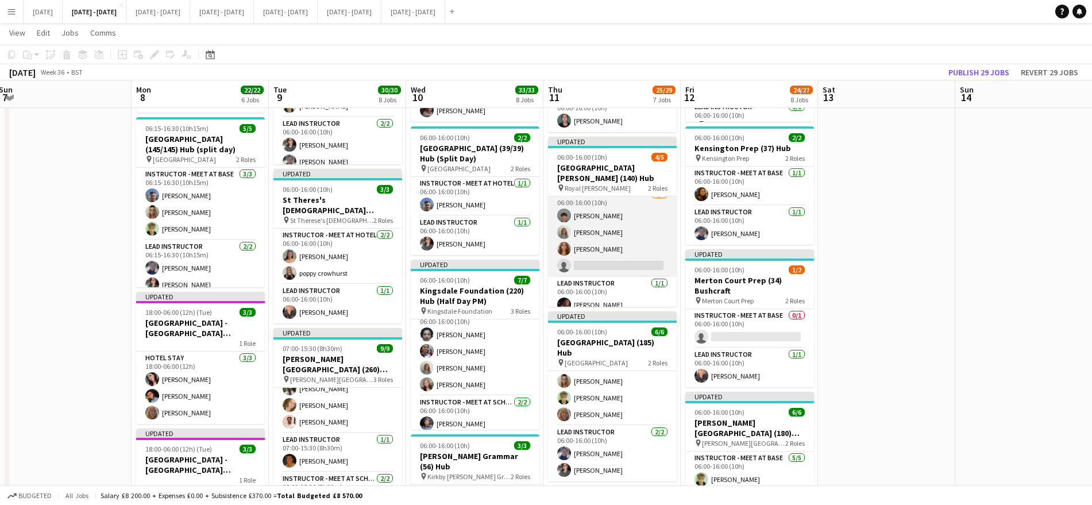
scroll to position [7, 0]
click at [605, 249] on app-card-role "Instructor - Meet at Base [DATE] 06:00-16:00 (10h) [PERSON_NAME] [PERSON_NAME] …" at bounding box center [612, 233] width 129 height 89
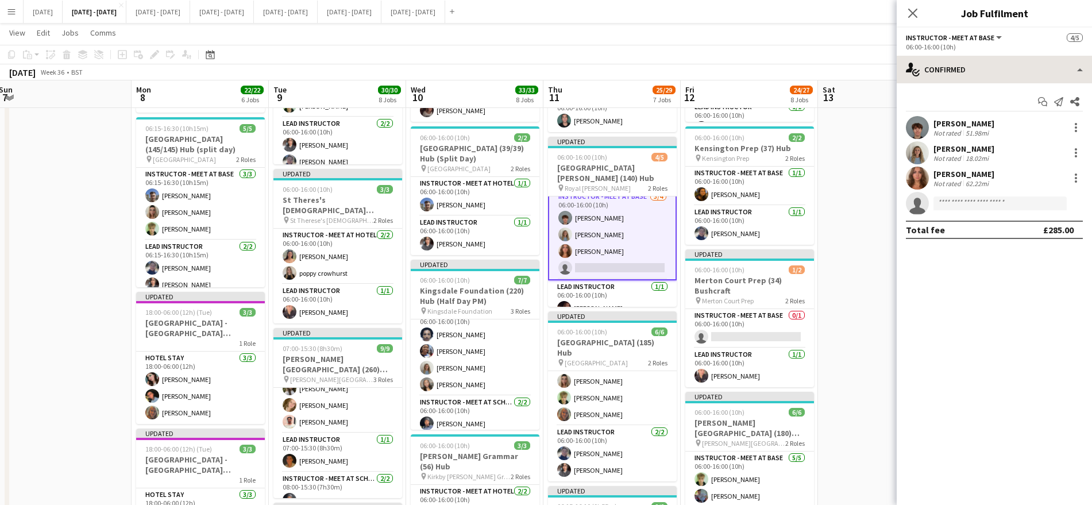
scroll to position [9, 0]
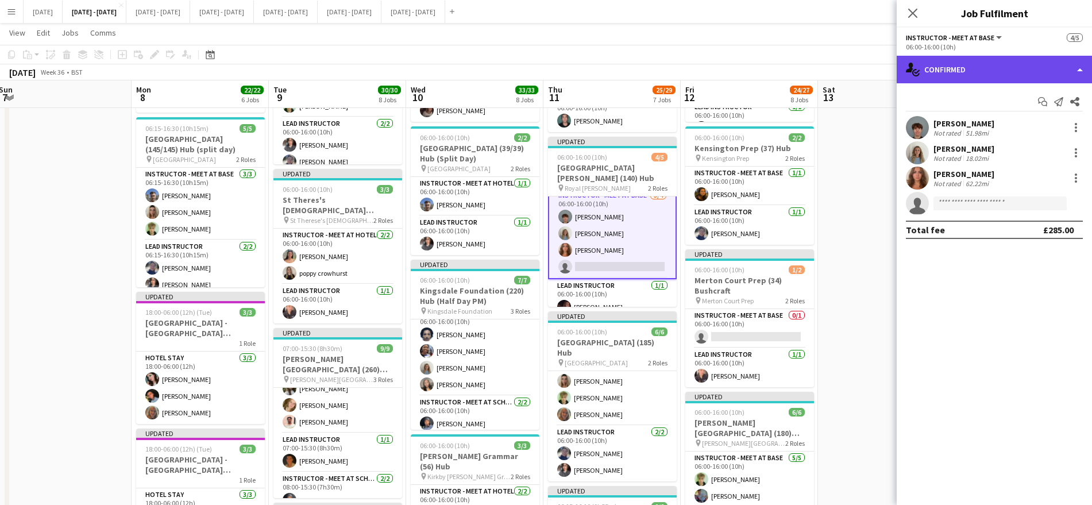
click at [1028, 71] on div "single-neutral-actions-check-2 Confirmed" at bounding box center [994, 70] width 195 height 28
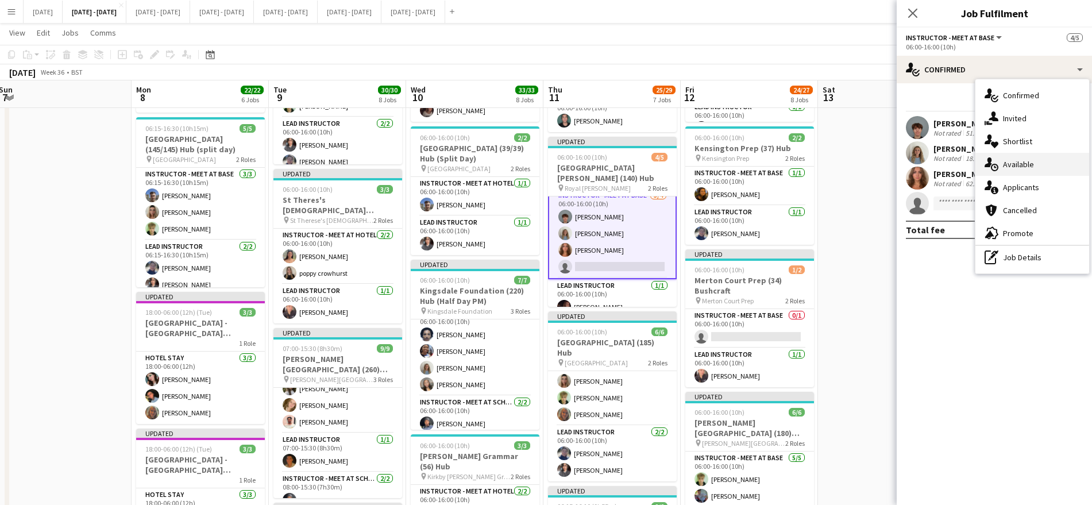
click at [1045, 165] on div "single-neutral-actions-upload Available" at bounding box center [1032, 164] width 114 height 23
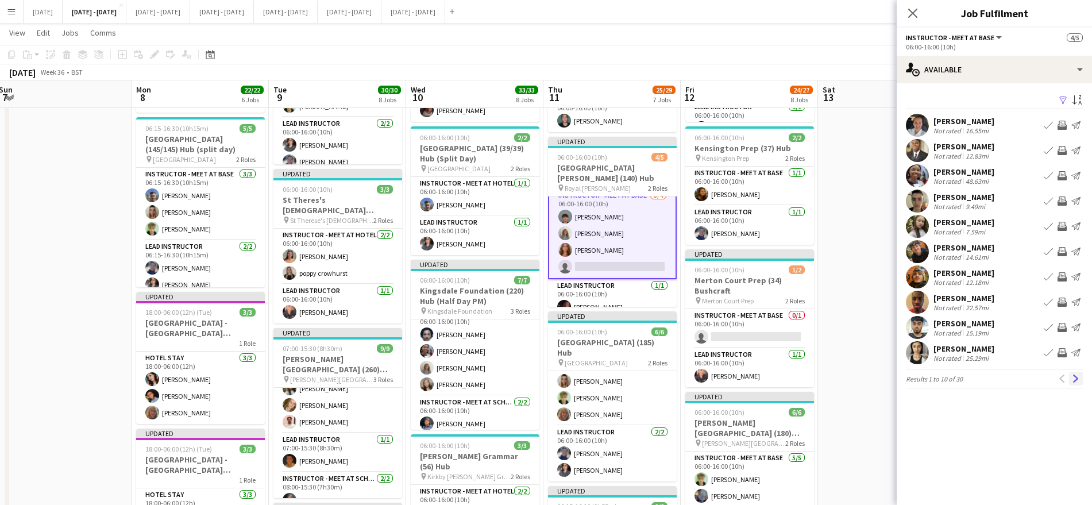
click at [1073, 380] on app-icon "Next" at bounding box center [1076, 379] width 8 height 8
click at [1048, 125] on app-icon "Book crew" at bounding box center [1048, 125] width 9 height 9
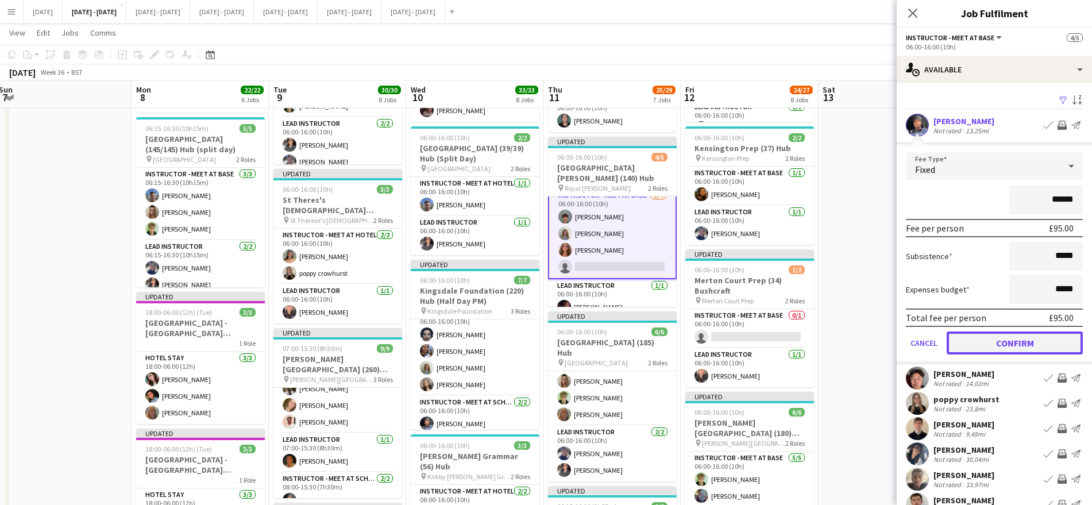
click at [1047, 345] on button "Confirm" at bounding box center [1015, 342] width 136 height 23
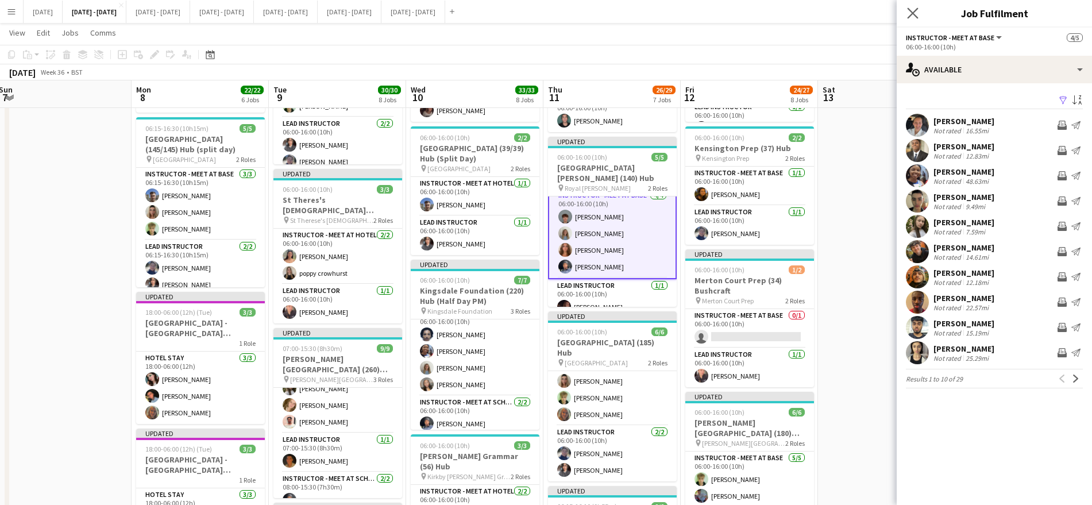
click at [906, 10] on app-icon "Close pop-in" at bounding box center [913, 13] width 17 height 17
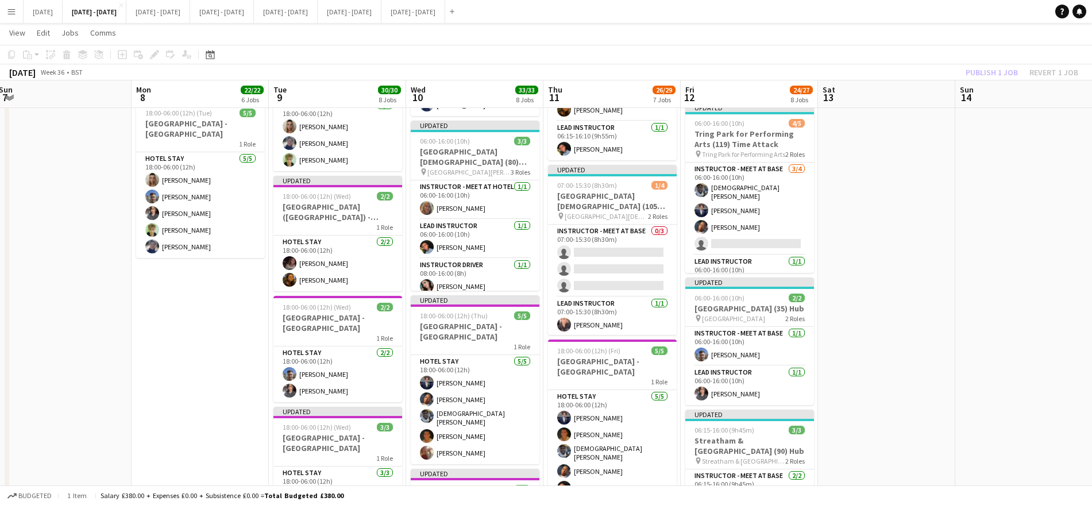
scroll to position [778, 0]
click at [604, 253] on app-card-role "Instructor - Meet at Base 0/3 07:00-15:30 (8h30m) single-neutral-actions single…" at bounding box center [612, 260] width 129 height 72
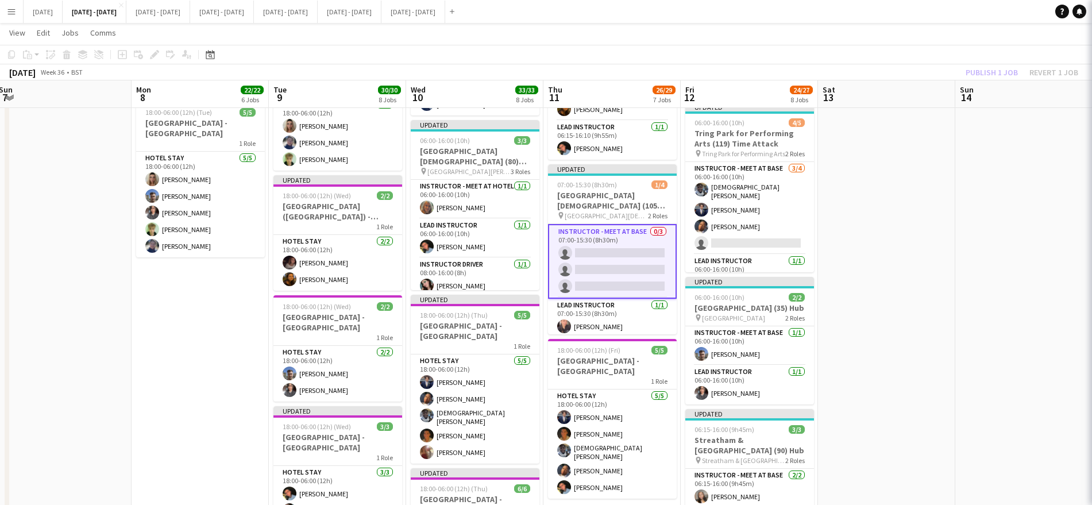
scroll to position [7, 0]
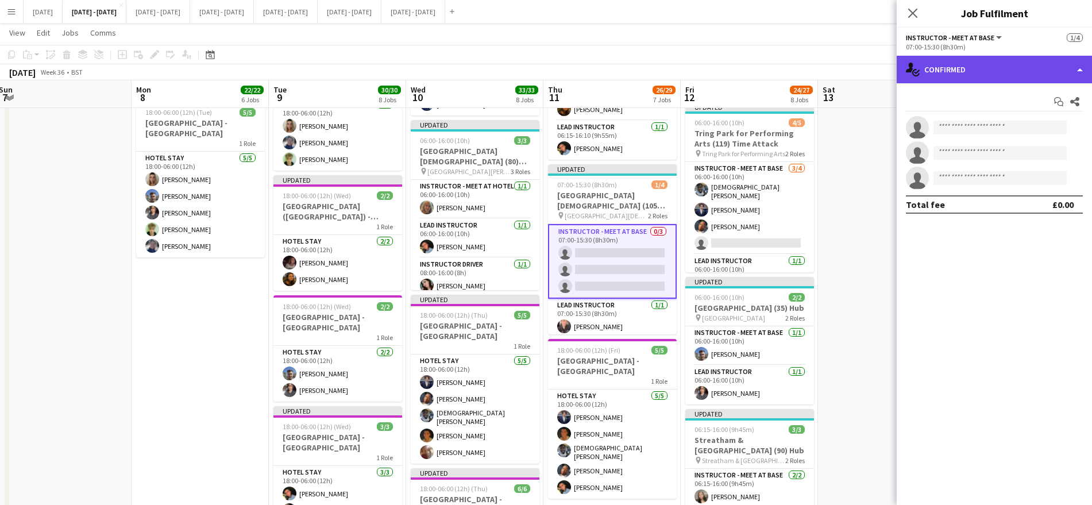
click at [982, 64] on div "single-neutral-actions-check-2 Confirmed" at bounding box center [994, 70] width 195 height 28
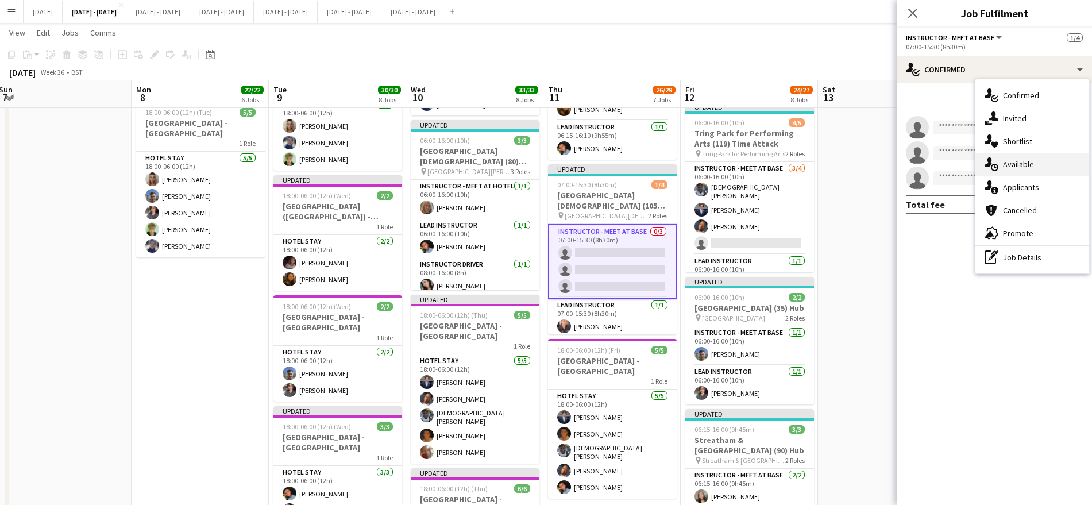
click at [1025, 155] on div "single-neutral-actions-upload Available" at bounding box center [1032, 164] width 114 height 23
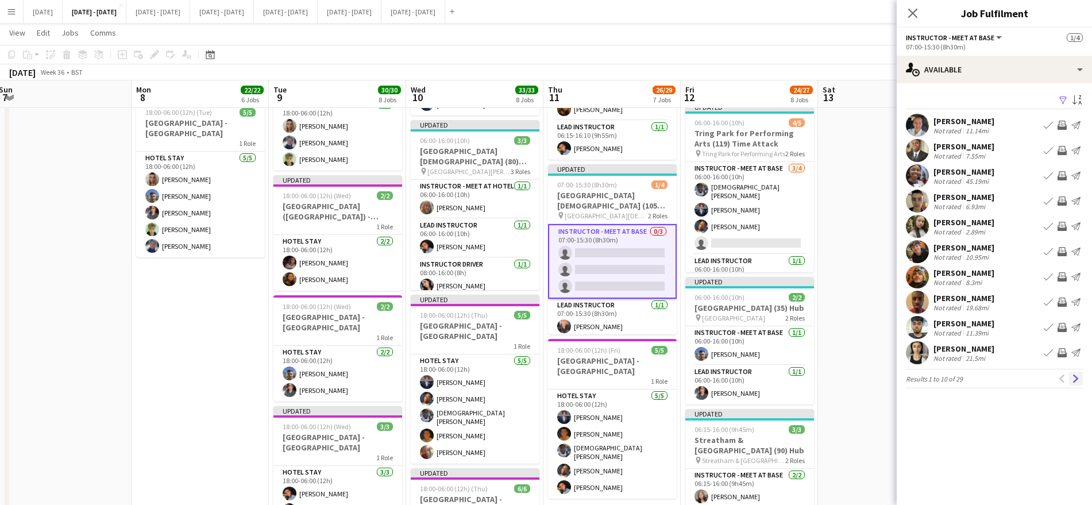
click at [1075, 376] on app-icon "Next" at bounding box center [1076, 379] width 8 height 8
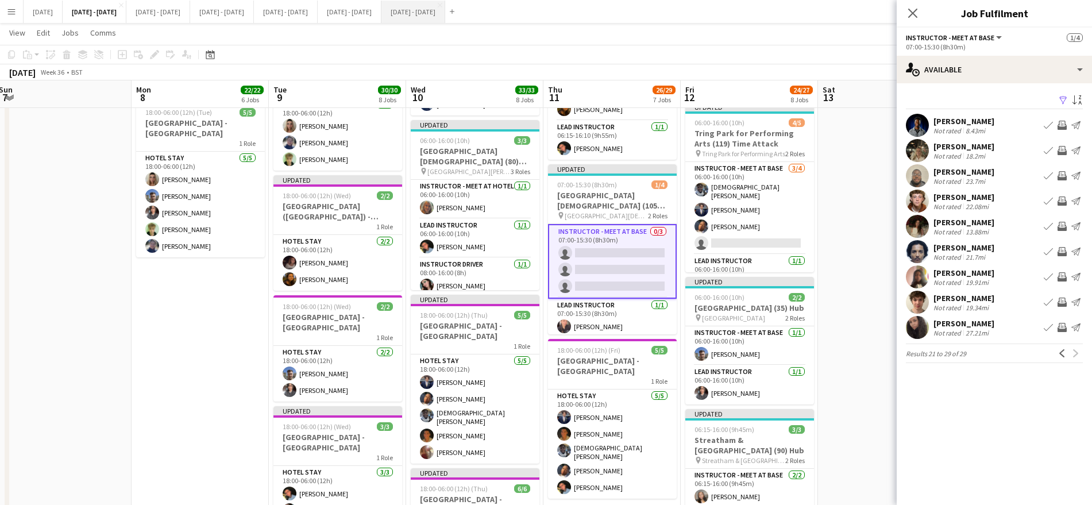
click at [445, 17] on button "[DATE] - [DATE] Close" at bounding box center [413, 12] width 64 height 22
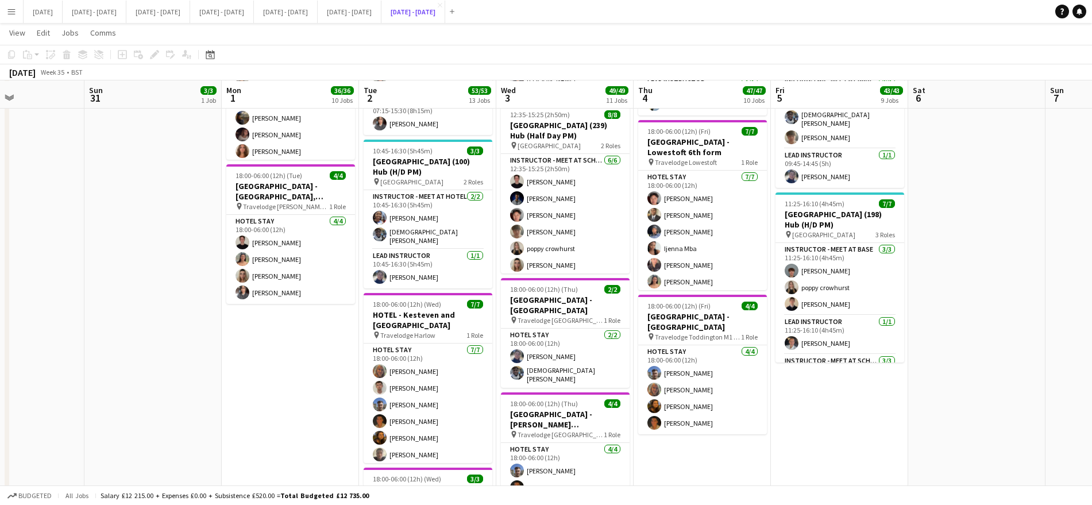
scroll to position [1315, 0]
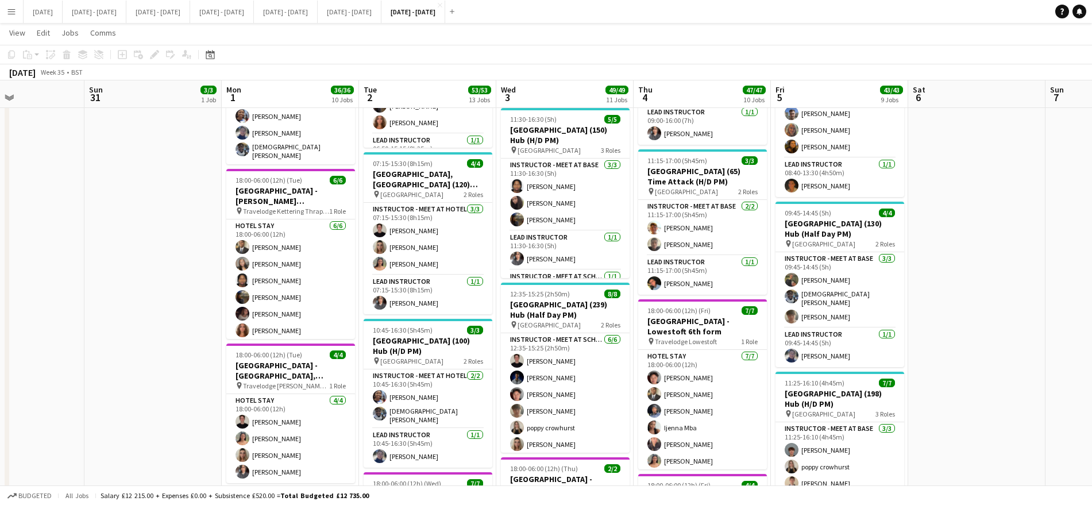
click at [984, 326] on app-date-cell at bounding box center [976, 23] width 137 height 2060
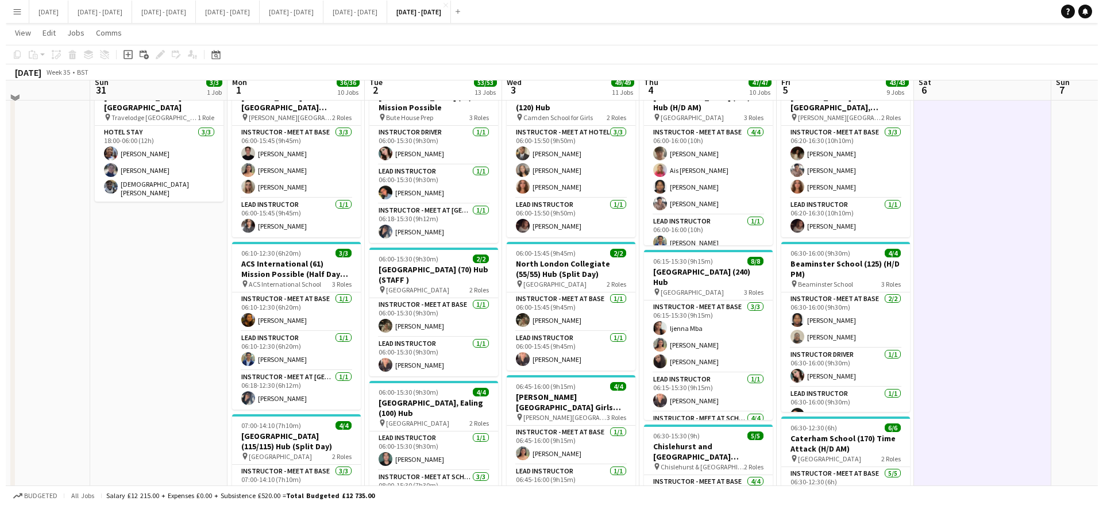
scroll to position [0, 0]
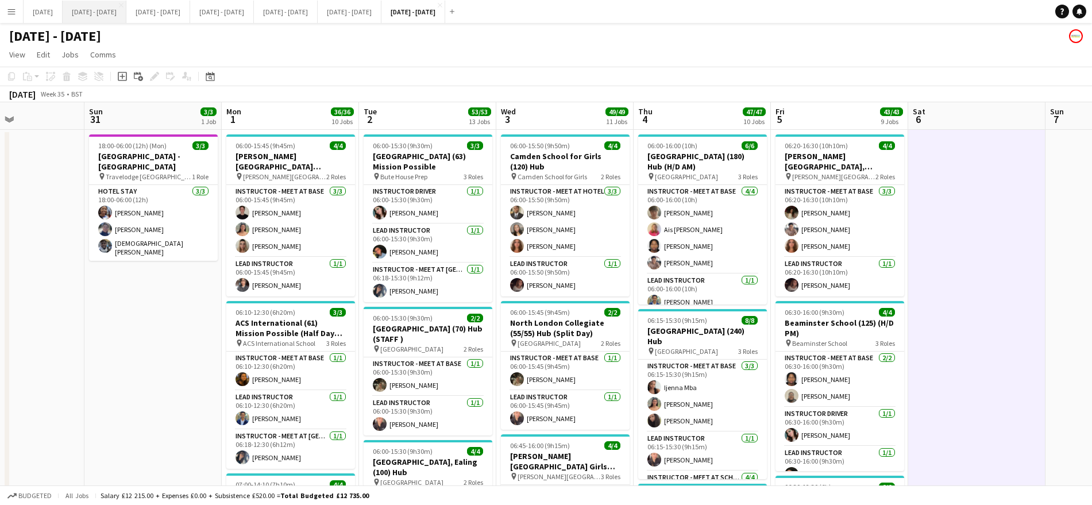
click at [107, 13] on button "[DATE] - [DATE] Close" at bounding box center [95, 12] width 64 height 22
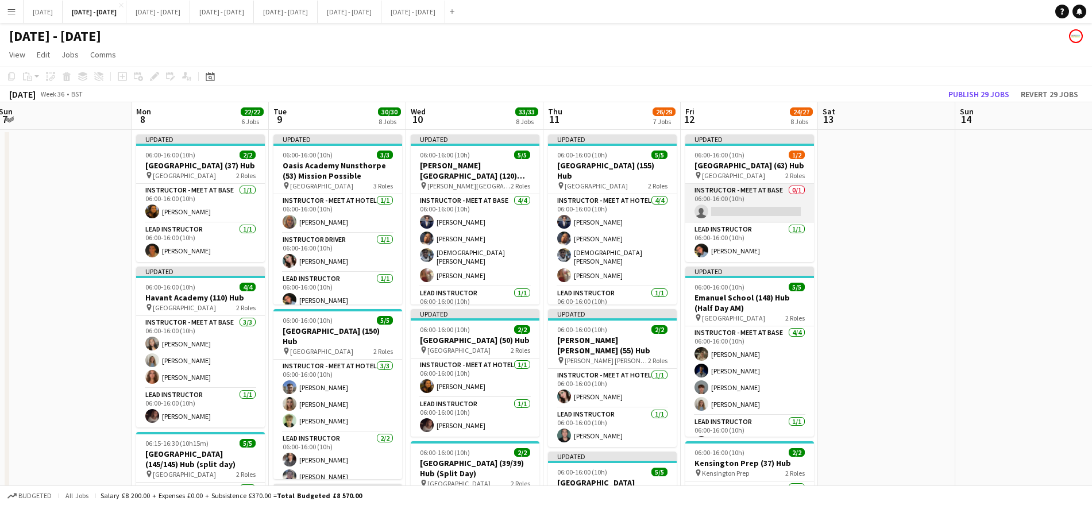
click at [742, 221] on app-card-role "Instructor - Meet at Base 0/1 06:00-16:00 (10h) single-neutral-actions" at bounding box center [749, 203] width 129 height 39
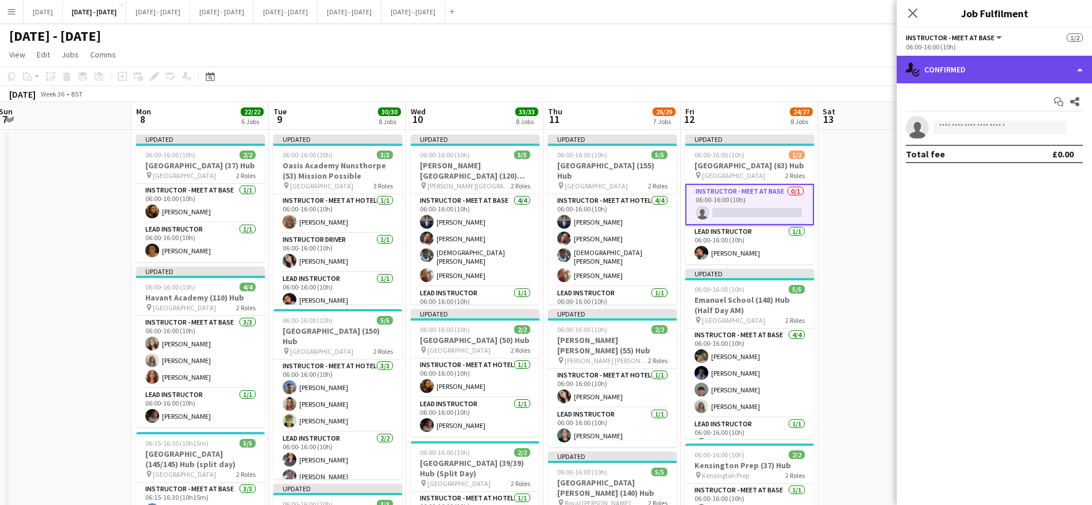
click at [1003, 61] on div "single-neutral-actions-check-2 Confirmed" at bounding box center [994, 70] width 195 height 28
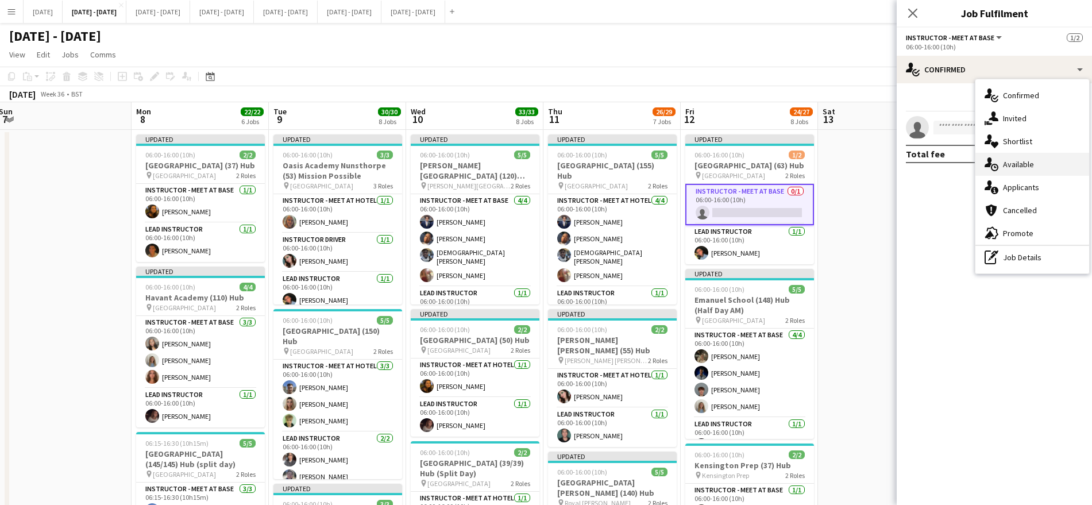
click at [1052, 162] on div "single-neutral-actions-upload Available" at bounding box center [1032, 164] width 114 height 23
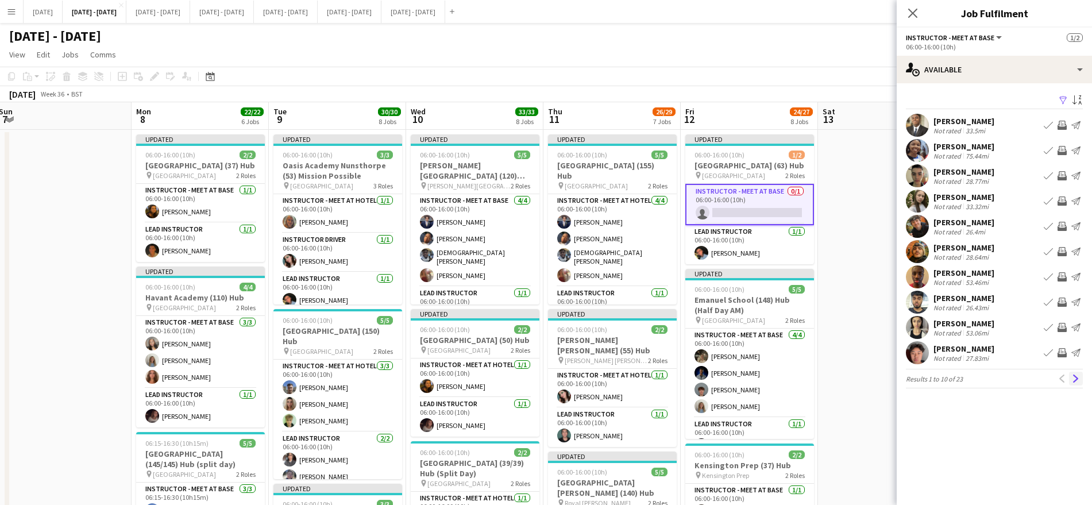
click at [1076, 381] on app-icon "Next" at bounding box center [1076, 379] width 8 height 8
click at [914, 13] on icon at bounding box center [912, 12] width 11 height 11
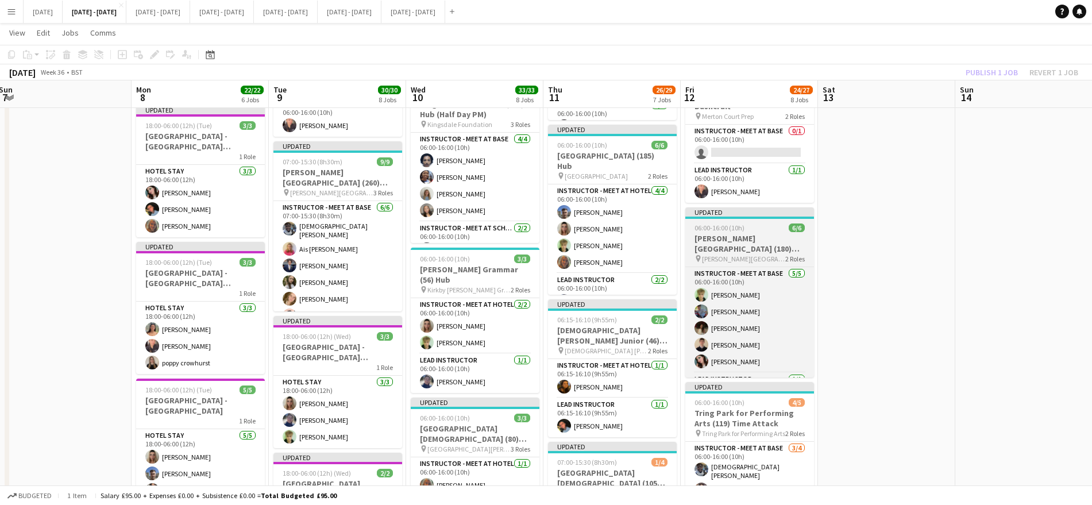
scroll to position [34, 0]
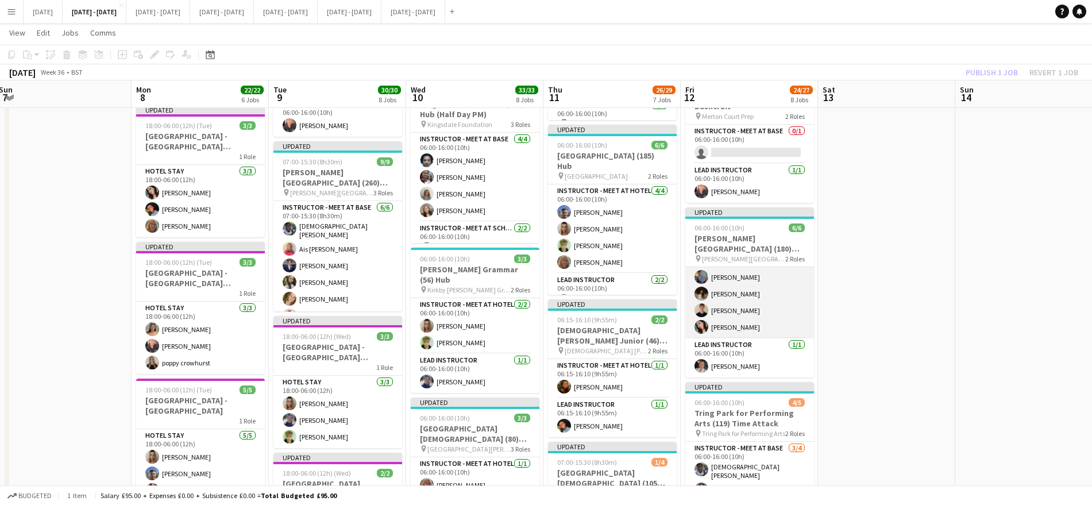
click at [718, 331] on app-card-role "Instructor - Meet at Base [DATE] 06:00-16:00 (10h) [PERSON_NAME] [PERSON_NAME] …" at bounding box center [749, 286] width 129 height 106
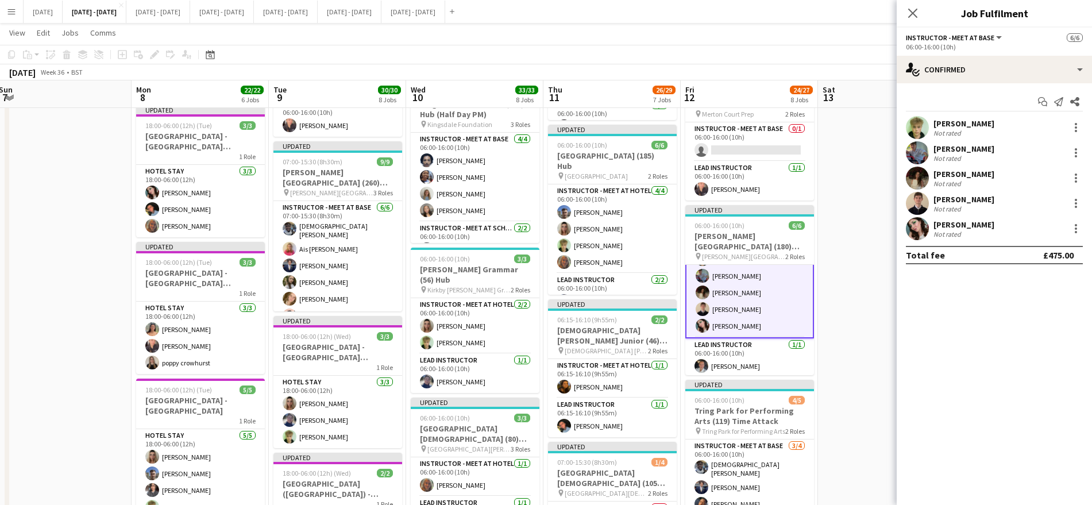
scroll to position [36, 0]
click at [1075, 230] on div at bounding box center [1076, 229] width 14 height 14
click at [1040, 277] on span "Switch crew" at bounding box center [1026, 277] width 49 height 10
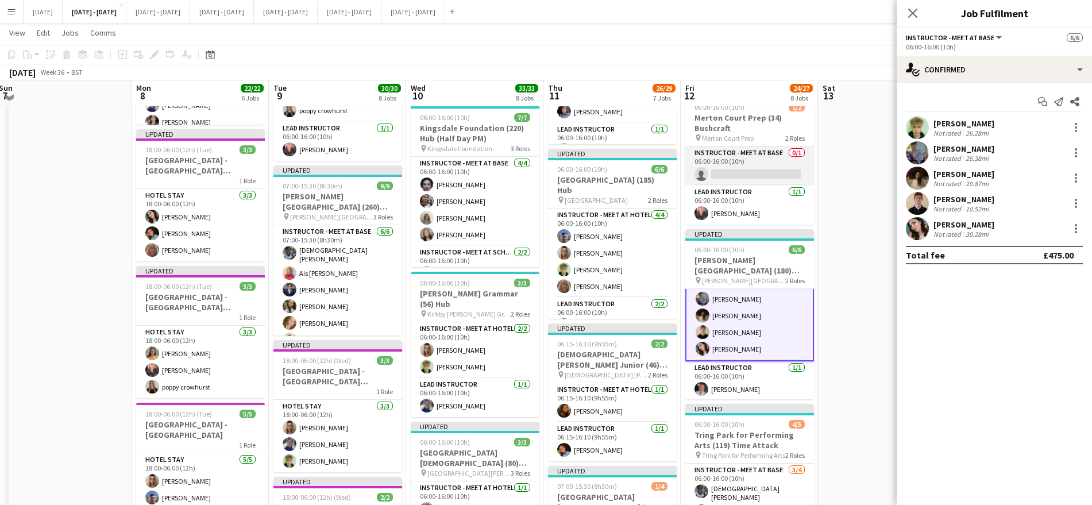
click at [746, 176] on app-card-role "Instructor - Meet at Base 0/1 06:00-16:00 (10h) single-neutral-actions" at bounding box center [749, 165] width 129 height 39
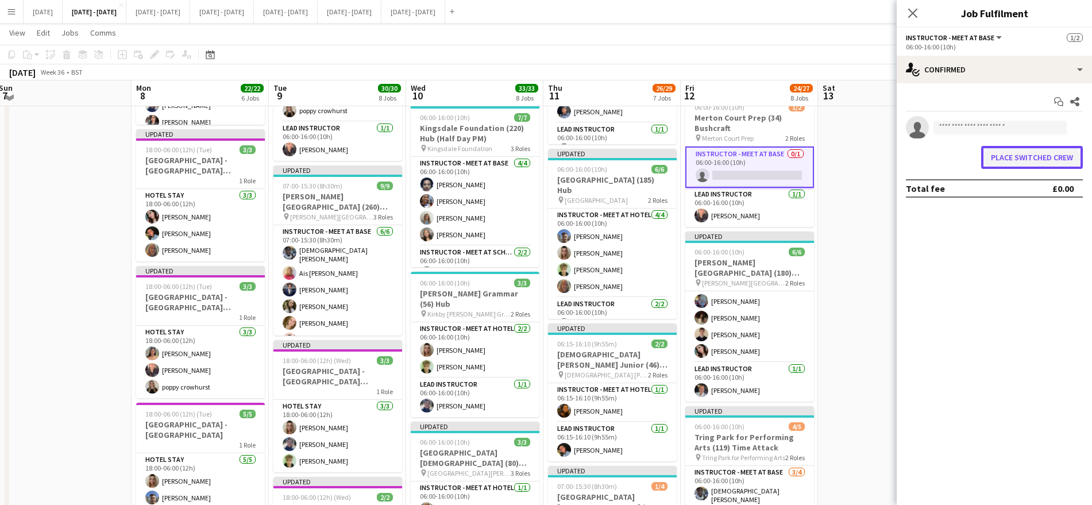
click at [1013, 146] on button "Place switched crew" at bounding box center [1032, 157] width 102 height 23
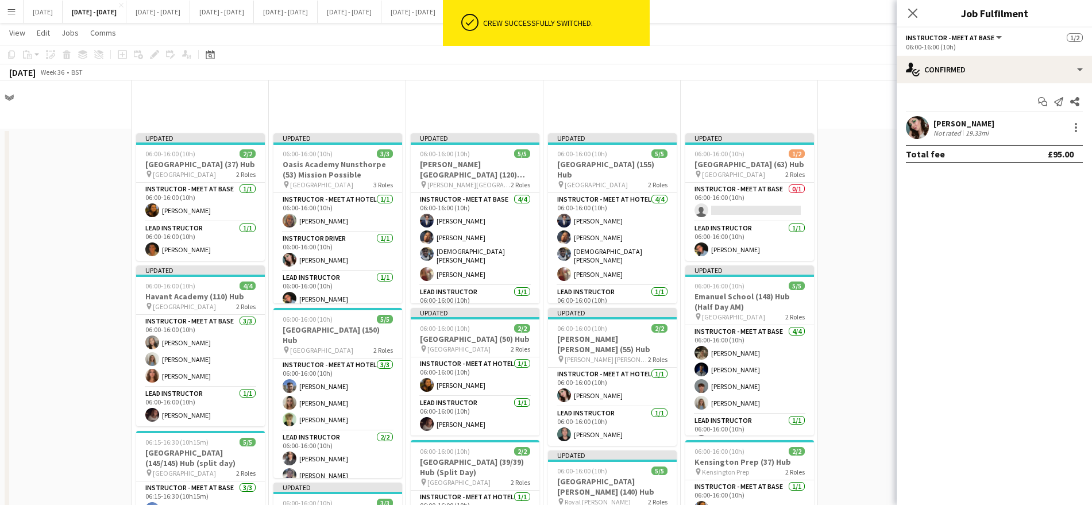
scroll to position [500, 0]
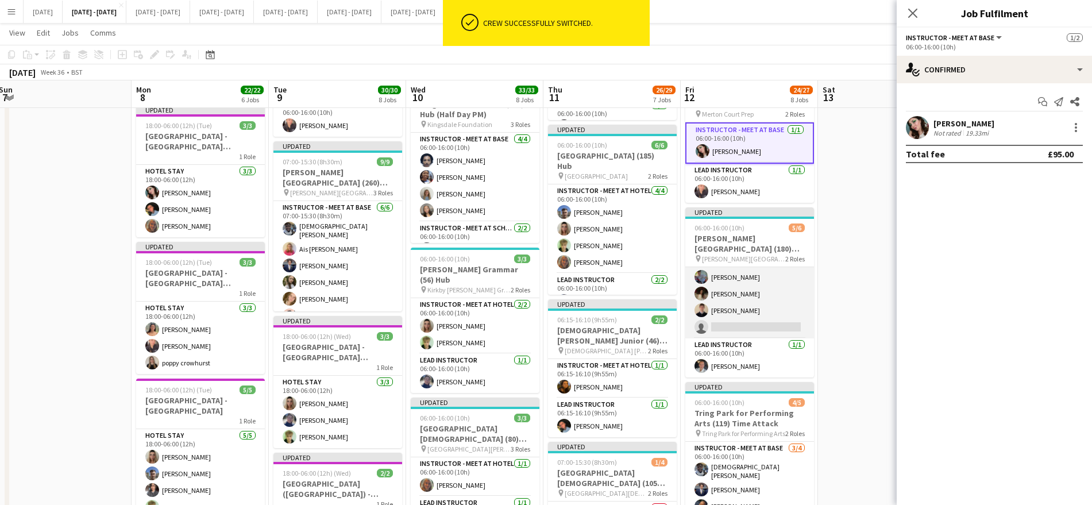
click at [762, 333] on app-card-role "Instructor - Meet at Base [DATE] 06:00-16:00 (10h) [PERSON_NAME] [PERSON_NAME] …" at bounding box center [749, 286] width 129 height 106
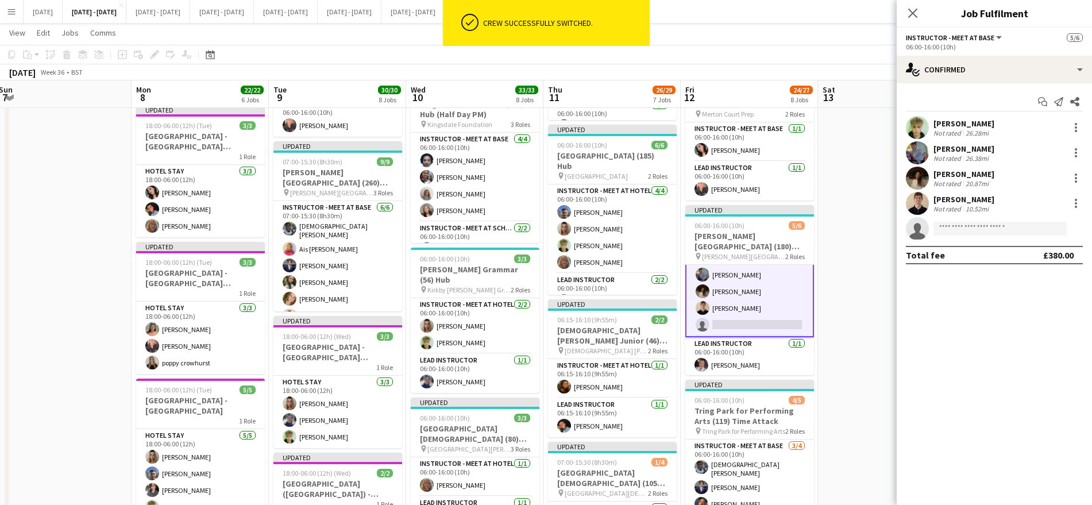
click at [762, 333] on app-card-role "Instructor - Meet at Base [DATE] 06:00-16:00 (10h) [PERSON_NAME] [PERSON_NAME] …" at bounding box center [749, 283] width 129 height 108
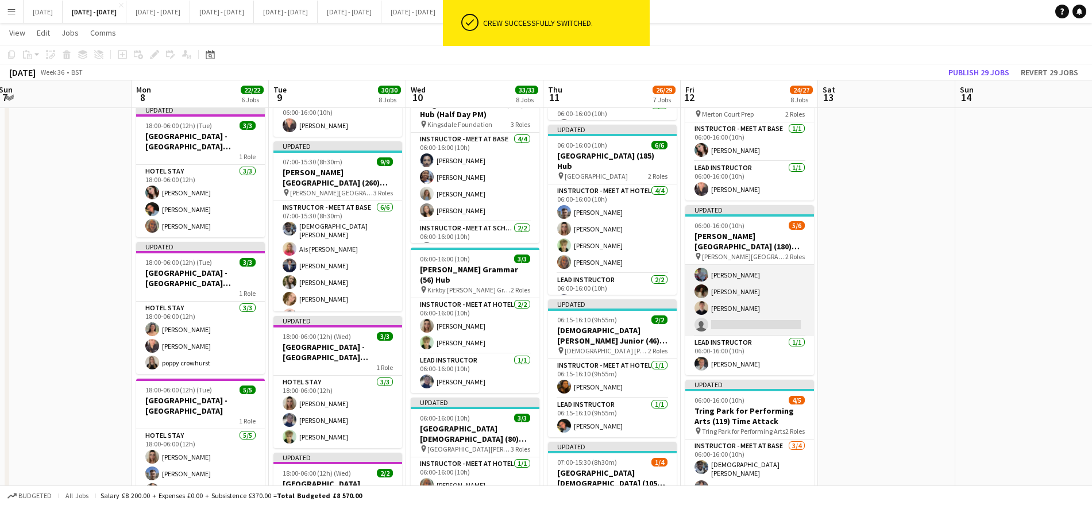
click at [744, 336] on app-card-role "Instructor - Meet at Base [DATE] 06:00-16:00 (10h) [PERSON_NAME] [PERSON_NAME] …" at bounding box center [749, 283] width 129 height 106
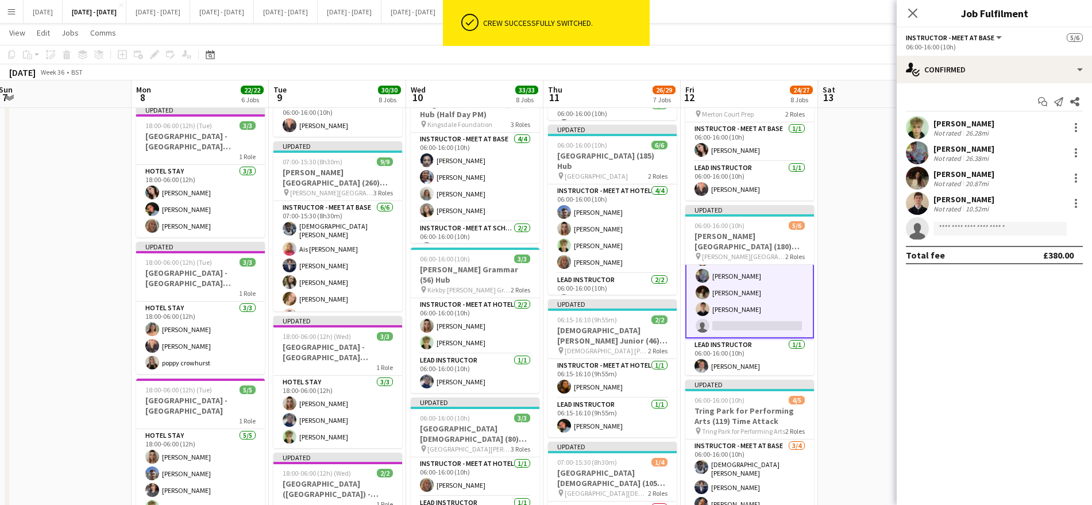
scroll to position [36, 0]
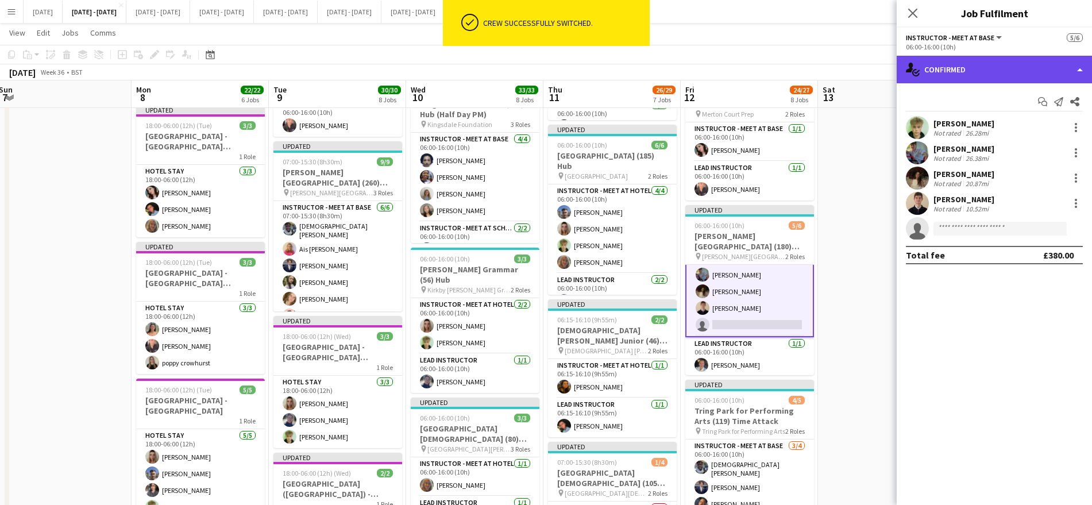
click at [995, 71] on div "single-neutral-actions-check-2 Confirmed" at bounding box center [994, 70] width 195 height 28
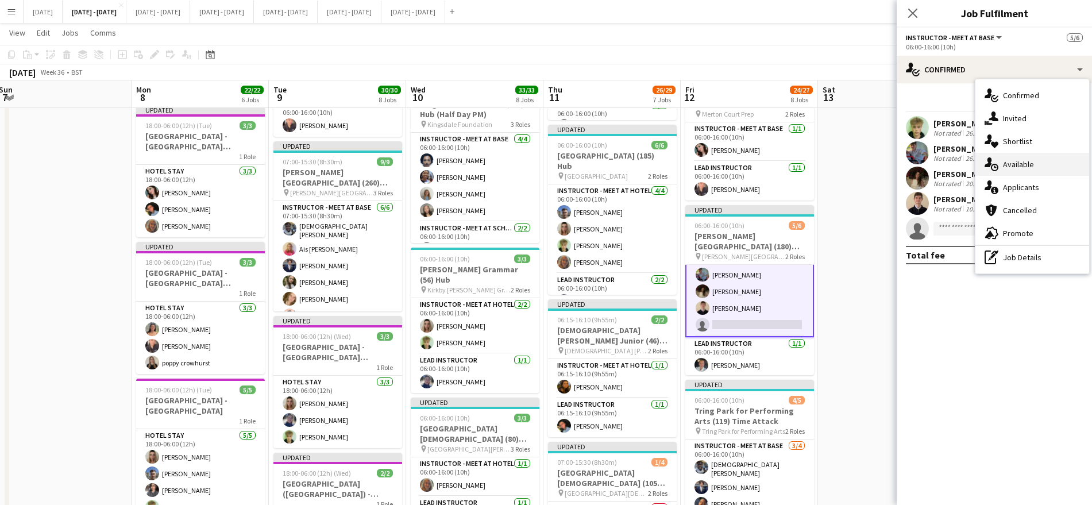
click at [1040, 157] on div "single-neutral-actions-upload Available" at bounding box center [1032, 164] width 114 height 23
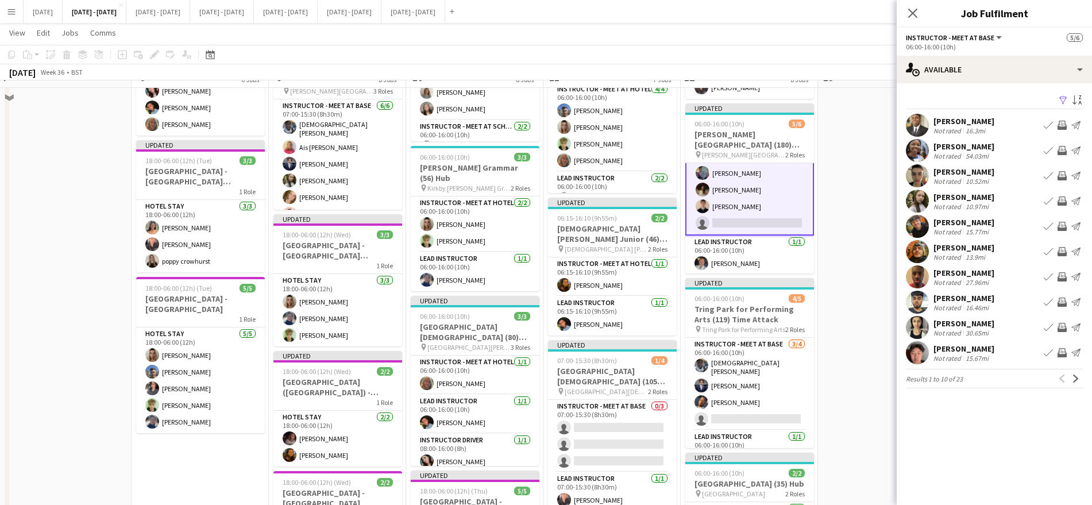
scroll to position [634, 0]
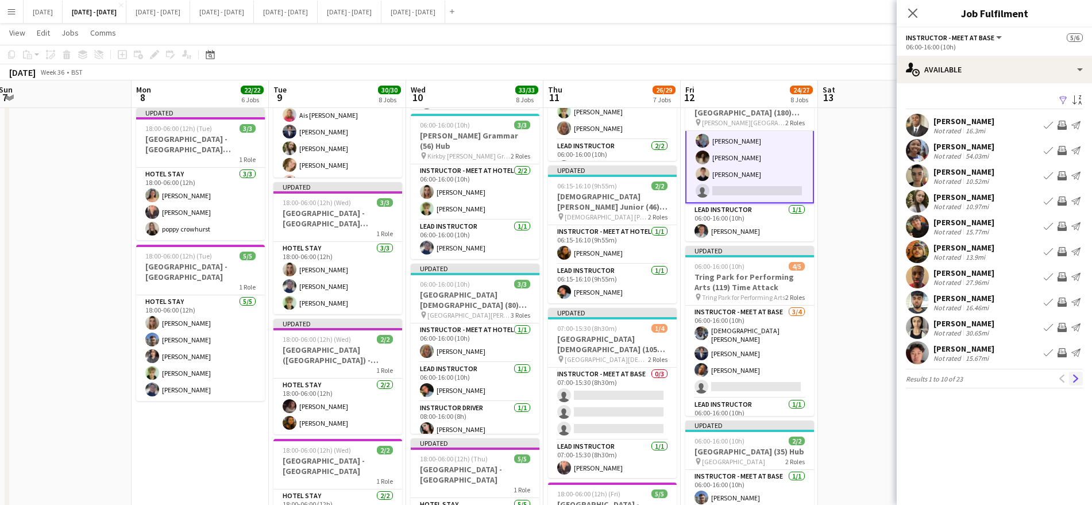
click at [1073, 379] on app-icon "Next" at bounding box center [1076, 379] width 8 height 8
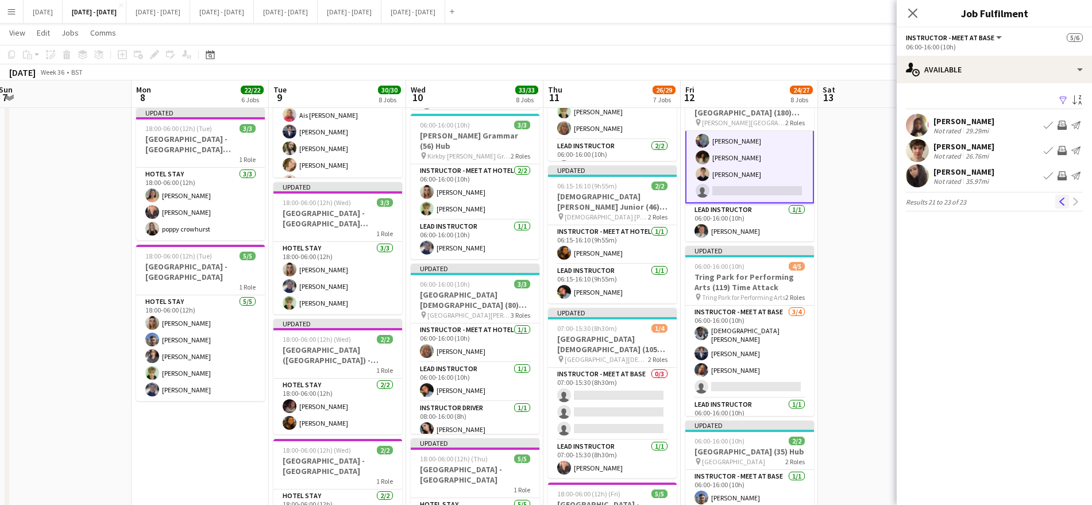
click at [1058, 197] on button "Previous" at bounding box center [1062, 202] width 14 height 14
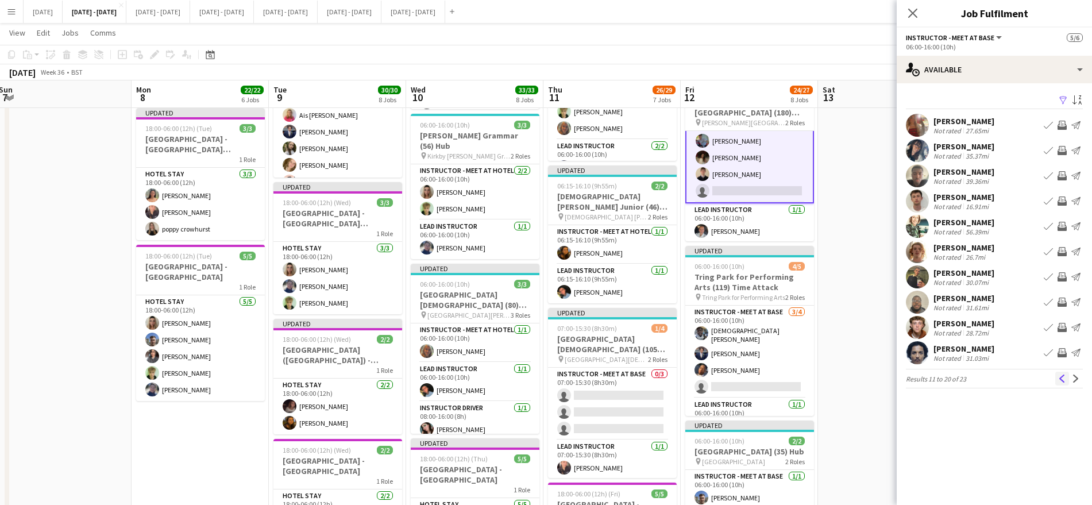
click at [1066, 380] on app-icon "Previous" at bounding box center [1062, 379] width 8 height 8
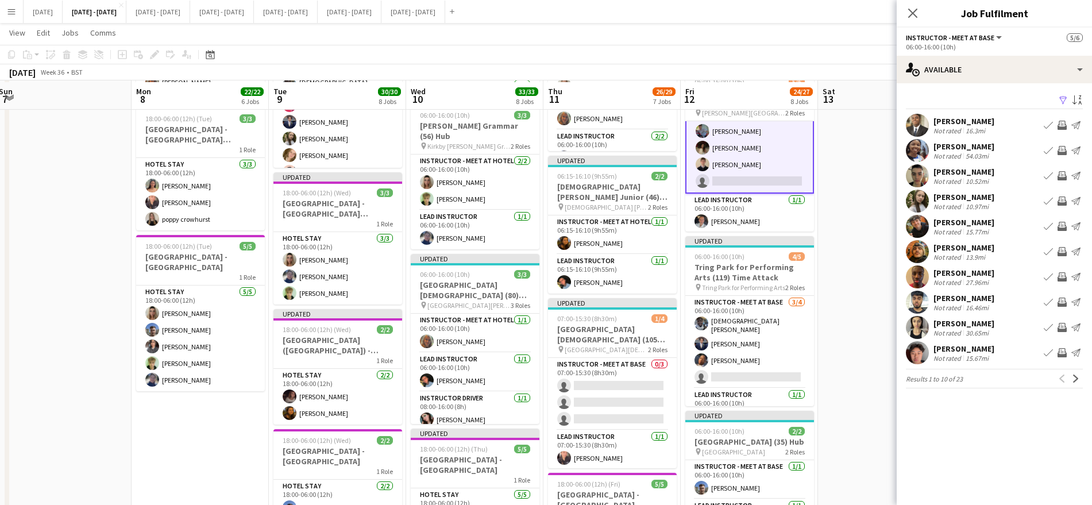
scroll to position [642, 0]
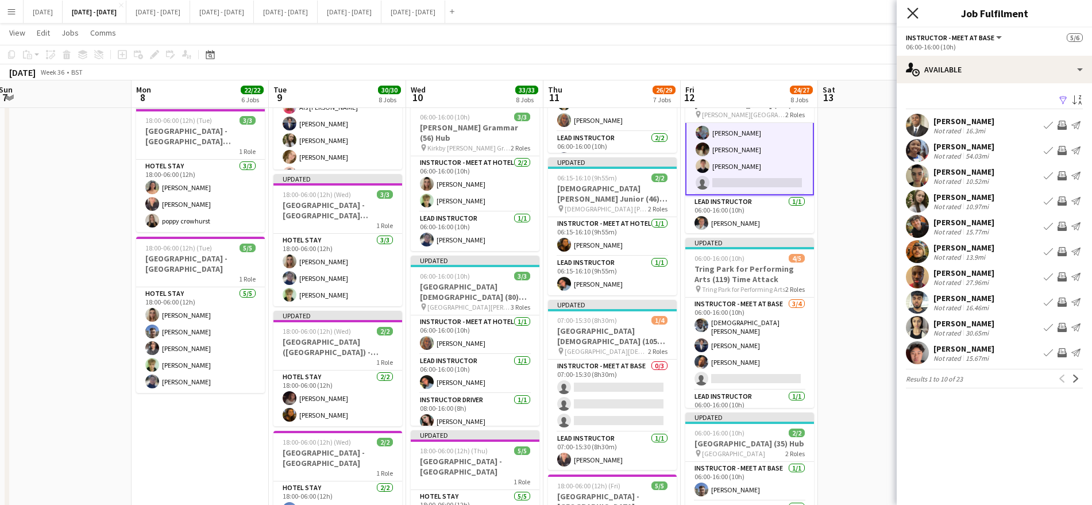
click at [909, 13] on icon "Close pop-in" at bounding box center [912, 12] width 11 height 11
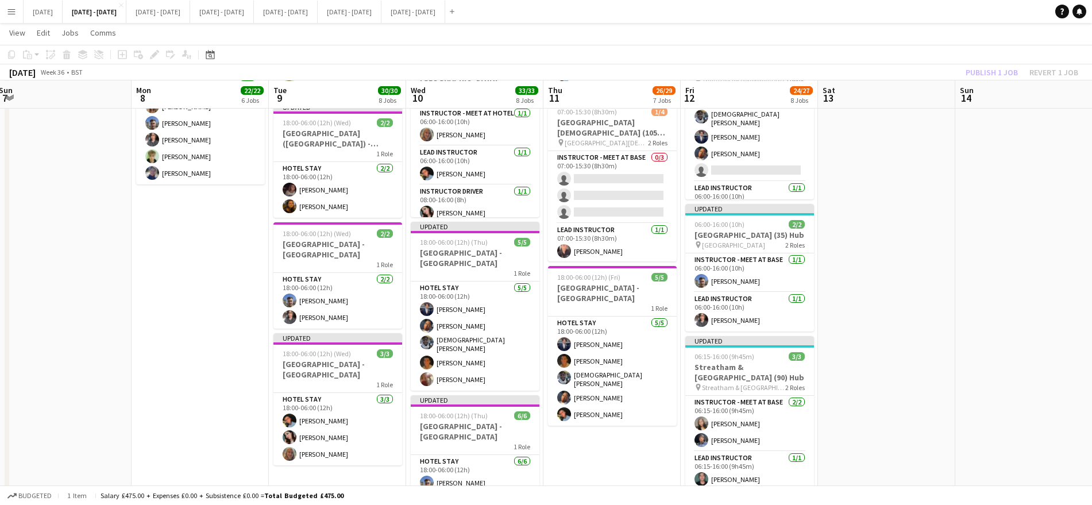
scroll to position [852, 0]
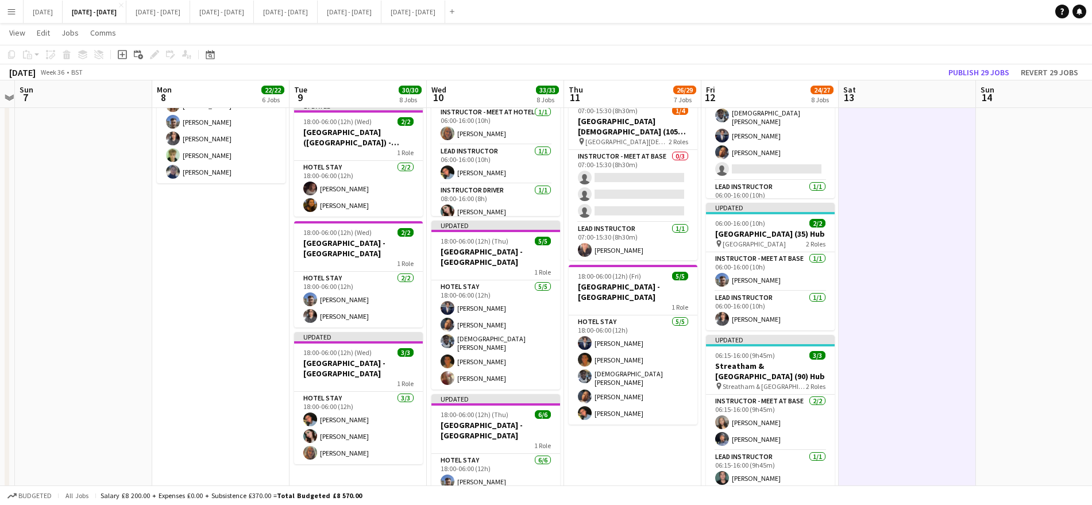
scroll to position [0, 411]
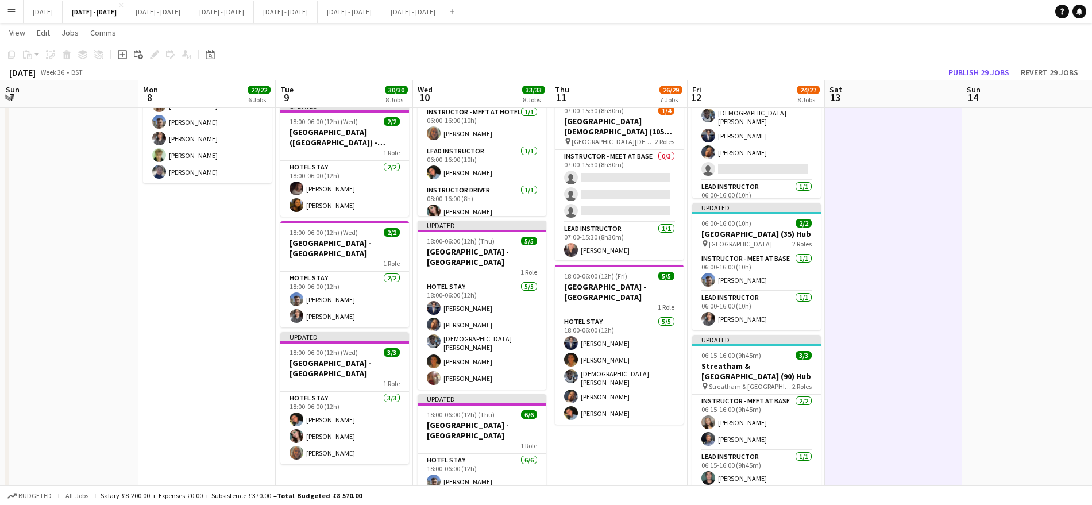
drag, startPoint x: 921, startPoint y: 379, endPoint x: 928, endPoint y: 349, distance: 30.1
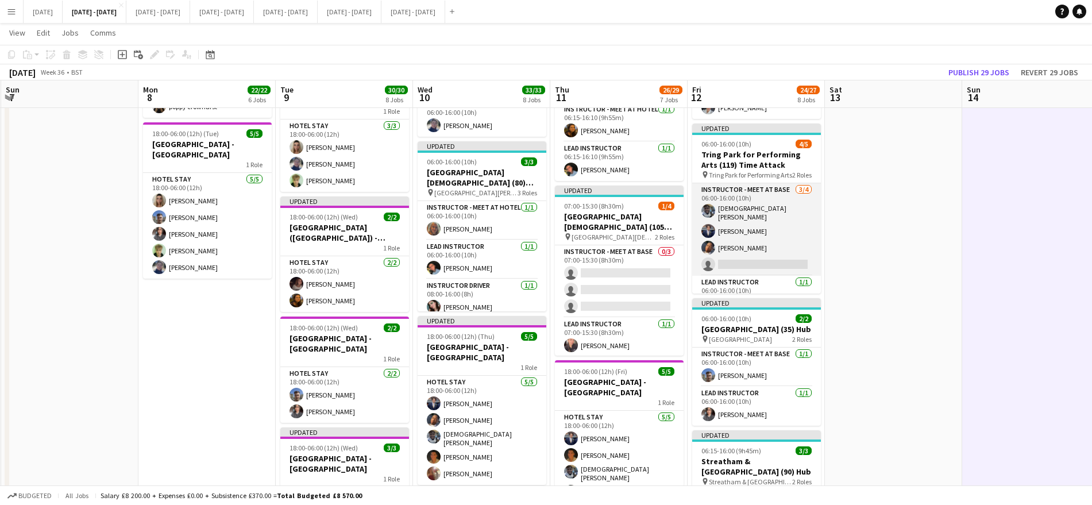
scroll to position [18, 0]
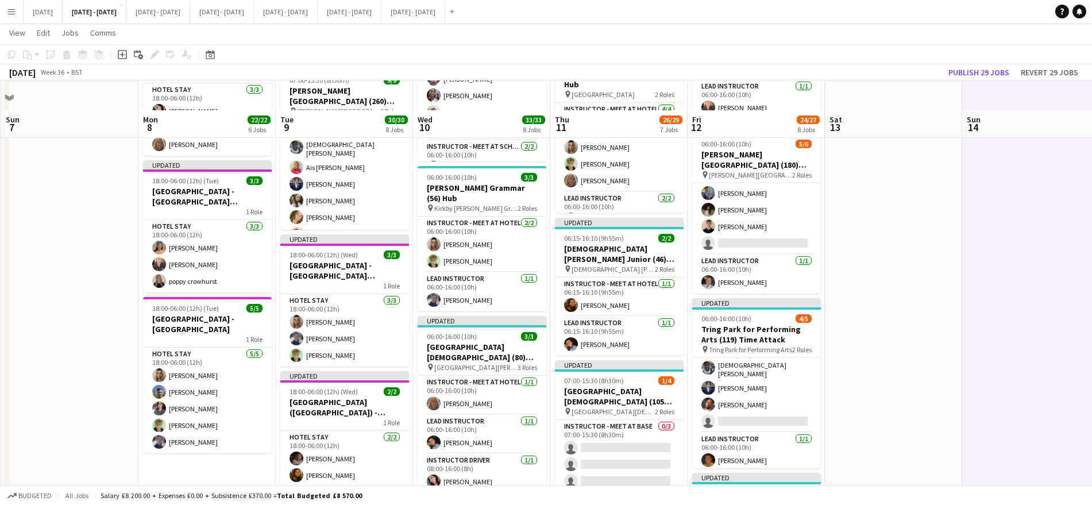
click at [904, 236] on app-date-cell at bounding box center [893, 207] width 137 height 1321
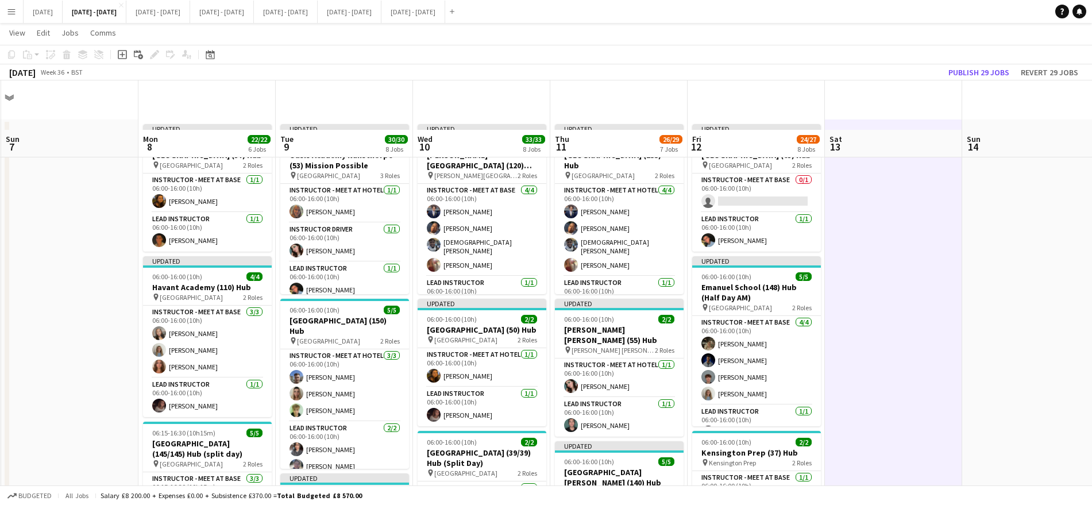
scroll to position [0, 0]
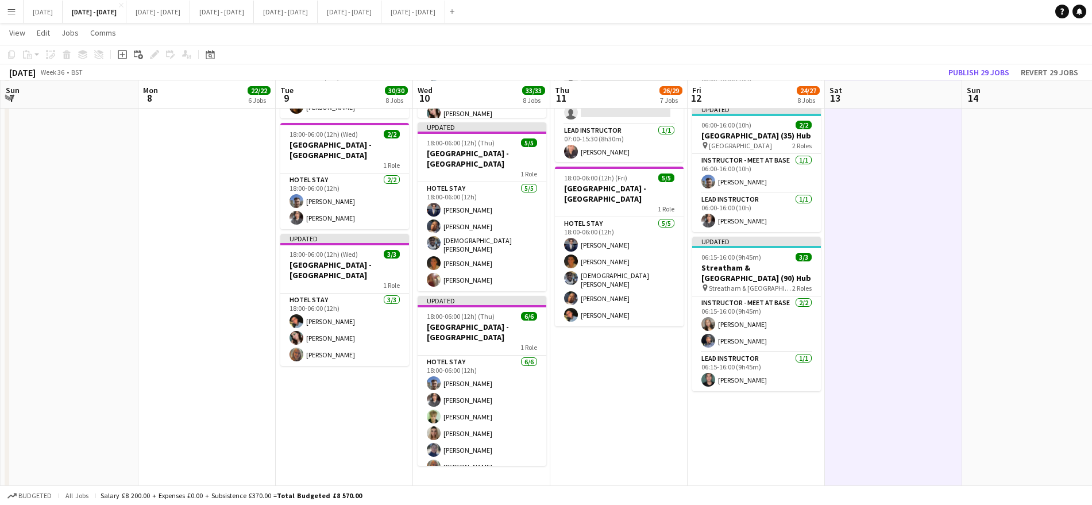
scroll to position [951, 0]
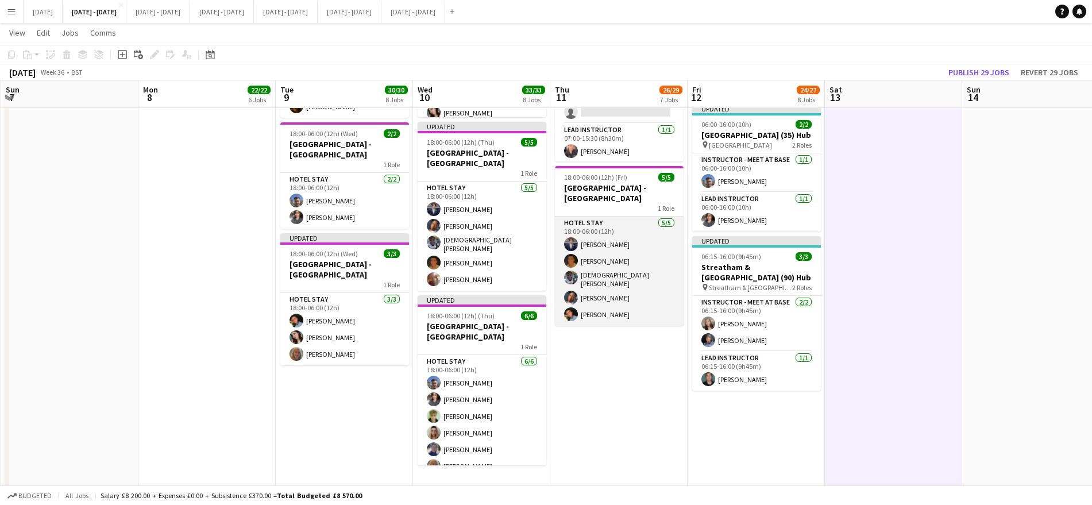
click at [593, 314] on app-card-role "Hotel Stay [DATE] 18:00-06:00 (12h) [PERSON_NAME] [PERSON_NAME] [PERSON_NAME] […" at bounding box center [619, 271] width 129 height 109
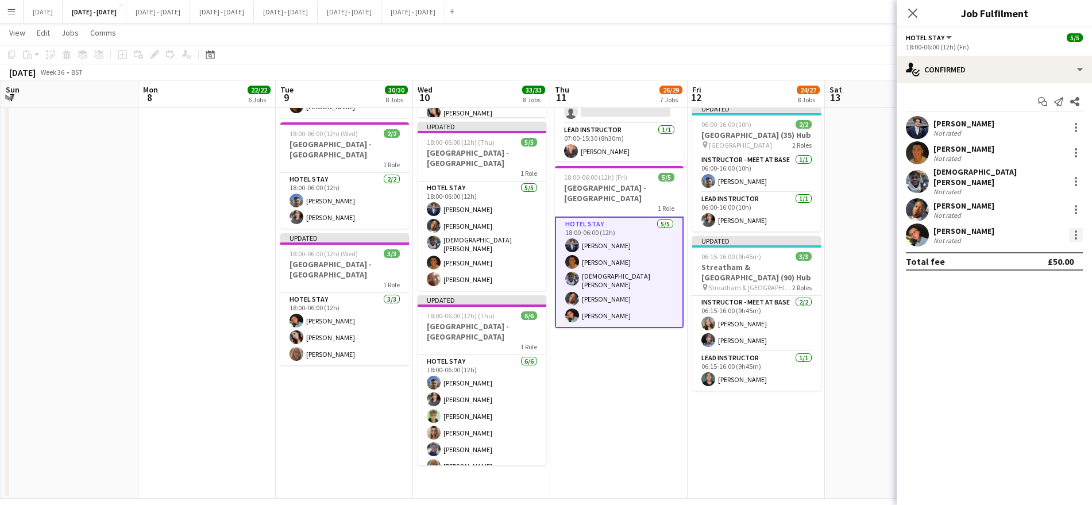
click at [1076, 230] on div at bounding box center [1076, 231] width 2 height 2
click at [1060, 350] on button "Remove" at bounding box center [1038, 360] width 90 height 28
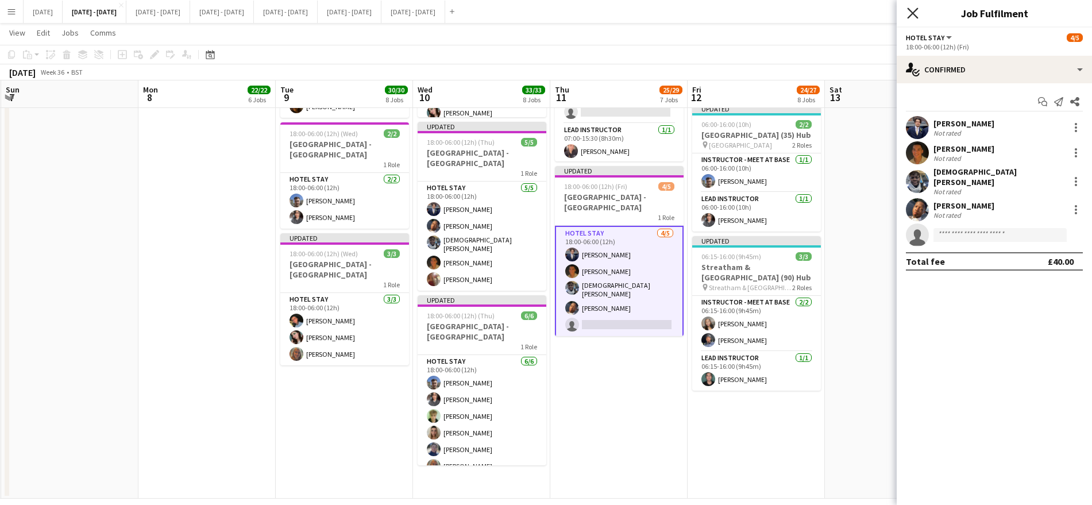
click at [912, 14] on icon "Close pop-in" at bounding box center [912, 12] width 11 height 11
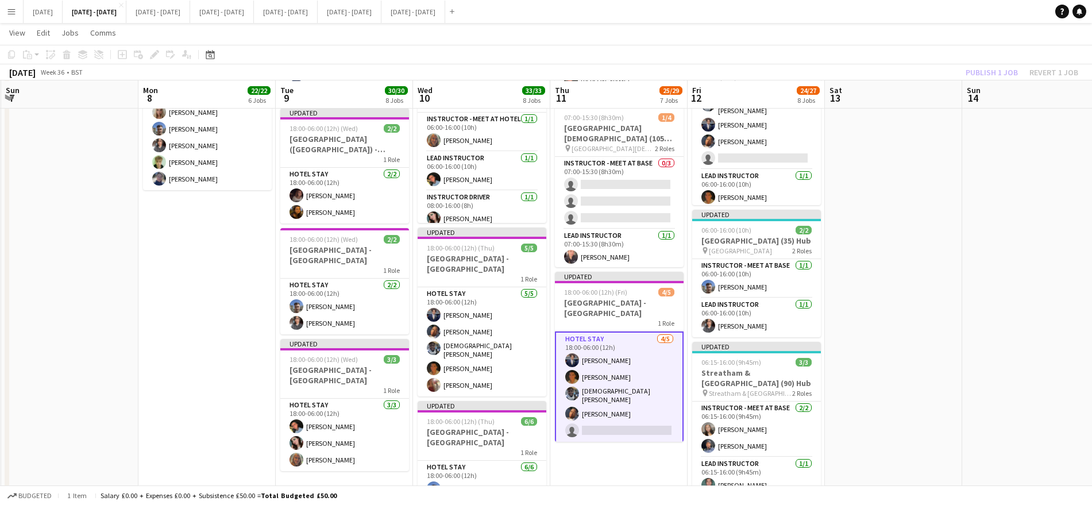
scroll to position [846, 0]
click at [733, 161] on app-card-role "Instructor - Meet at Base [DATE] 06:00-16:00 (10h) [PERSON_NAME] [PERSON_NAME] …" at bounding box center [756, 122] width 129 height 92
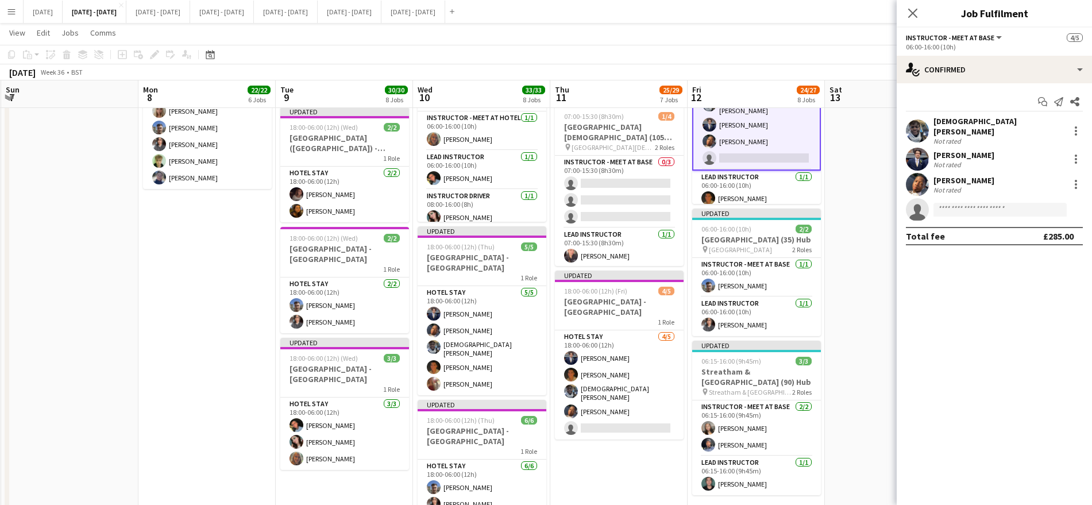
scroll to position [19, 0]
click at [947, 203] on input at bounding box center [999, 210] width 133 height 14
type input "****"
click at [912, 9] on icon "Close pop-in" at bounding box center [912, 12] width 11 height 11
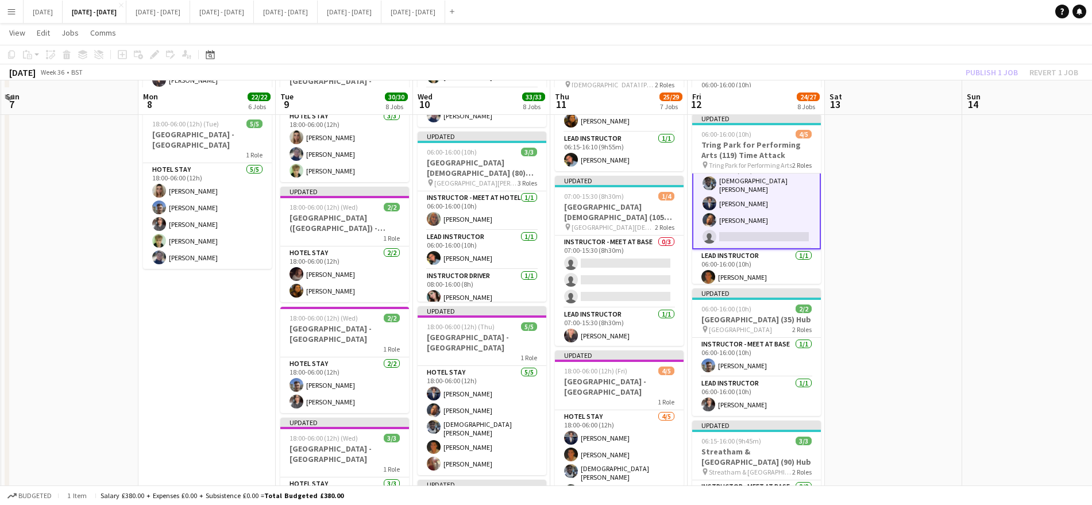
click at [872, 229] on app-date-cell at bounding box center [893, 22] width 137 height 1321
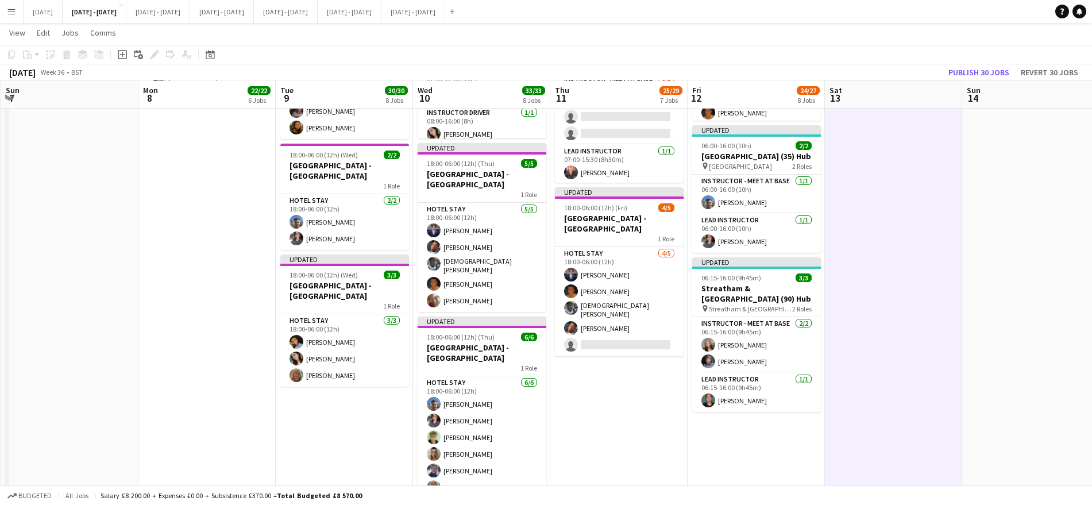
scroll to position [929, 0]
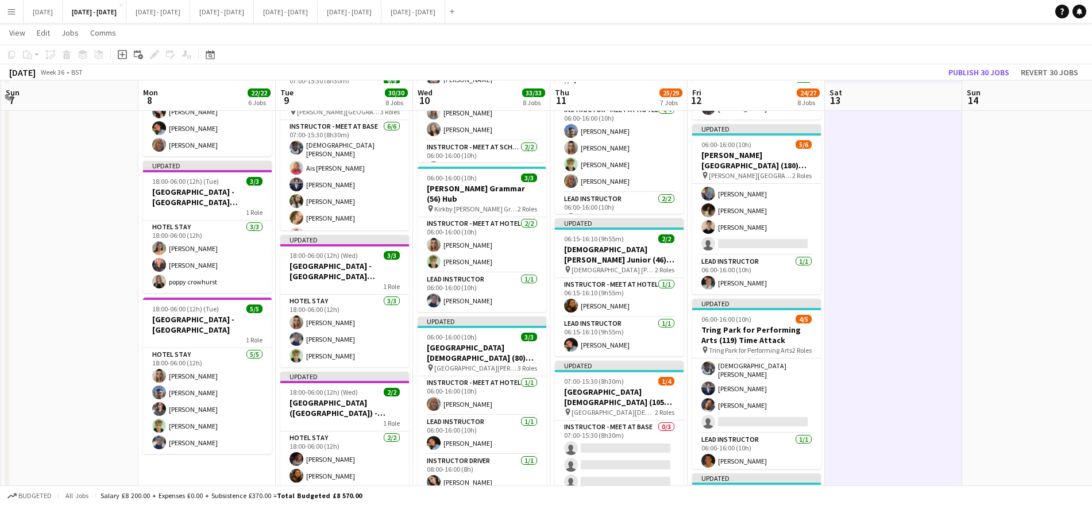
click at [947, 266] on app-date-cell at bounding box center [893, 207] width 137 height 1321
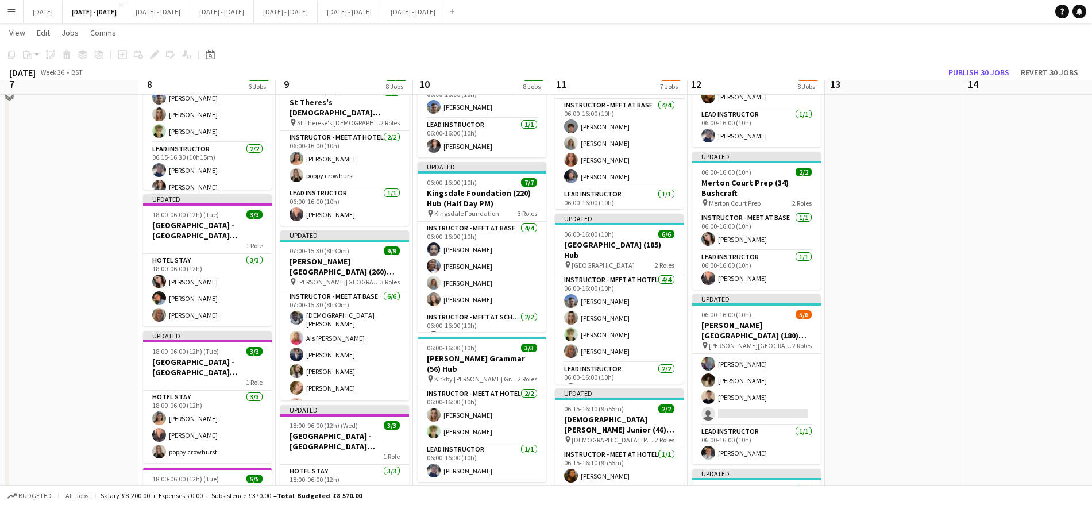
click at [949, 312] on app-date-cell at bounding box center [893, 377] width 137 height 1321
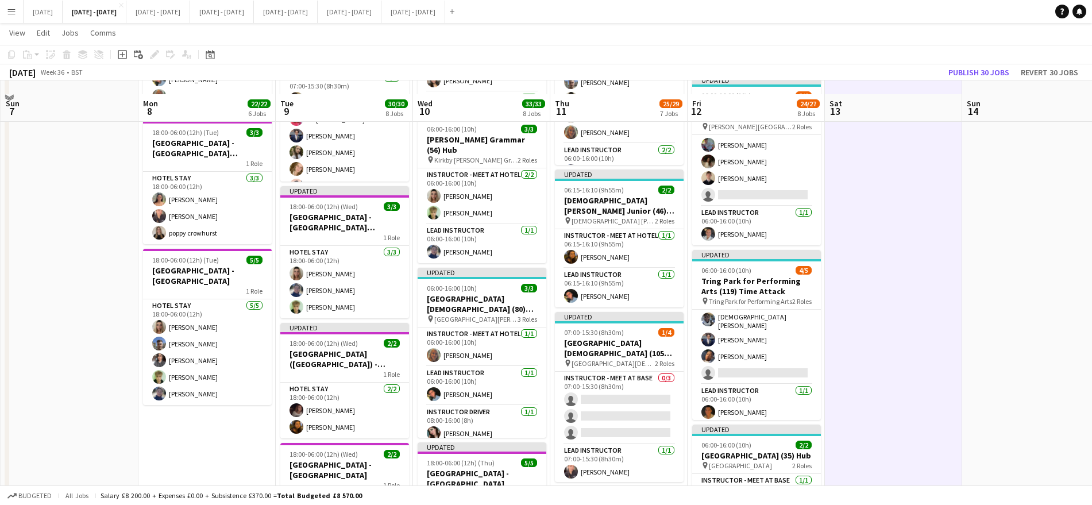
scroll to position [644, 0]
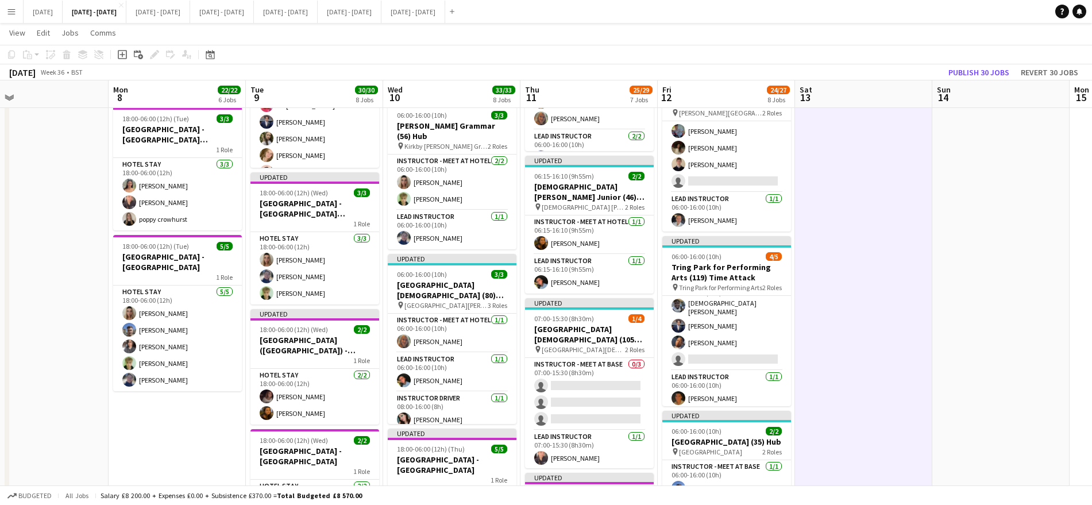
drag, startPoint x: 946, startPoint y: 304, endPoint x: 922, endPoint y: 129, distance: 176.3
click at [922, 129] on app-calendar-viewport "Thu 4 Fri 5 Sat 6 Sun 7 Mon 8 22/22 6 Jobs Tue 9 30/30 8 Jobs Wed 10 33/33 8 Jo…" at bounding box center [546, 103] width 1092 height 1404
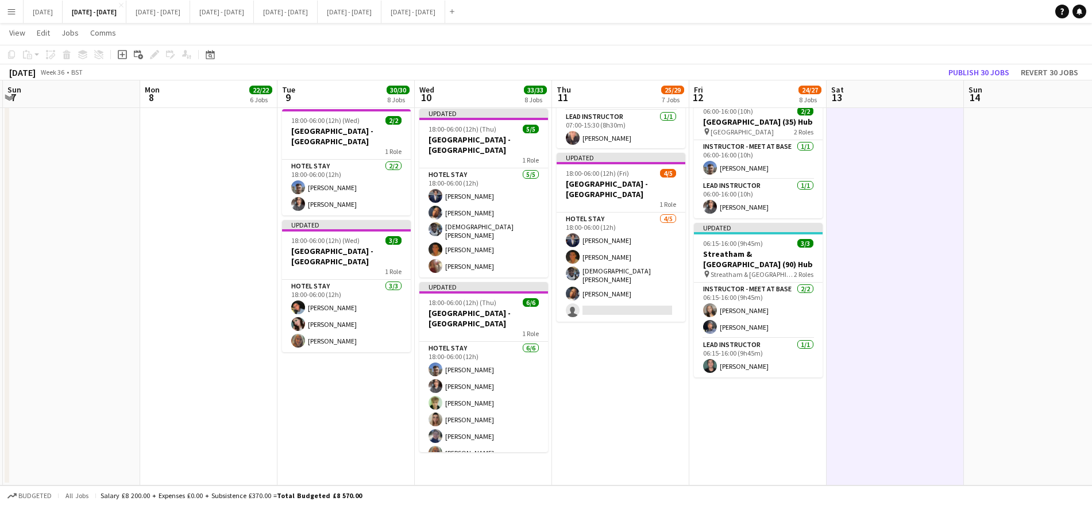
scroll to position [0, 406]
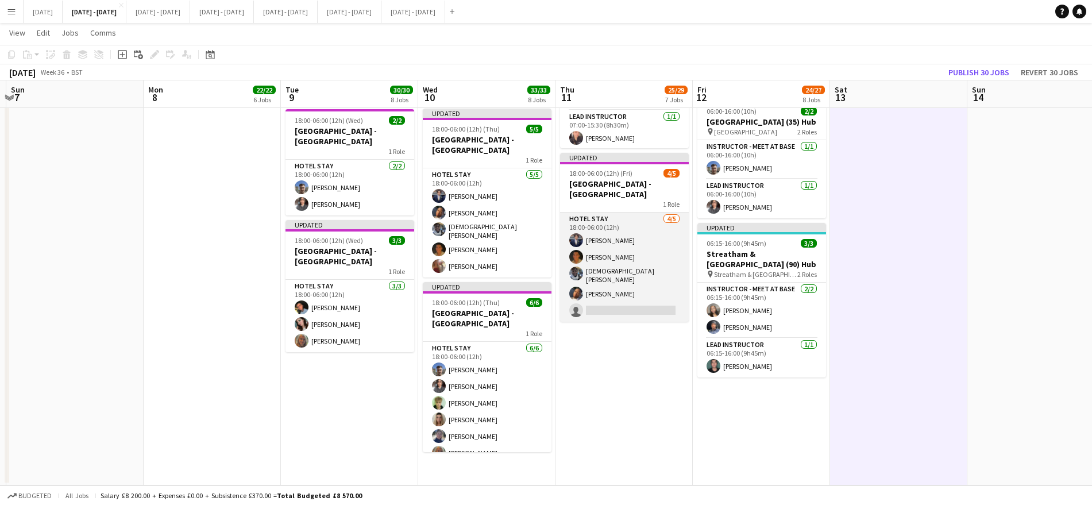
click at [628, 236] on app-card-role "Hotel Stay [DATE] 18:00-06:00 (12h) [PERSON_NAME] [PERSON_NAME] [PERSON_NAME] s…" at bounding box center [624, 267] width 129 height 109
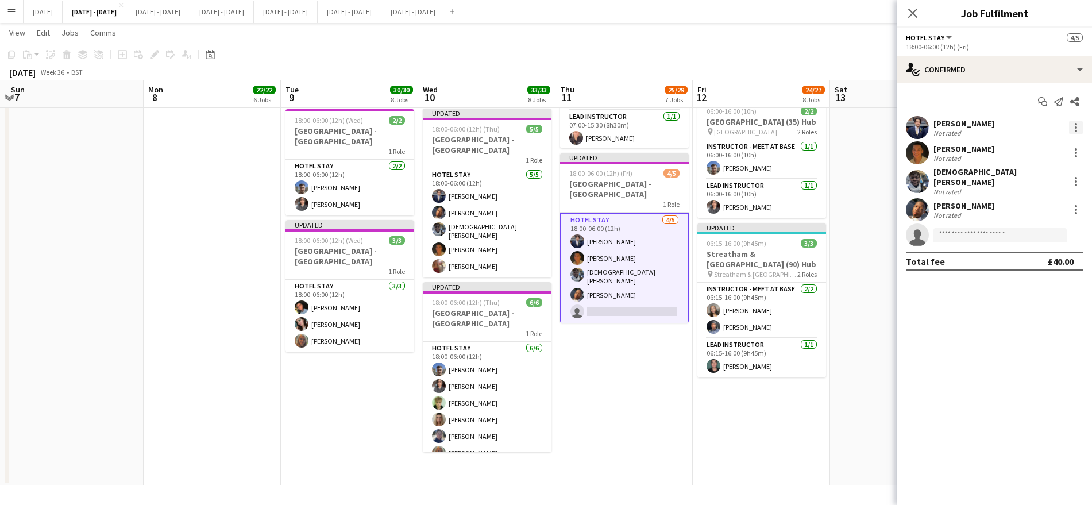
click at [1078, 121] on div at bounding box center [1076, 128] width 14 height 14
click at [1039, 246] on button "Remove" at bounding box center [1038, 259] width 90 height 28
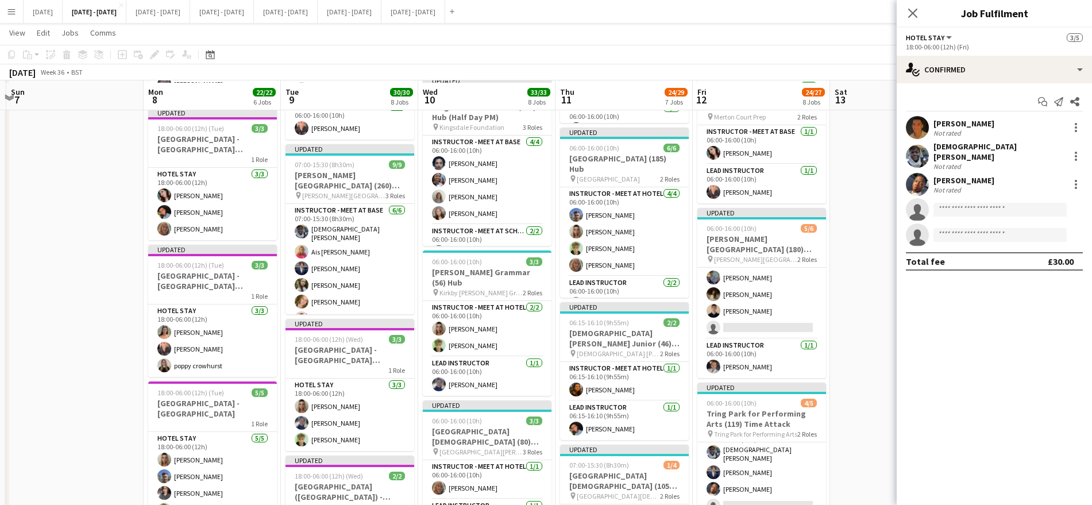
click at [870, 209] on app-date-cell at bounding box center [898, 291] width 137 height 1321
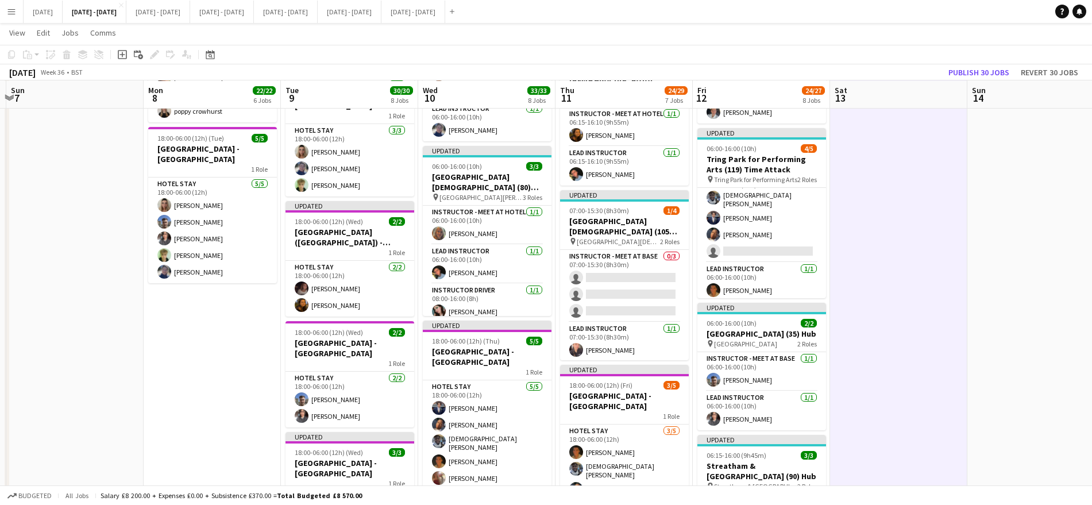
scroll to position [751, 0]
